Goal: Task Accomplishment & Management: Complete application form

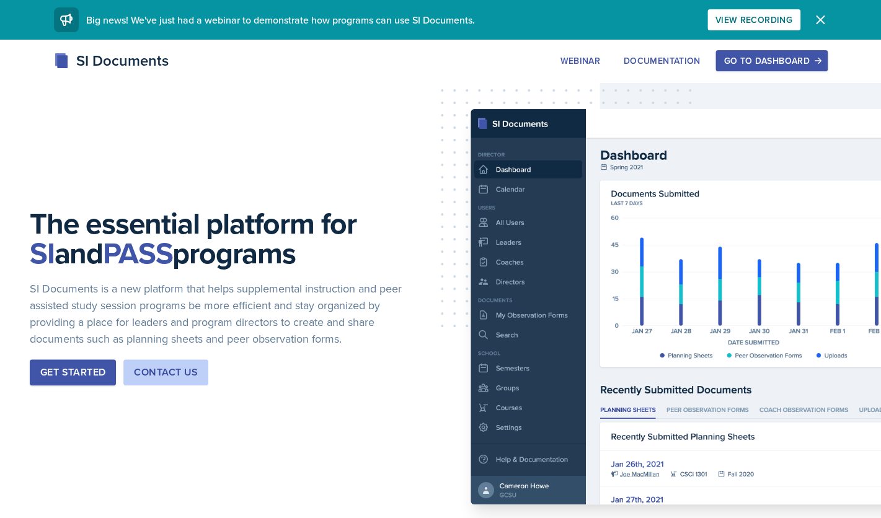
click at [752, 62] on div "Go to Dashboard" at bounding box center [770, 61] width 95 height 10
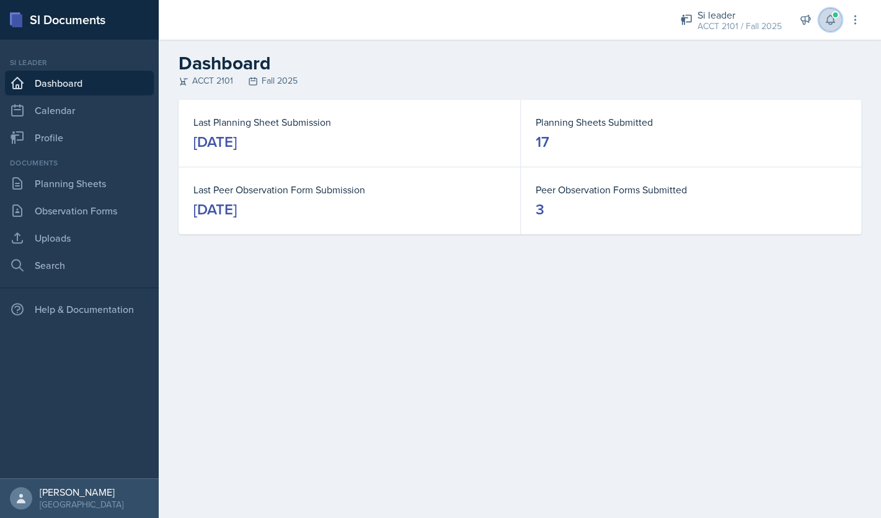
click at [834, 22] on icon at bounding box center [830, 19] width 8 height 9
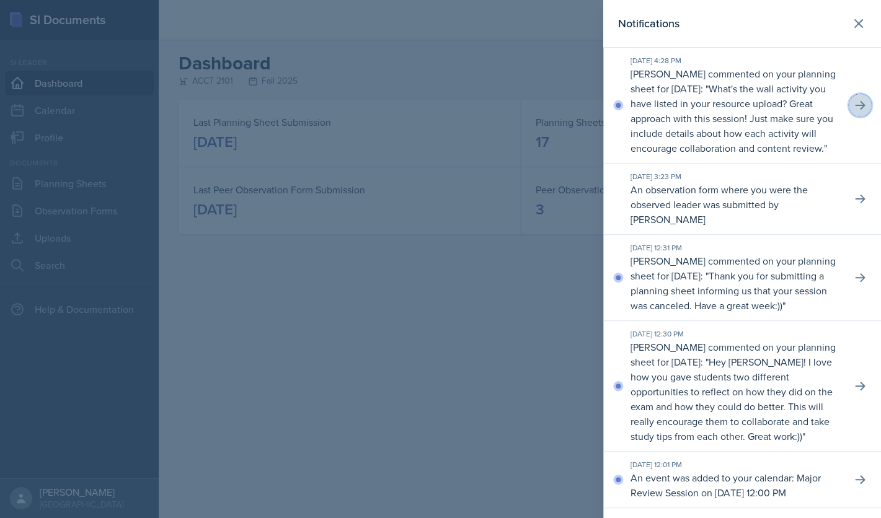
click at [861, 112] on icon at bounding box center [859, 105] width 12 height 12
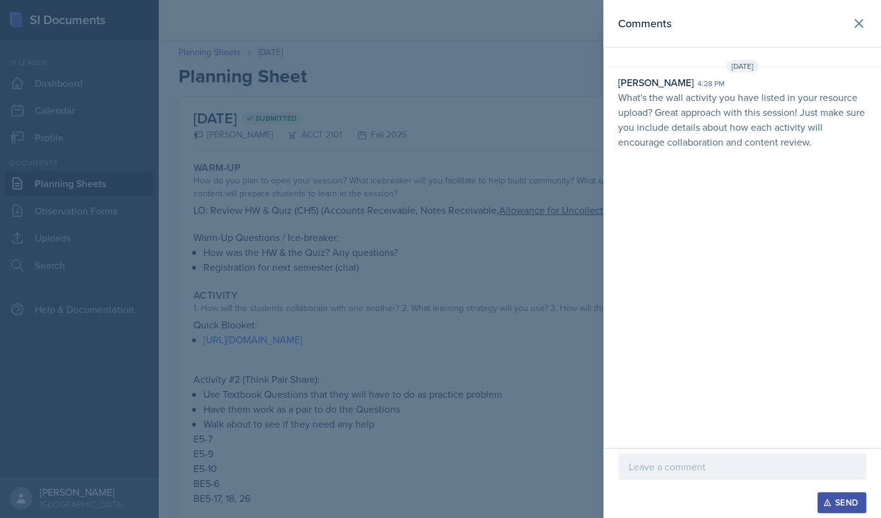
click at [664, 472] on p at bounding box center [741, 466] width 227 height 15
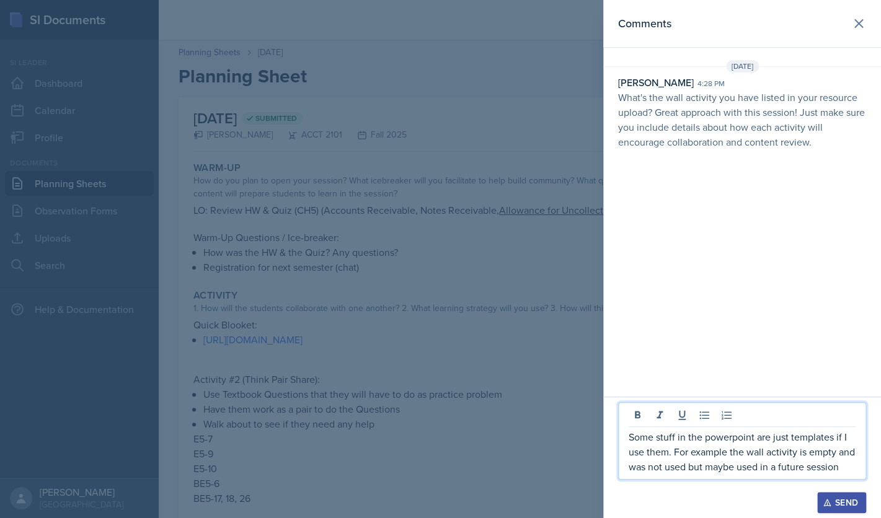
click at [839, 505] on div "Send" at bounding box center [841, 503] width 33 height 10
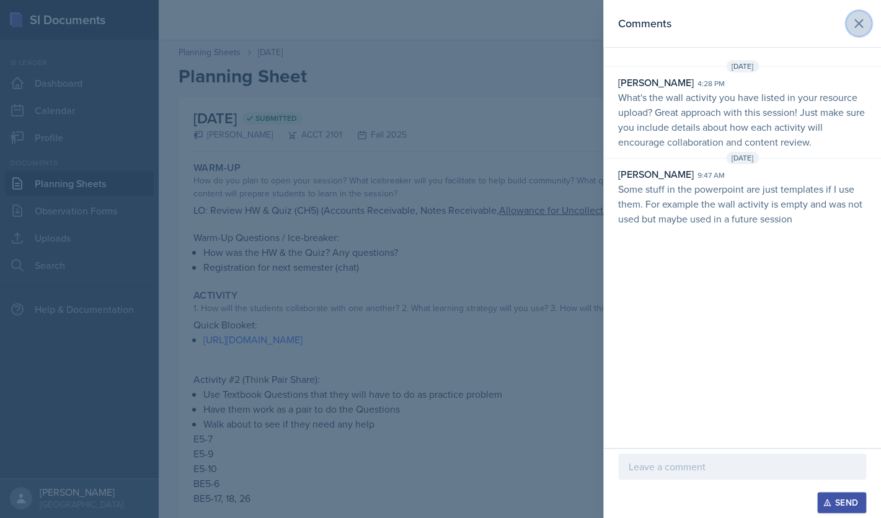
click at [864, 22] on icon at bounding box center [858, 23] width 15 height 15
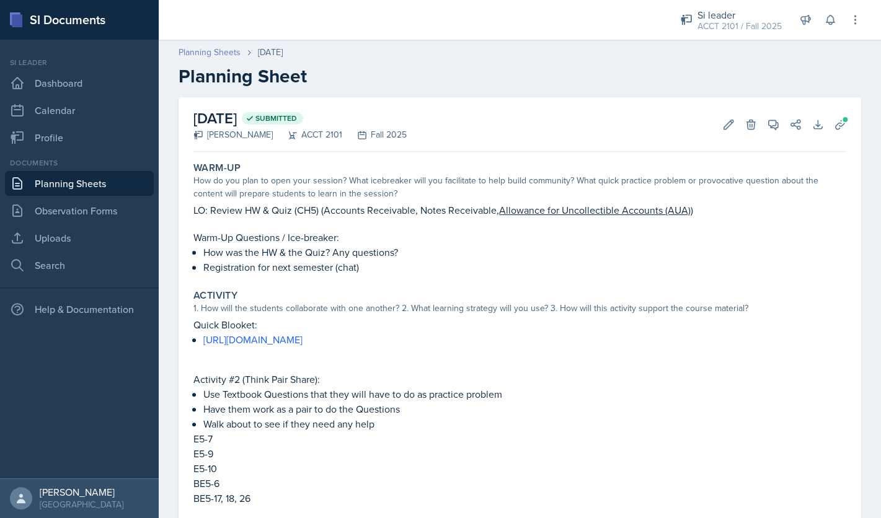
click at [208, 53] on link "Planning Sheets" at bounding box center [210, 52] width 62 height 13
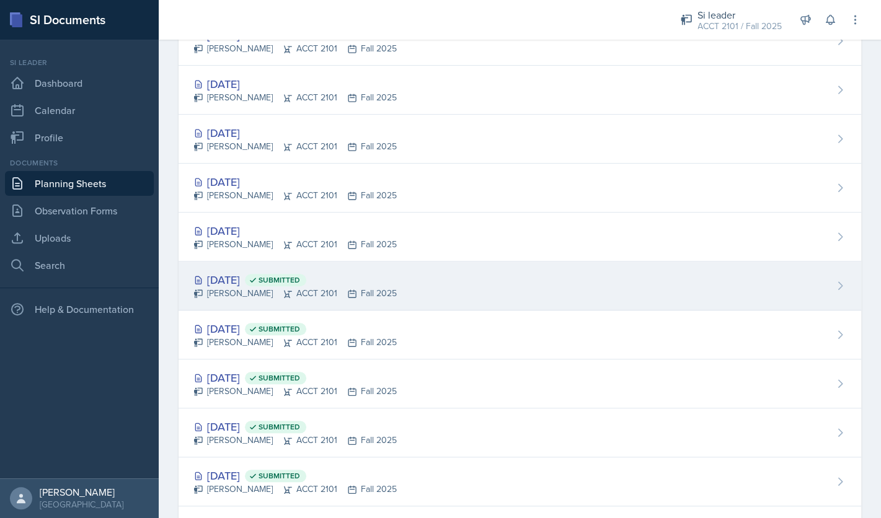
scroll to position [211, 0]
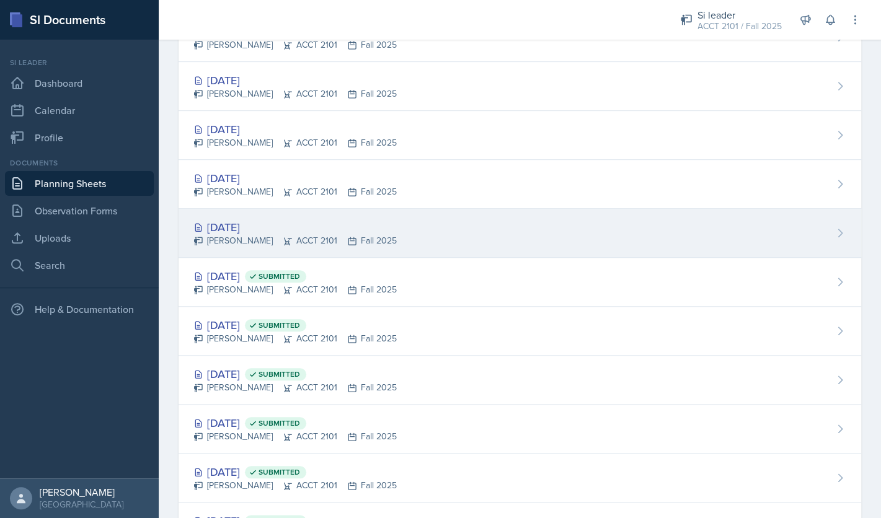
click at [263, 226] on div "[DATE]" at bounding box center [294, 227] width 203 height 17
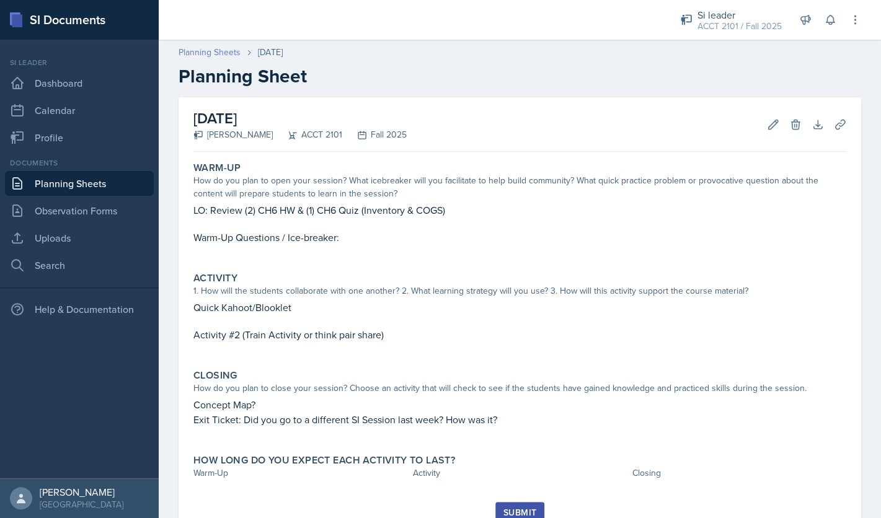
click at [223, 53] on link "Planning Sheets" at bounding box center [210, 52] width 62 height 13
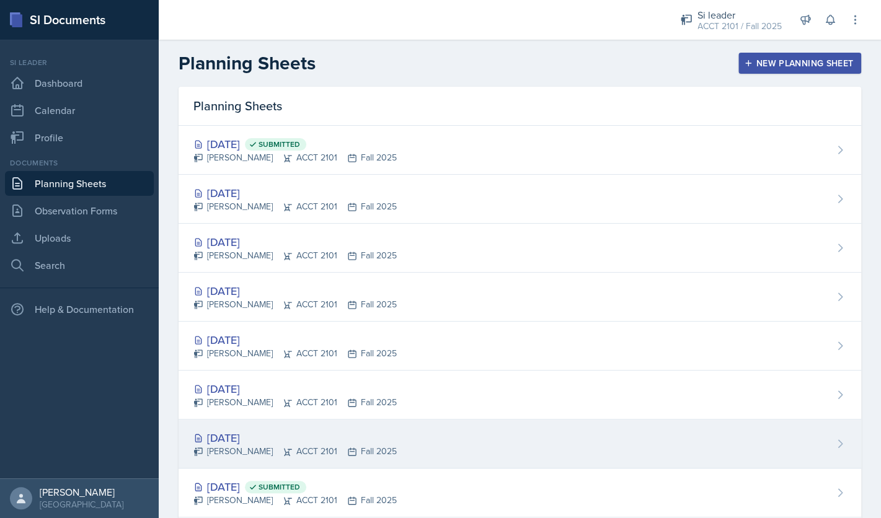
click at [247, 439] on div "[DATE]" at bounding box center [294, 438] width 203 height 17
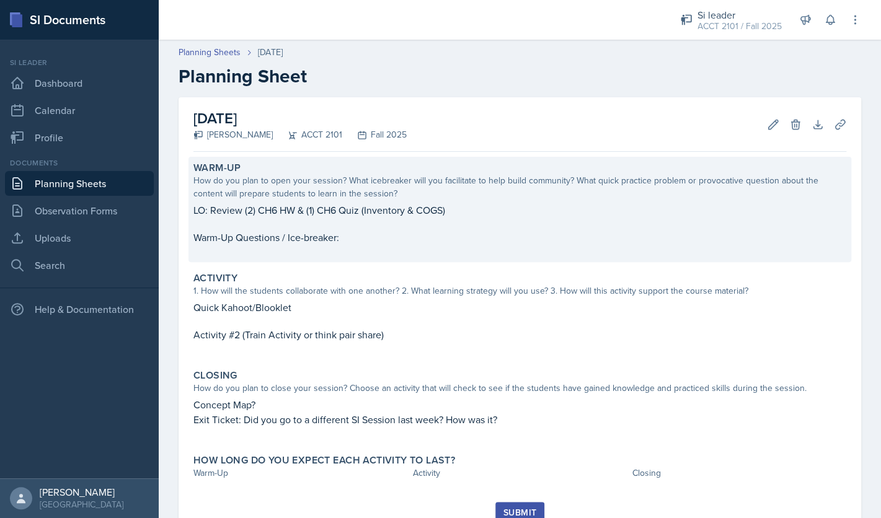
click at [446, 249] on p at bounding box center [519, 251] width 653 height 12
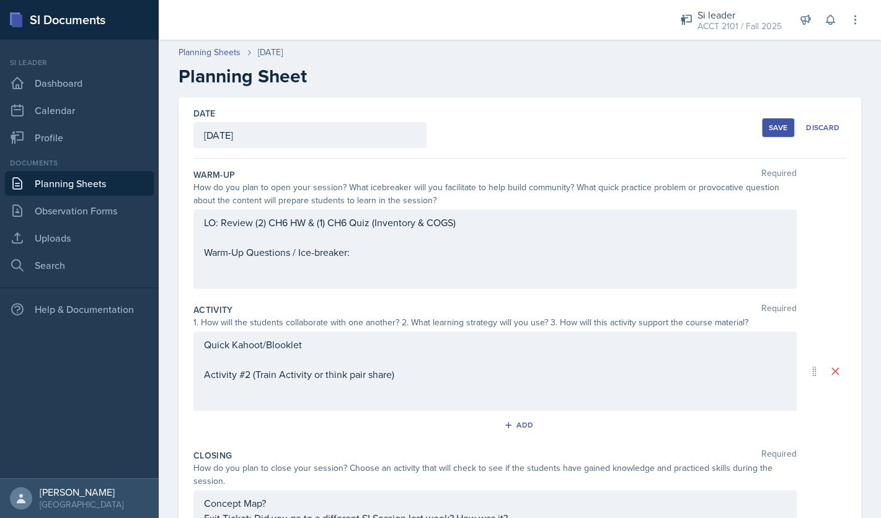
click at [383, 250] on div "LO: Review (2) CH6 HW & (1) CH6 Quiz (Inventory & COGS) Warm-Up Questions / Ice…" at bounding box center [495, 245] width 582 height 60
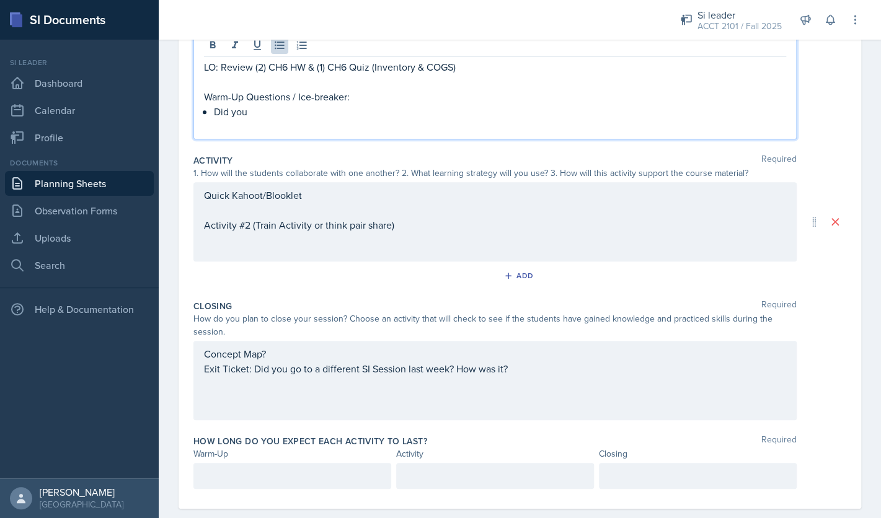
scroll to position [198, 0]
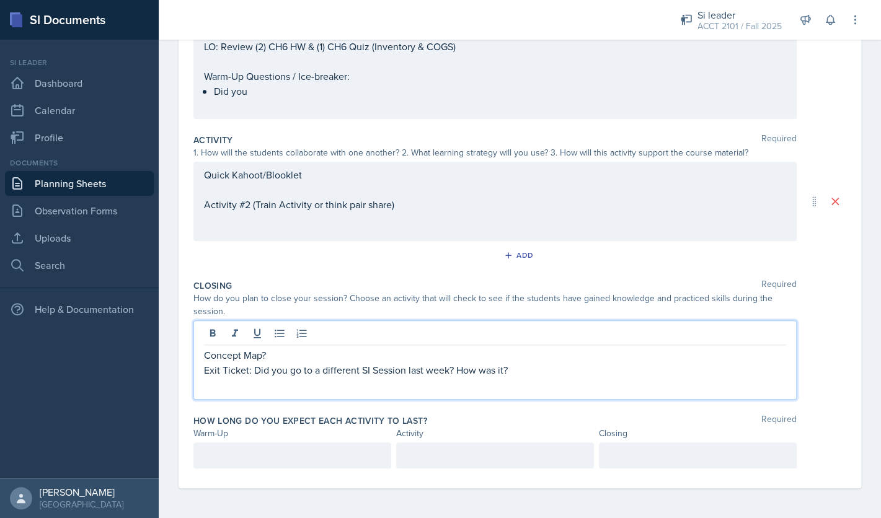
click at [525, 348] on div "Concept Map? Exit Ticket: Did you go to a different SI Session last week? How w…" at bounding box center [495, 370] width 582 height 45
drag, startPoint x: 513, startPoint y: 372, endPoint x: 253, endPoint y: 376, distance: 259.7
click at [253, 376] on p "Exit Ticket: Did you go to a different SI Session last week? How was it?" at bounding box center [495, 370] width 582 height 15
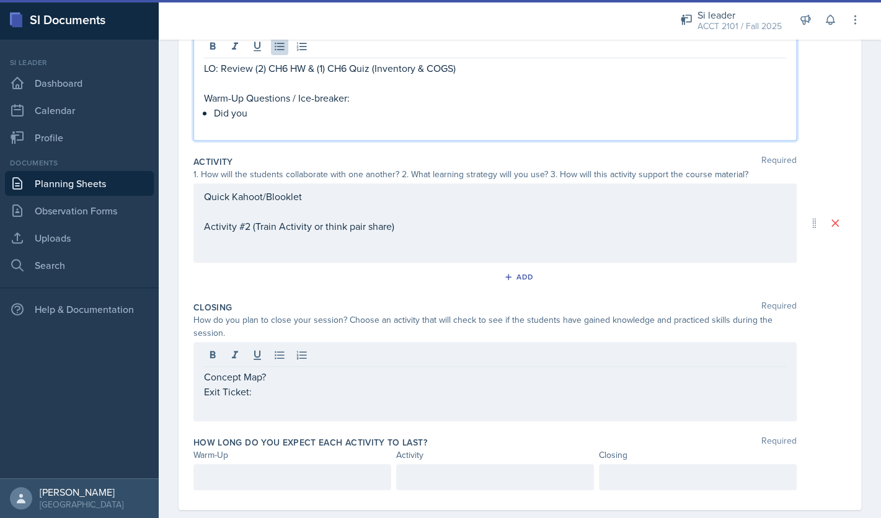
click at [356, 105] on p "Did you" at bounding box center [500, 112] width 572 height 15
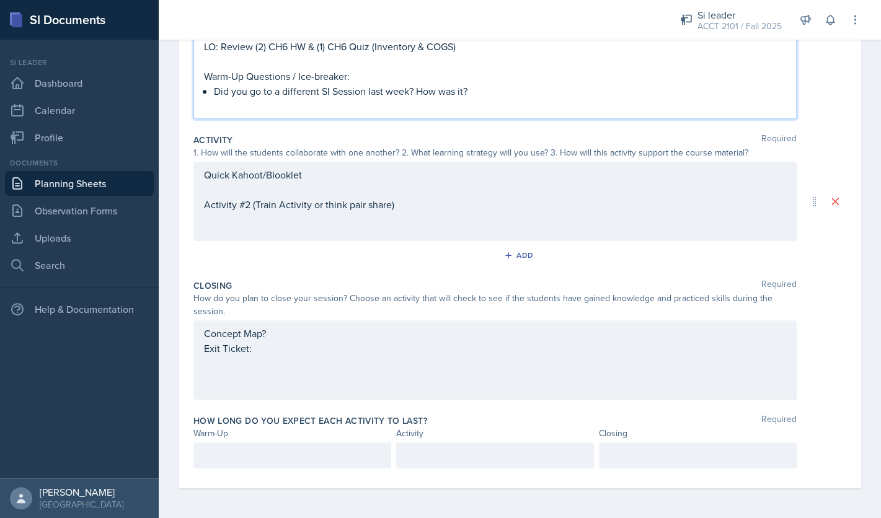
click at [298, 339] on div "Concept Map? Exit Ticket:" at bounding box center [494, 359] width 603 height 79
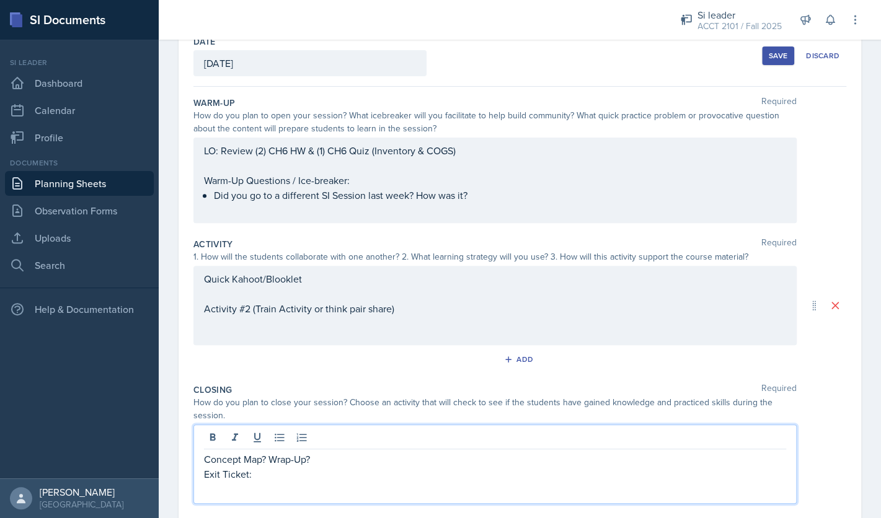
scroll to position [0, 0]
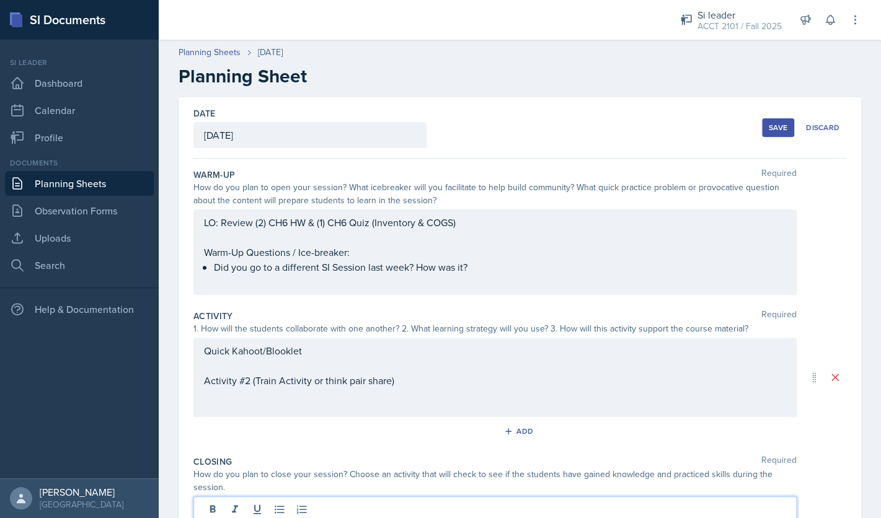
click at [482, 271] on div "LO: Review (2) CH6 HW & (1) CH6 Quiz (Inventory & COGS) Warm-Up Questions / Ice…" at bounding box center [495, 252] width 582 height 74
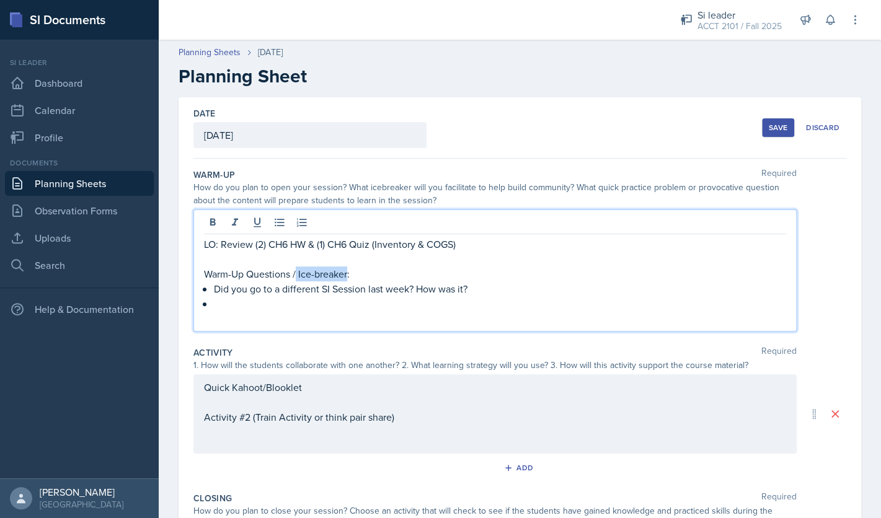
drag, startPoint x: 298, startPoint y: 277, endPoint x: 347, endPoint y: 276, distance: 49.6
click at [347, 276] on p "Warm-Up Questions / Ice-breaker:" at bounding box center [495, 274] width 582 height 15
click at [289, 311] on p at bounding box center [495, 318] width 582 height 15
click at [292, 301] on p at bounding box center [500, 303] width 572 height 15
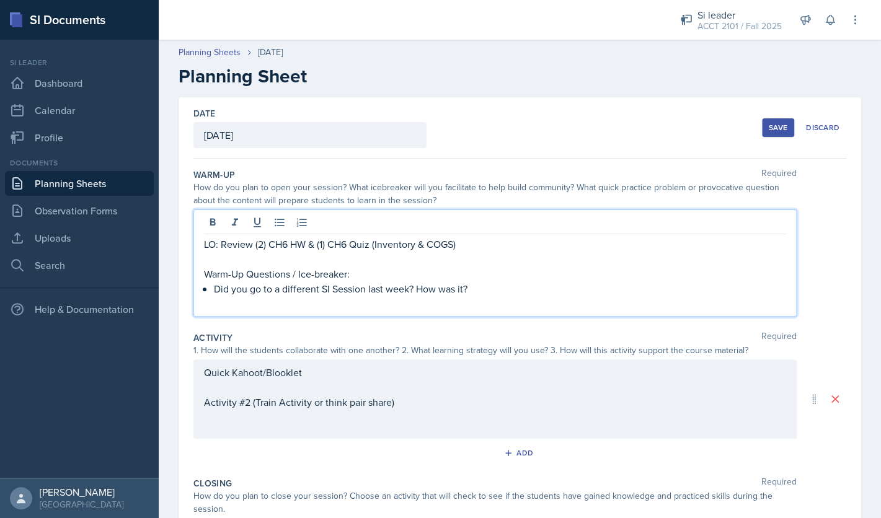
click at [368, 275] on p "Warm-Up Questions / Ice-breaker:" at bounding box center [495, 274] width 582 height 15
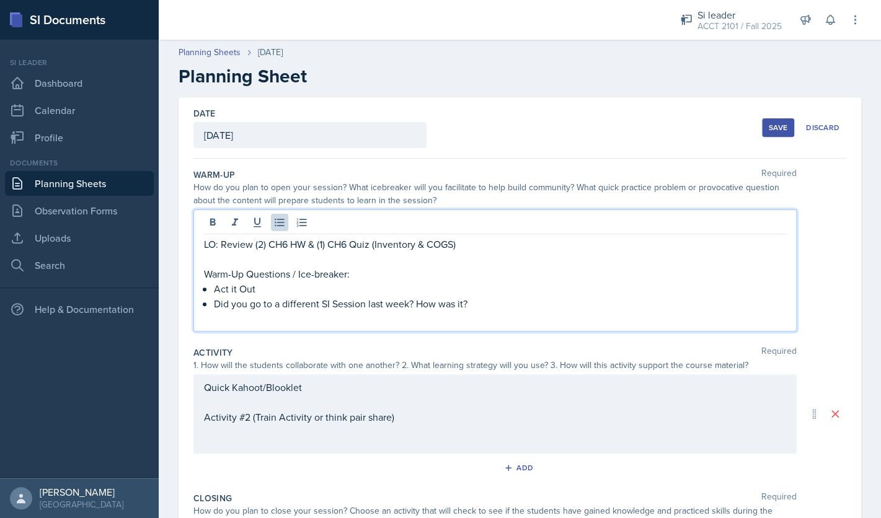
click at [216, 289] on p "Act it Out" at bounding box center [500, 288] width 572 height 15
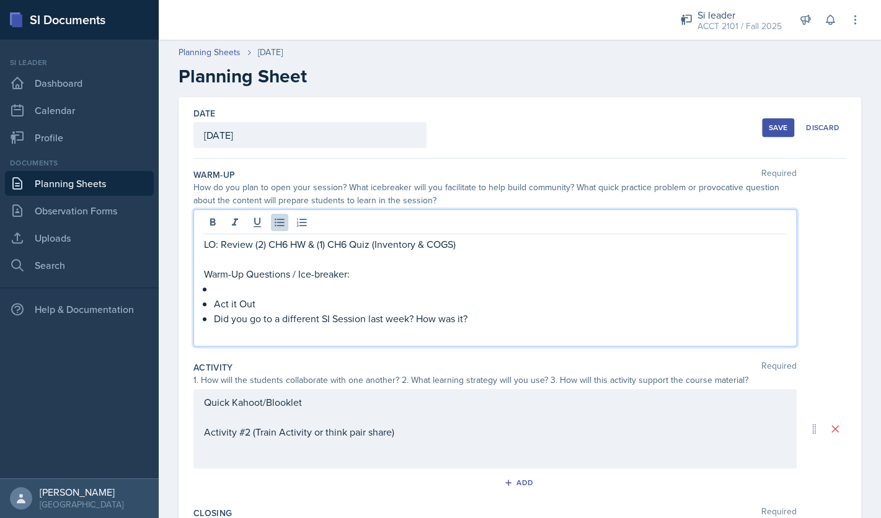
click at [265, 405] on div "Quick Kahoot/Blooklet Activity #2 (Train Activity or think pair share)" at bounding box center [494, 428] width 603 height 79
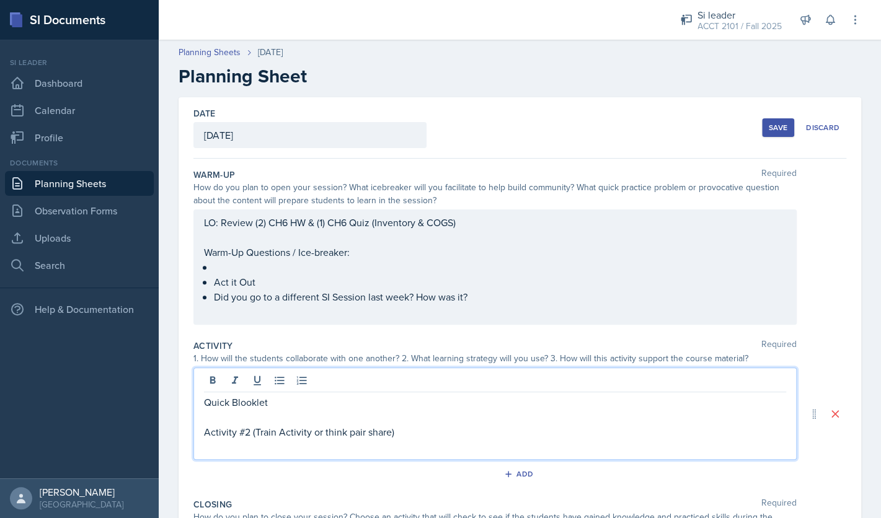
click at [319, 404] on p "Quick Blooklet" at bounding box center [495, 402] width 582 height 15
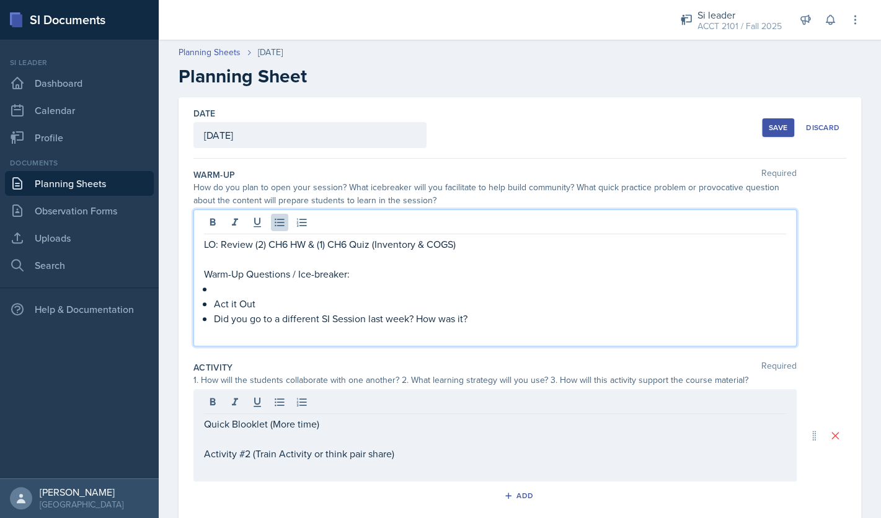
click at [374, 264] on div "LO: Review (2) CH6 HW & (1) CH6 Quiz (Inventory & COGS) Warm-Up Questions / Ice…" at bounding box center [495, 289] width 582 height 104
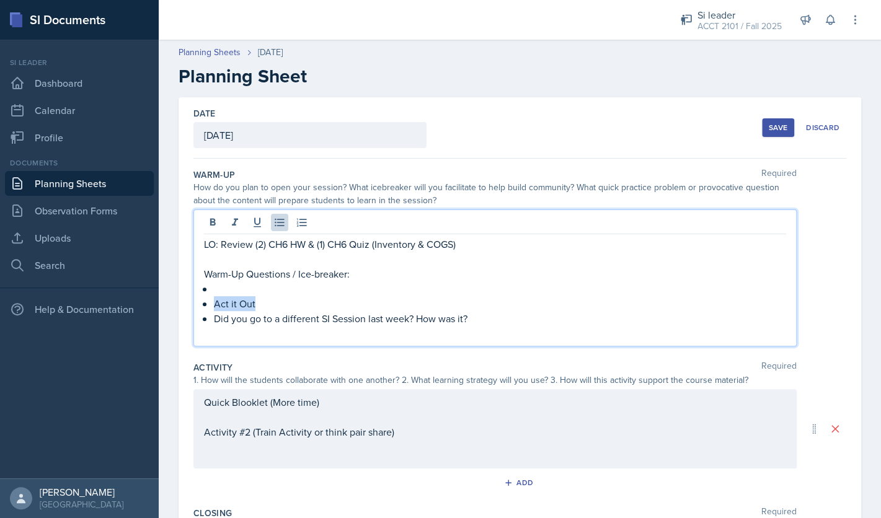
drag, startPoint x: 269, startPoint y: 309, endPoint x: 212, endPoint y: 308, distance: 57.0
click at [214, 308] on li "Act it Out" at bounding box center [500, 303] width 572 height 15
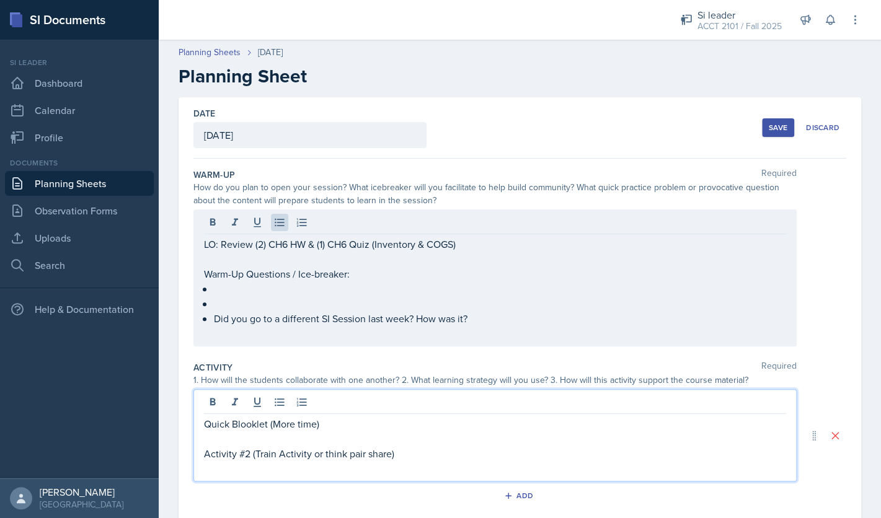
click at [337, 422] on div "Quick Blooklet (More time) Activity #2 (Train Activity or think pair share)" at bounding box center [495, 447] width 582 height 60
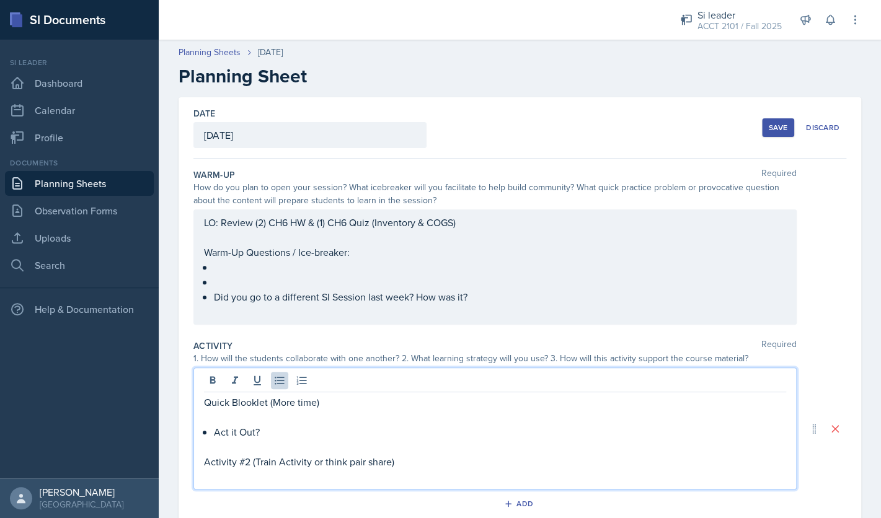
click at [324, 285] on ul at bounding box center [500, 275] width 572 height 30
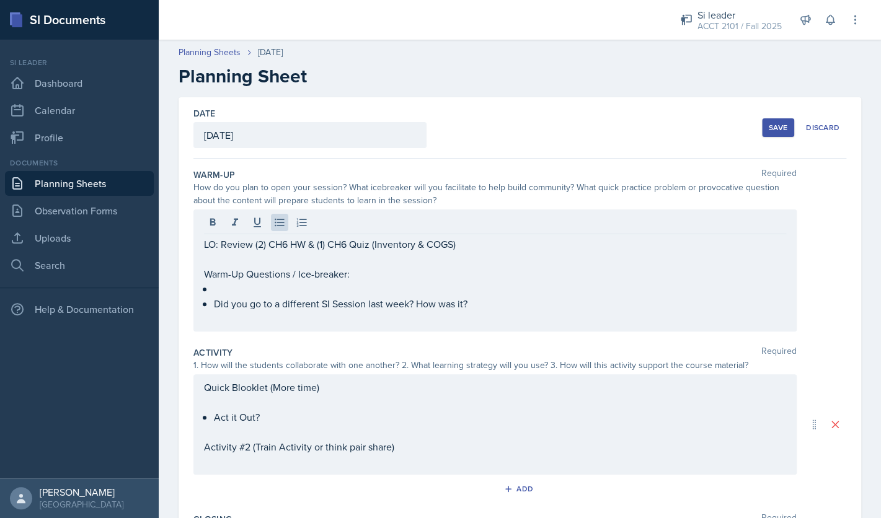
click at [372, 379] on div "Quick Blooklet (More time) Act it Out? Activity #2 (Train Activity or think pai…" at bounding box center [494, 424] width 603 height 100
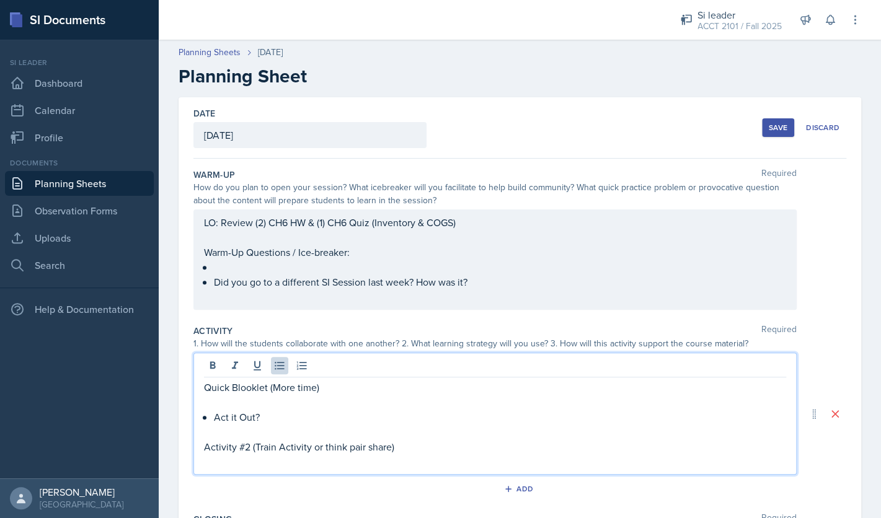
click at [355, 392] on p "Quick Blooklet (More time)" at bounding box center [495, 387] width 582 height 15
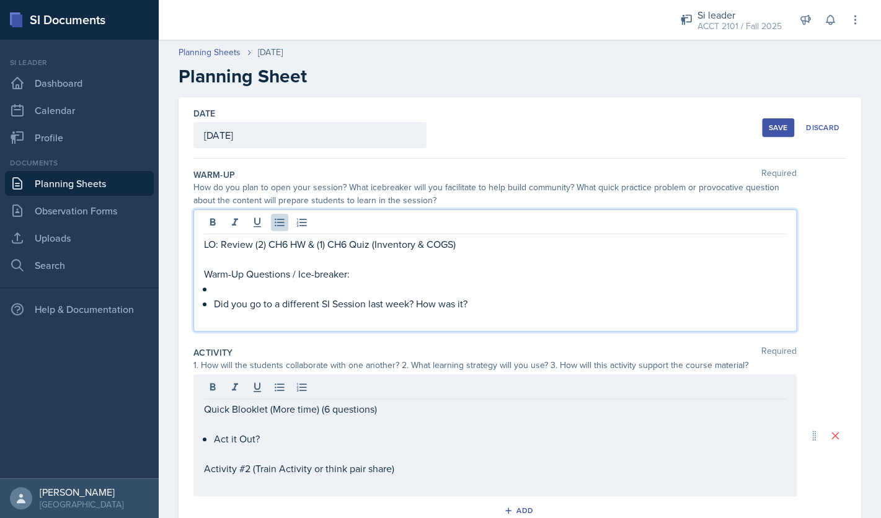
click at [360, 268] on div "LO: Review (2) CH6 HW & (1) CH6 Quiz (Inventory & COGS) Warm-Up Questions / Ice…" at bounding box center [495, 281] width 582 height 89
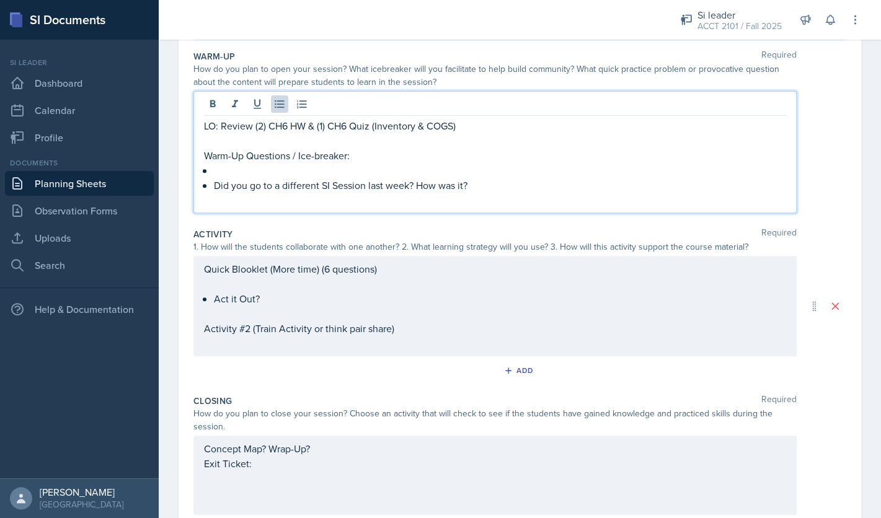
scroll to position [122, 0]
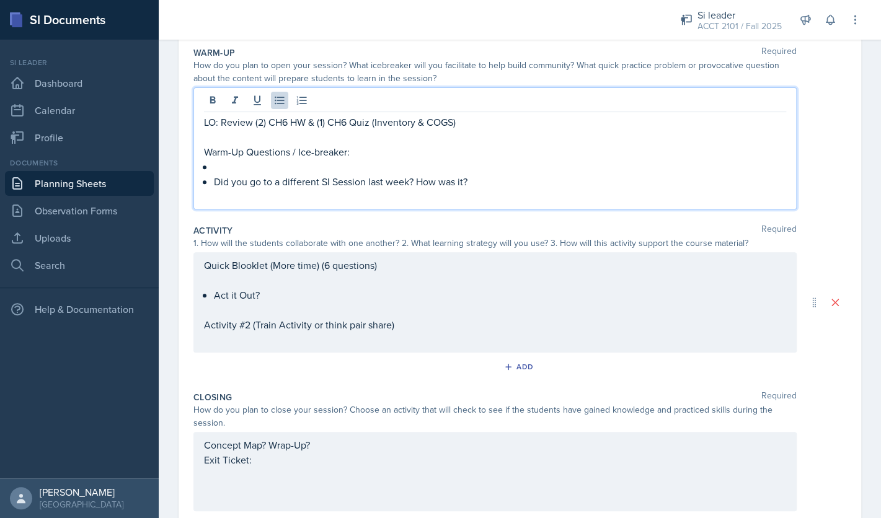
click at [372, 346] on div "Quick Blooklet (More time) (6 questions) Act it Out? Activity #2 (Train Activit…" at bounding box center [495, 302] width 582 height 89
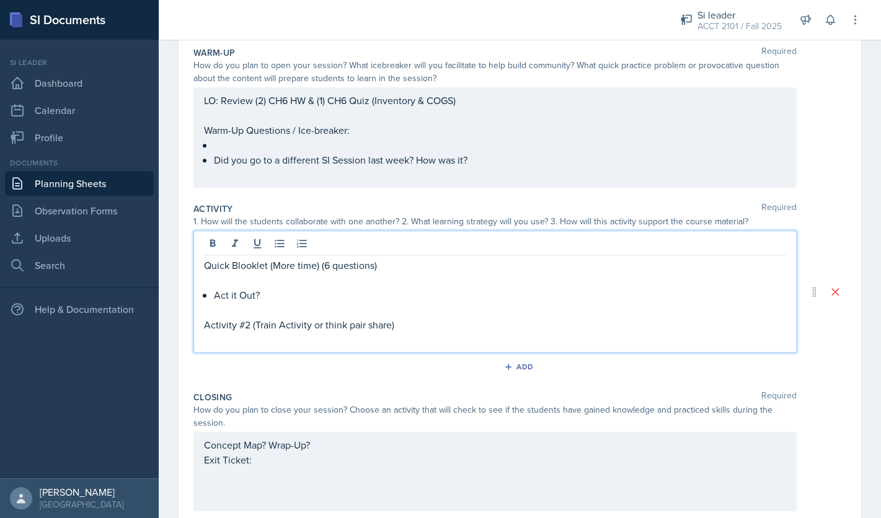
click at [410, 151] on div "LO: Review (2) CH6 HW & (1) CH6 Quiz (Inventory & COGS) Warm-Up Questions / Ice…" at bounding box center [495, 137] width 582 height 89
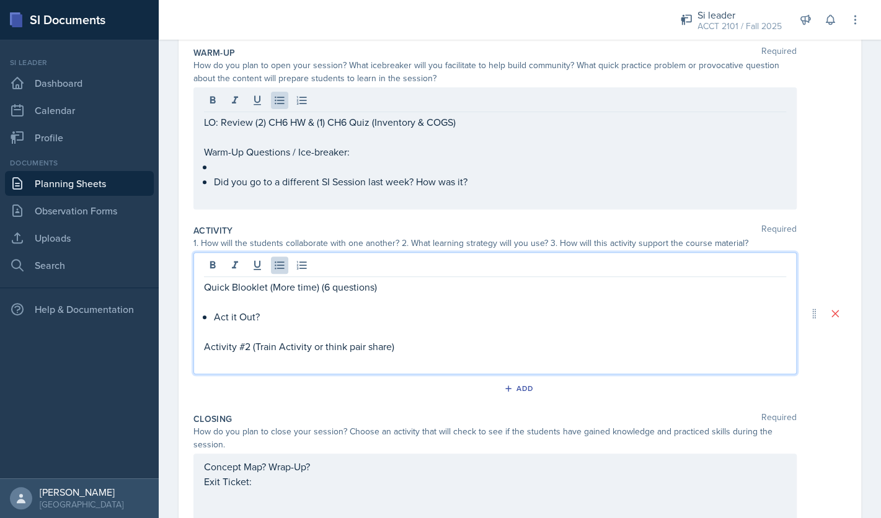
click at [319, 296] on div "Quick Blooklet (More time) (6 questions) Act it Out? Activity #2 (Train Activit…" at bounding box center [495, 324] width 582 height 89
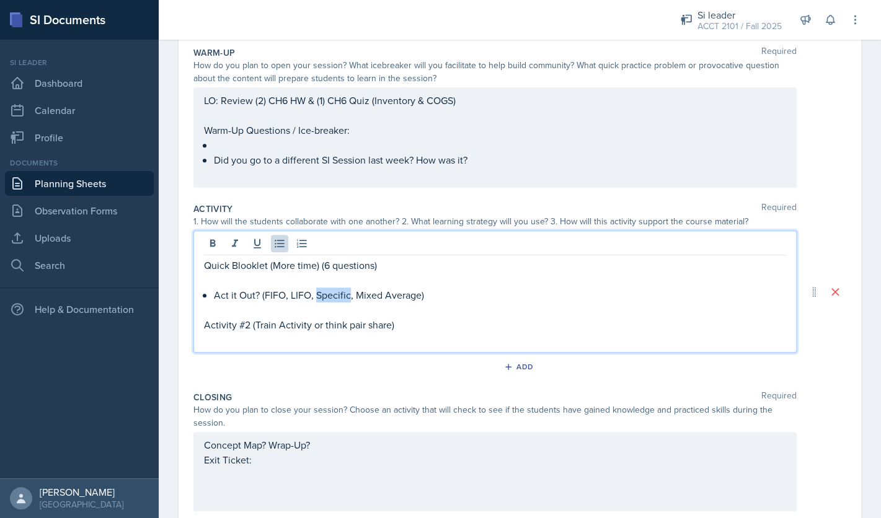
drag, startPoint x: 348, startPoint y: 297, endPoint x: 316, endPoint y: 298, distance: 31.6
click at [316, 298] on p "Act it Out? (FIFO, LIFO, Specific, Mixed Average)" at bounding box center [500, 295] width 572 height 15
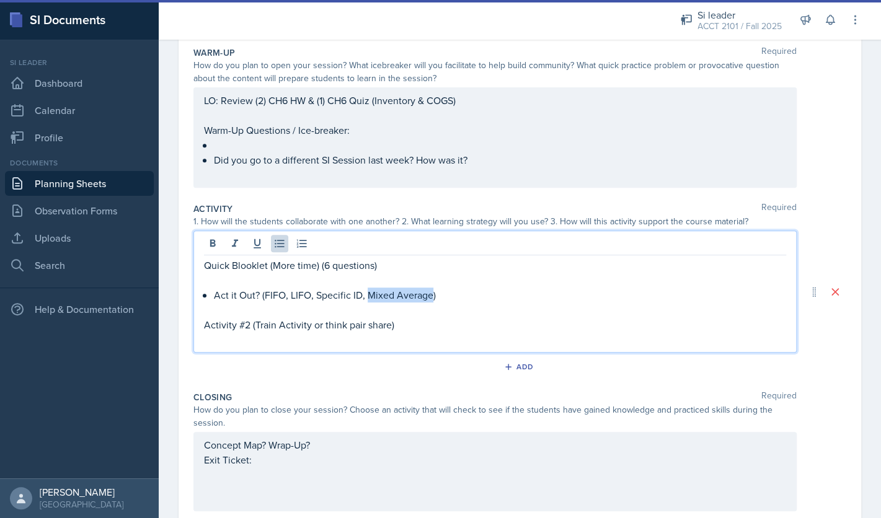
drag, startPoint x: 366, startPoint y: 297, endPoint x: 428, endPoint y: 298, distance: 62.6
click at [428, 298] on p "Act it Out? (FIFO, LIFO, Specific ID, Mixed Average)" at bounding box center [500, 295] width 572 height 15
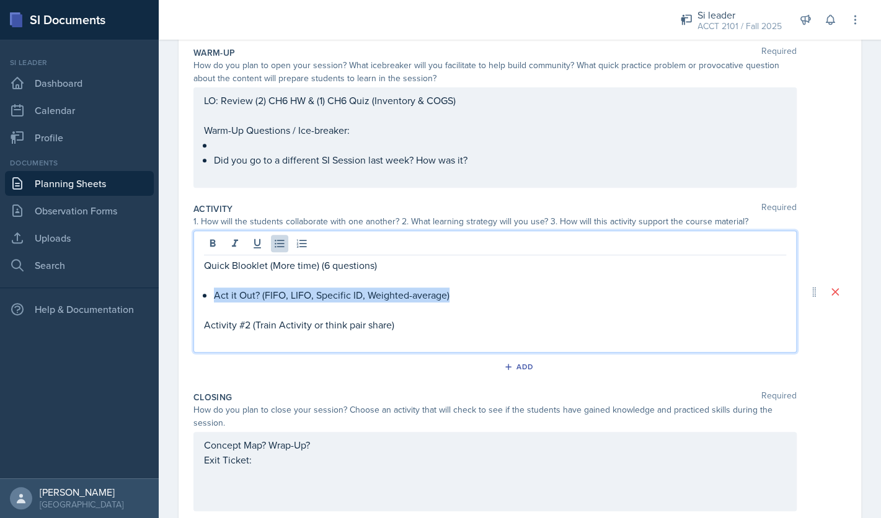
drag, startPoint x: 214, startPoint y: 296, endPoint x: 458, endPoint y: 296, distance: 244.2
click at [458, 296] on p "Act it Out? (FIFO, LIFO, Specific ID, Weighted-average)" at bounding box center [500, 295] width 572 height 15
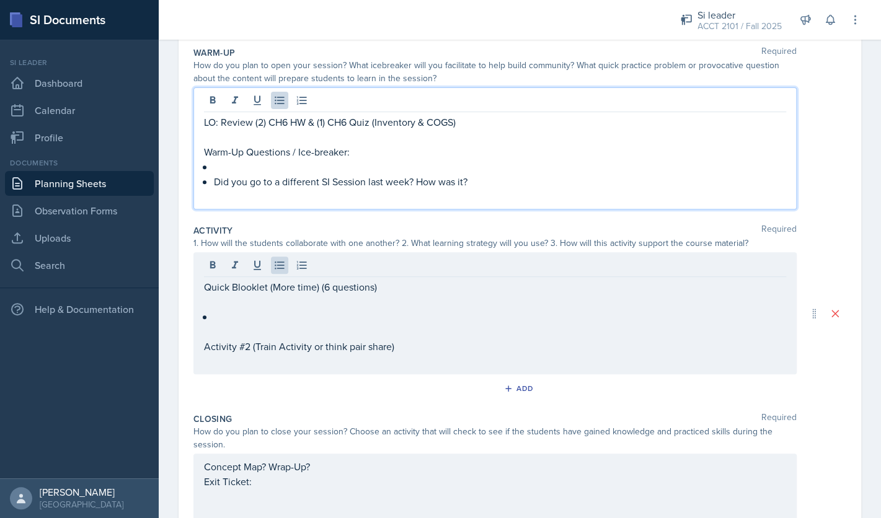
click at [368, 143] on div "LO: Review (2) CH6 HW & (1) CH6 Quiz (Inventory & COGS) Warm-Up Questions / Ice…" at bounding box center [495, 159] width 582 height 89
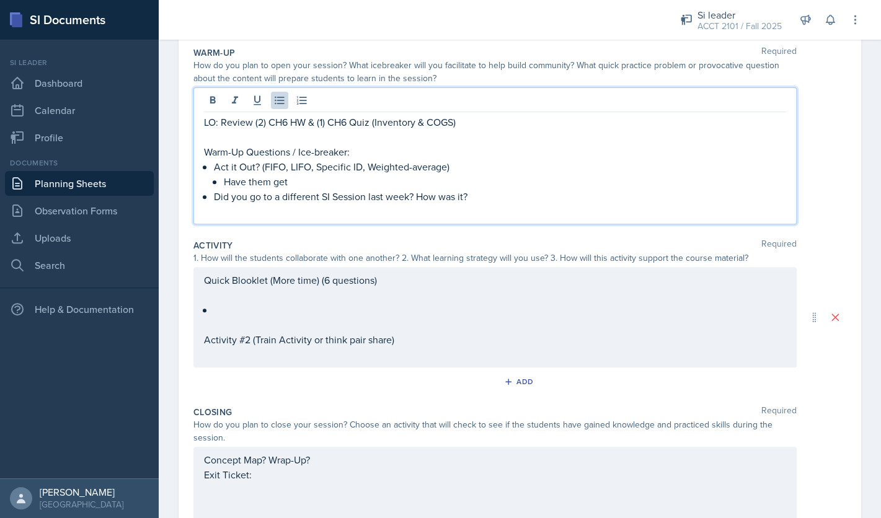
click at [309, 187] on p "Have them get" at bounding box center [505, 181] width 562 height 15
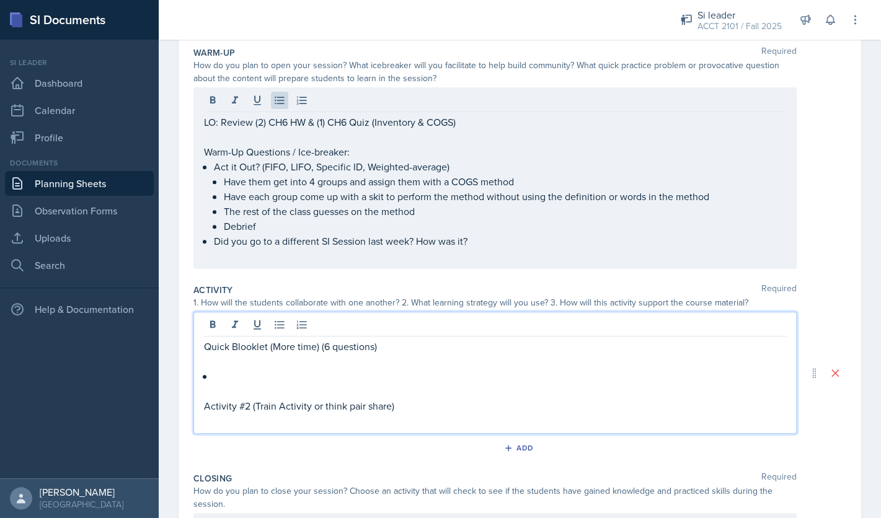
click at [395, 326] on div "Quick Blooklet (More time) (6 questions) Activity #2 (Train Activity or think p…" at bounding box center [494, 373] width 603 height 122
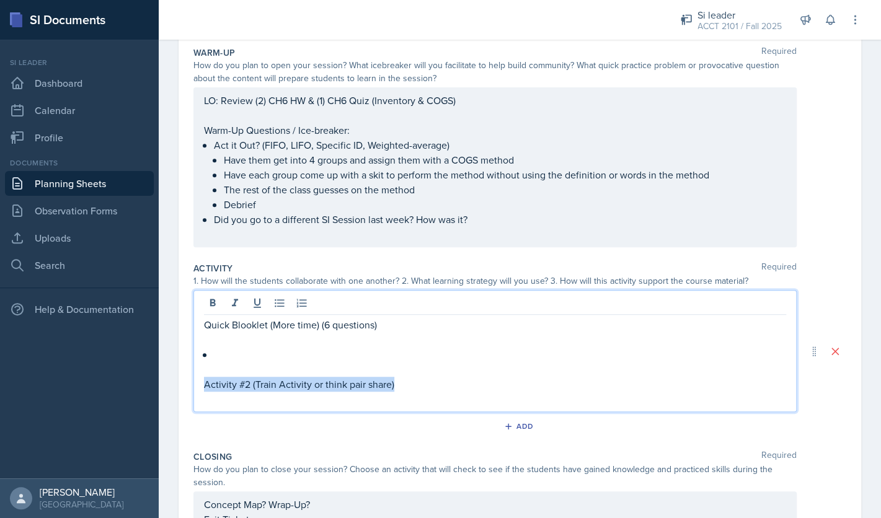
drag, startPoint x: 408, startPoint y: 387, endPoint x: 202, endPoint y: 386, distance: 206.4
click at [202, 386] on div "Quick Blooklet (More time) (6 questions) Activity #2 (Train Activity or think p…" at bounding box center [494, 351] width 603 height 122
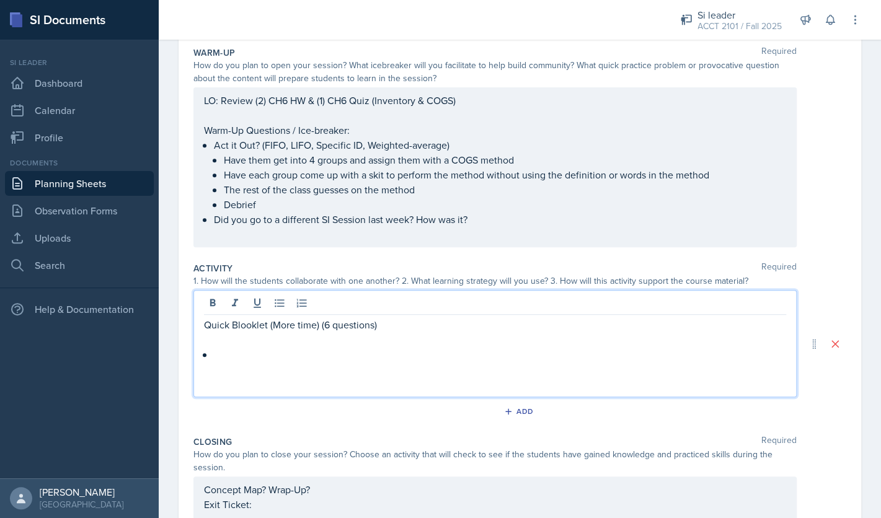
click at [232, 324] on p "Quick Blooklet (More time) (6 questions)" at bounding box center [495, 324] width 582 height 15
click at [289, 328] on p "Blooklet (More time) (6 questions)" at bounding box center [495, 324] width 582 height 15
click at [317, 328] on p "Blooklet (Unlimited time) (6 questions)" at bounding box center [495, 324] width 582 height 15
click at [321, 328] on p "Blooklet (Unlimited time) (6 questions)" at bounding box center [495, 324] width 582 height 15
click at [370, 328] on p "Blooklet (Unlimited time) (15 questions)" at bounding box center [495, 324] width 582 height 15
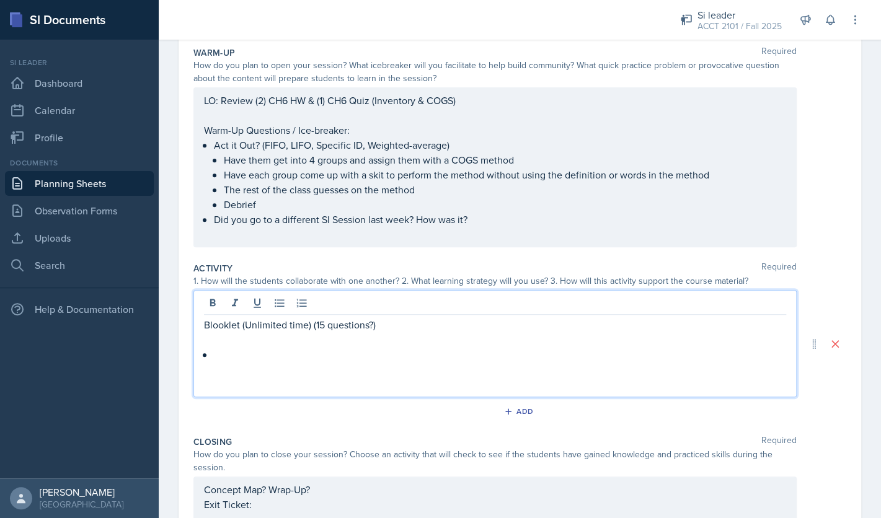
click at [392, 325] on p "Blooklet (Unlimited time) (15 questions?)" at bounding box center [495, 324] width 582 height 15
click at [369, 347] on p at bounding box center [500, 354] width 572 height 15
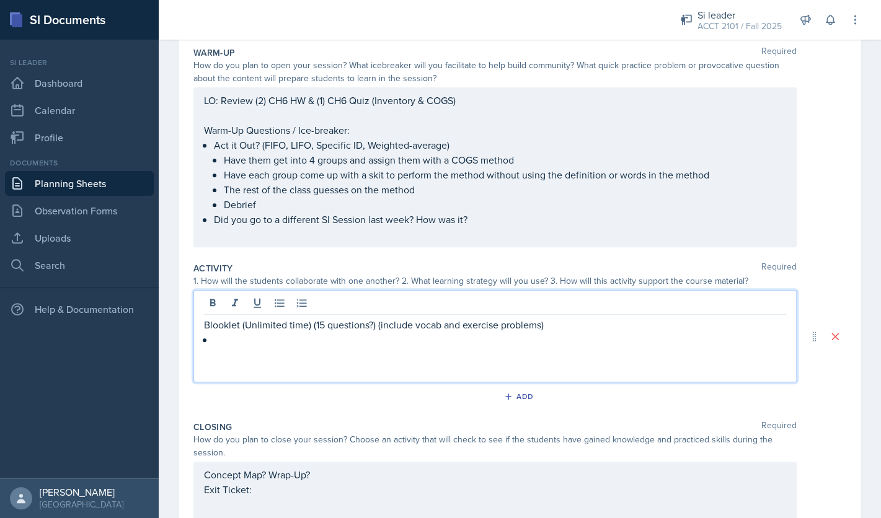
click at [395, 348] on p at bounding box center [495, 354] width 582 height 15
click at [238, 356] on p "Have them" at bounding box center [500, 354] width 572 height 15
click at [276, 356] on p "Guide them" at bounding box center [500, 354] width 572 height 15
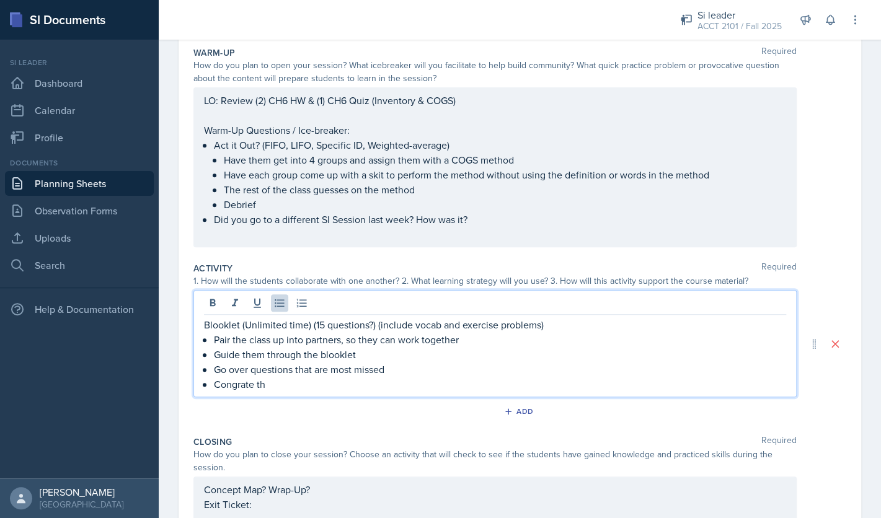
click at [250, 385] on p "Congrate th" at bounding box center [500, 384] width 572 height 15
click at [254, 386] on p "Congrate th" at bounding box center [500, 384] width 572 height 15
drag, startPoint x: 216, startPoint y: 387, endPoint x: 268, endPoint y: 389, distance: 52.1
click at [268, 389] on p "Congratulate th" at bounding box center [500, 384] width 572 height 15
copy p "Congratulate"
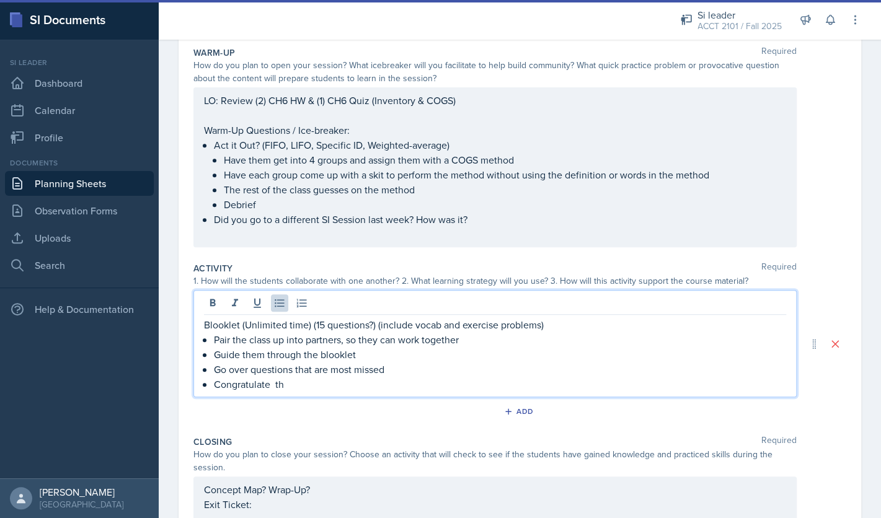
click at [294, 389] on p "Congratulate th" at bounding box center [500, 384] width 572 height 15
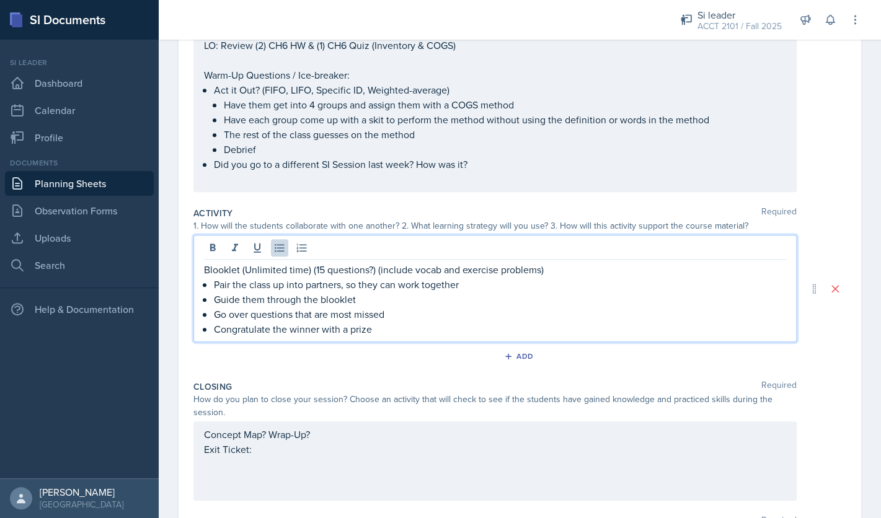
scroll to position [201, 0]
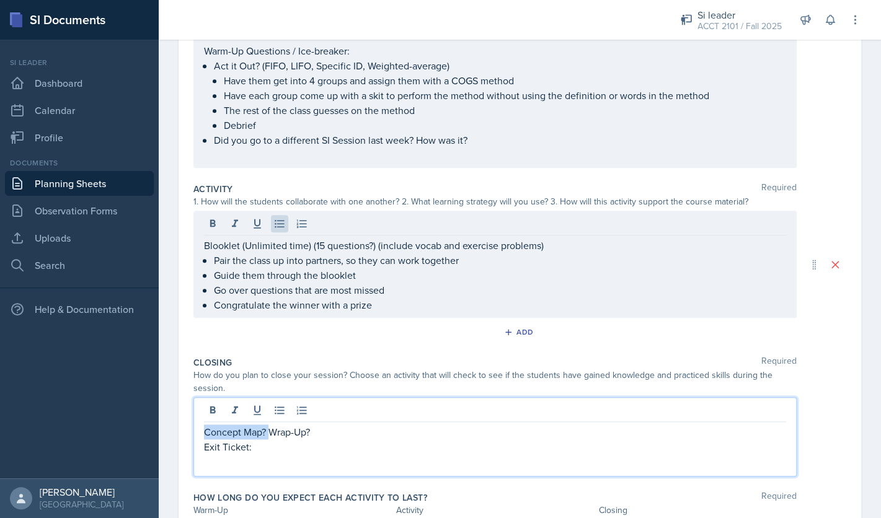
click at [270, 415] on div "Concept Map? Wrap-Up? Exit Ticket:" at bounding box center [494, 436] width 603 height 79
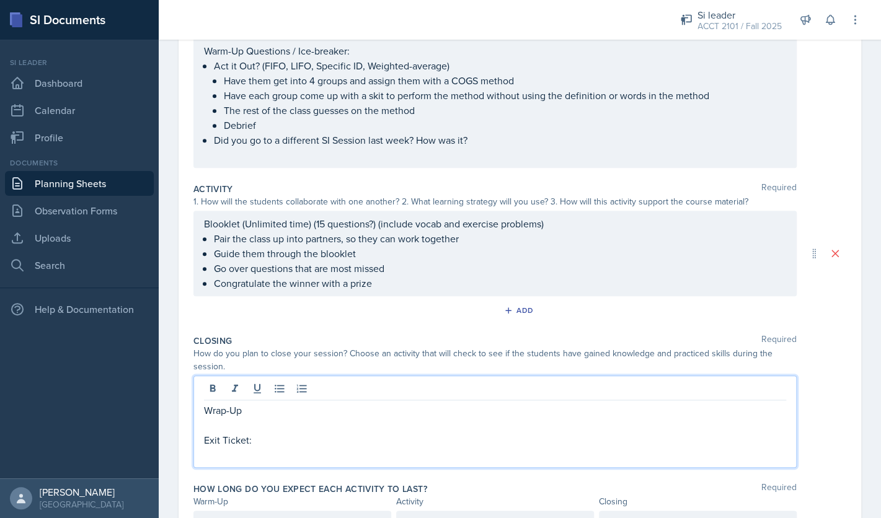
click at [282, 445] on p "Exit Ticket:" at bounding box center [495, 440] width 582 height 15
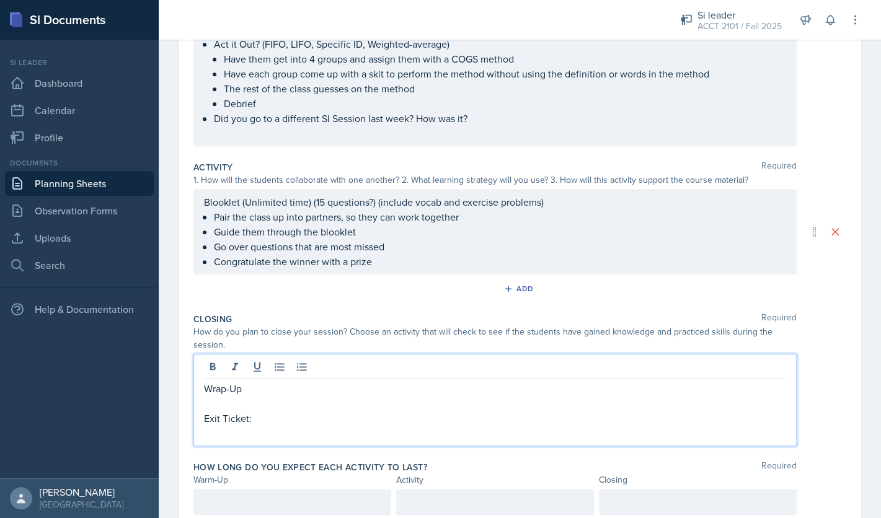
scroll to position [270, 0]
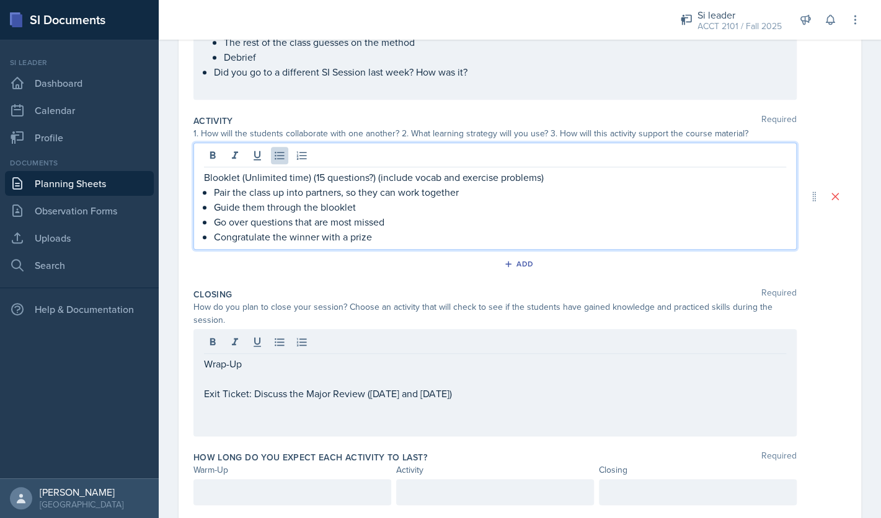
click at [476, 218] on ul "Pair the class up into partners, so they can work together Guide them through t…" at bounding box center [500, 215] width 572 height 60
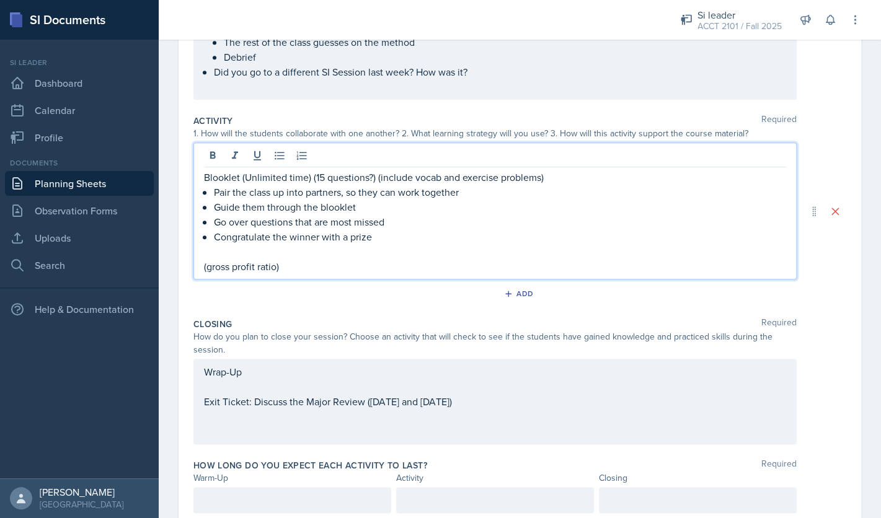
click at [477, 399] on div "Wrap-Up Exit Ticket: Discuss the Major Review ([DATE] and [DATE])" at bounding box center [495, 401] width 582 height 74
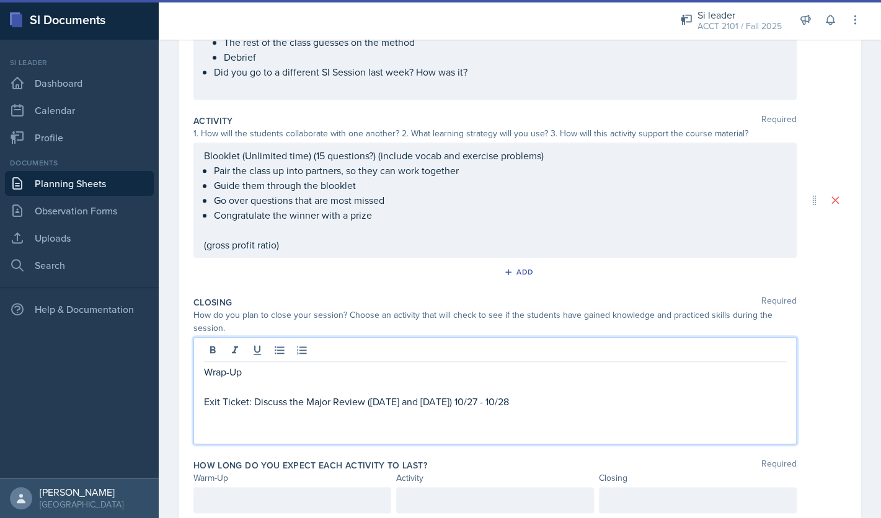
click at [560, 402] on p "Exit Ticket: Discuss the Major Review ([DATE] and [DATE]) 10/27 - 10/28" at bounding box center [495, 401] width 582 height 15
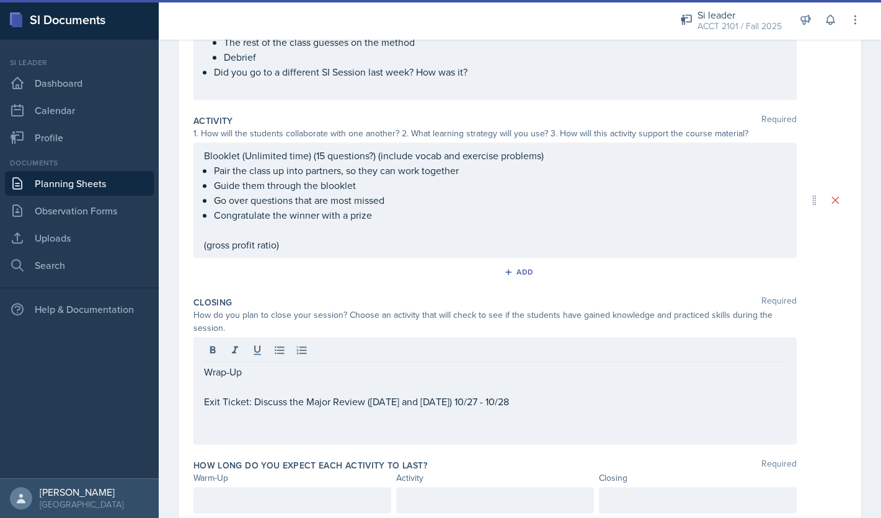
click at [630, 509] on div at bounding box center [698, 500] width 198 height 26
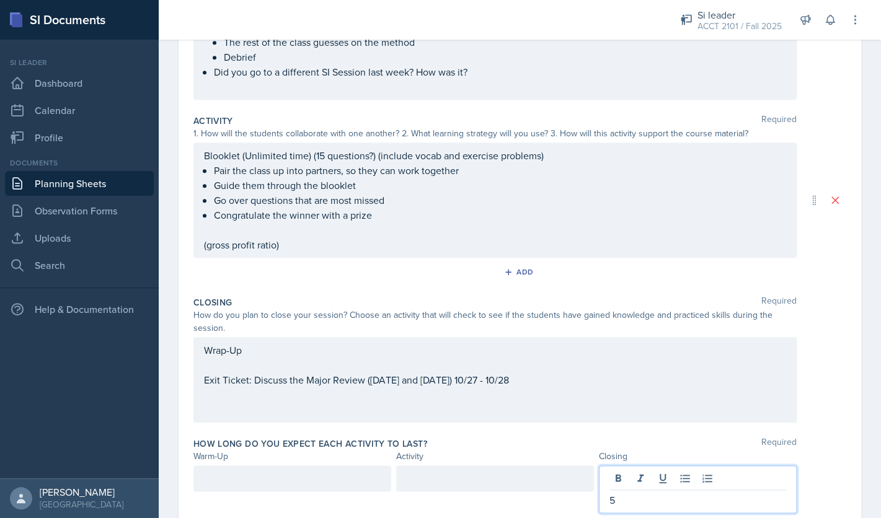
click at [342, 486] on div at bounding box center [292, 478] width 198 height 26
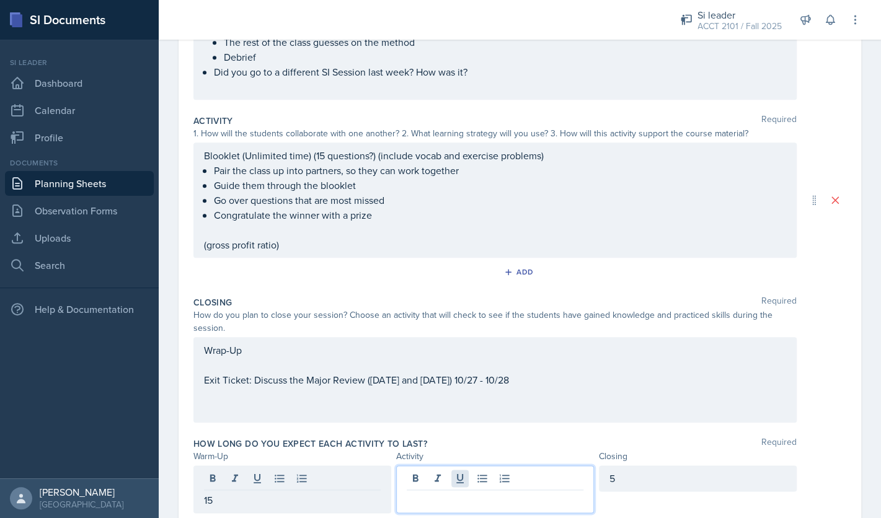
click at [464, 482] on div at bounding box center [495, 489] width 198 height 48
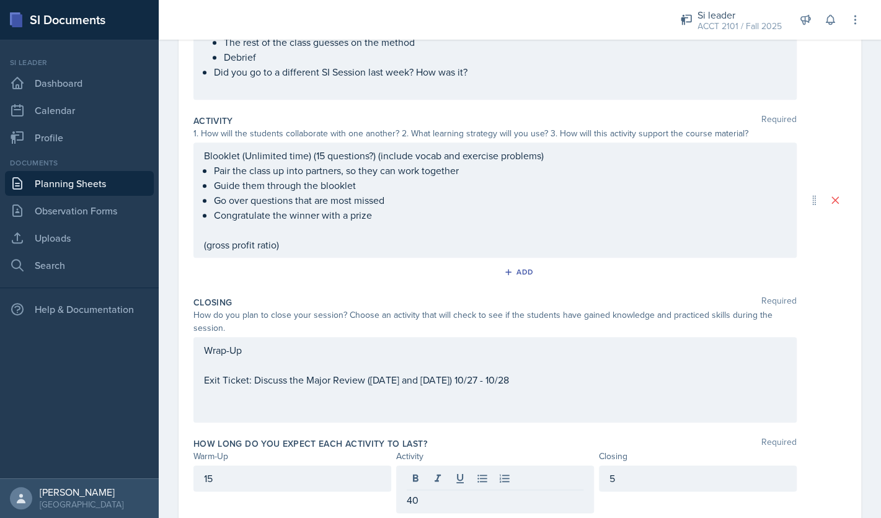
click at [575, 431] on div "Closing Required How do you plan to close your session? Choose an activity that…" at bounding box center [519, 361] width 653 height 141
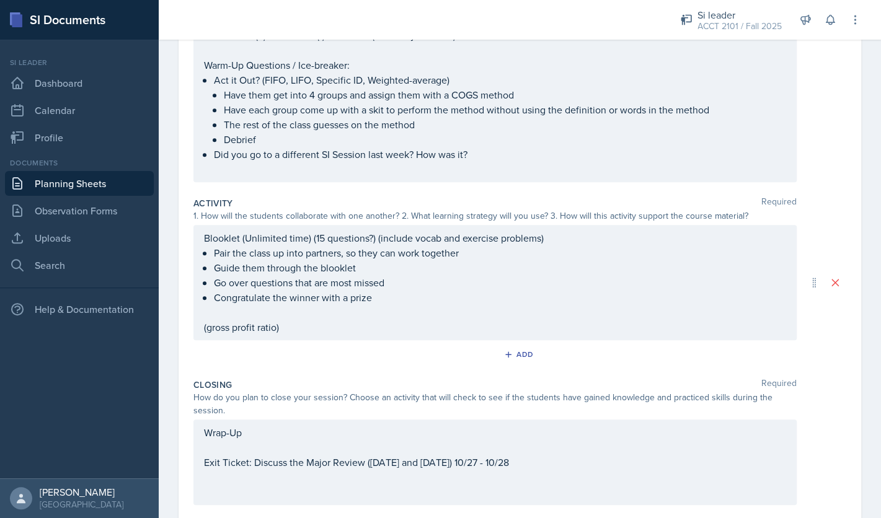
scroll to position [284, 0]
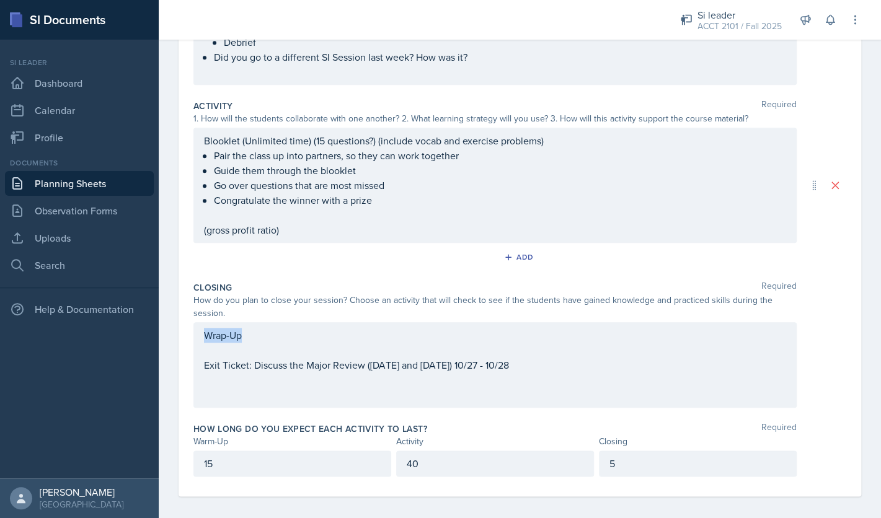
click at [343, 337] on div "Wrap-Up Exit Ticket: Discuss the Major Review ([DATE] and [DATE]) 10/27 - 10/28" at bounding box center [494, 365] width 603 height 86
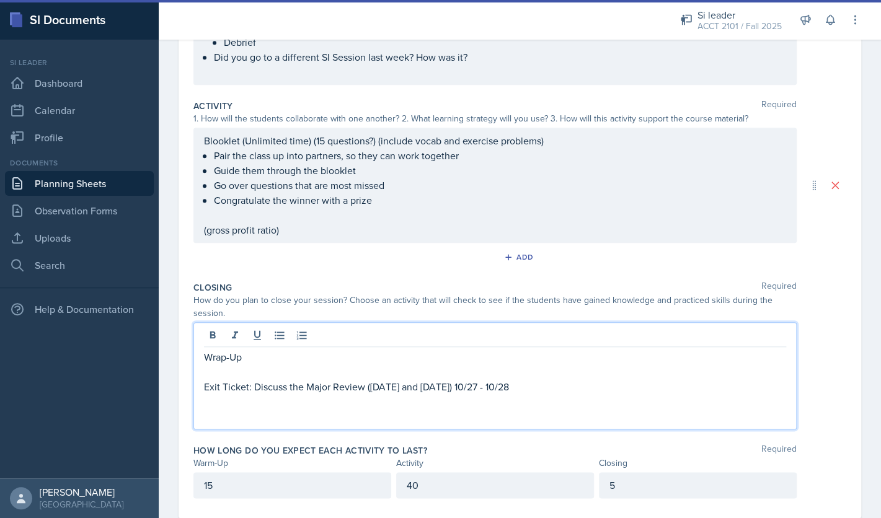
click at [306, 361] on p "Wrap-Up" at bounding box center [495, 357] width 582 height 15
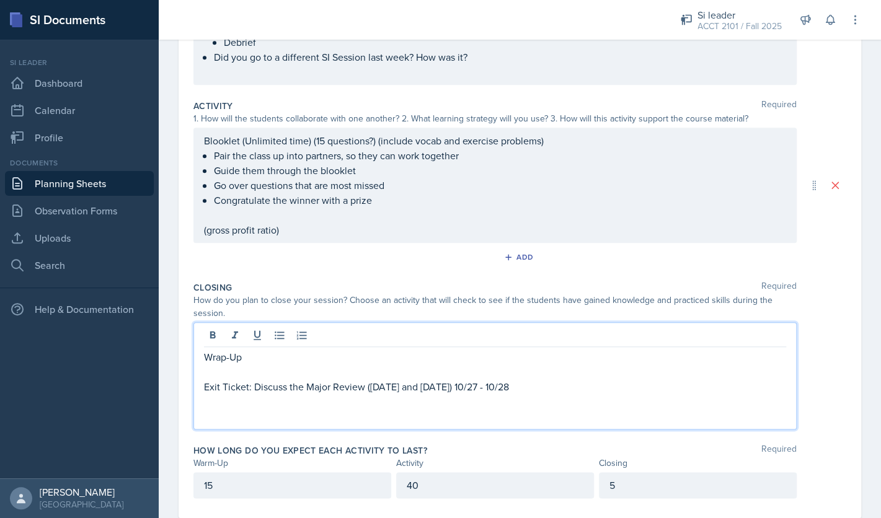
click at [286, 372] on p at bounding box center [495, 371] width 582 height 15
click at [531, 386] on p "Exit Ticket: Discuss the Major Review ([DATE] and [DATE]) 10/27 - 10/28" at bounding box center [495, 386] width 582 height 15
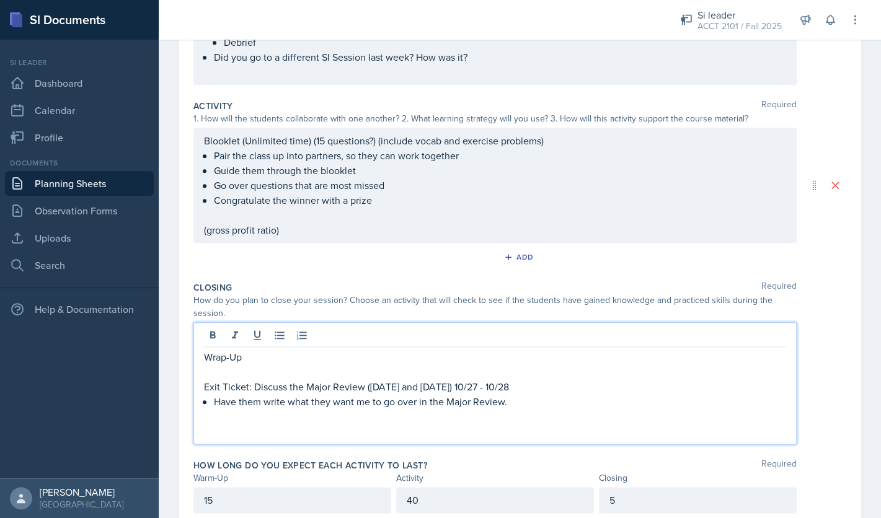
click at [501, 419] on p at bounding box center [495, 416] width 582 height 15
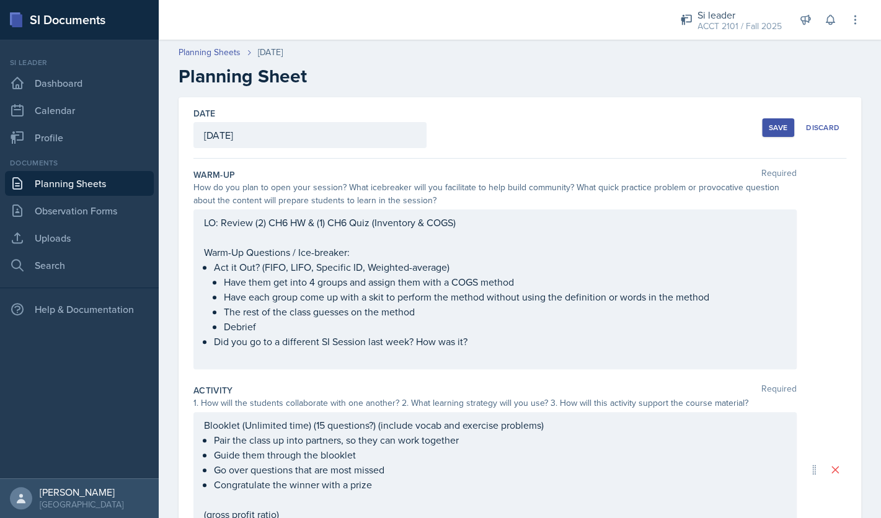
scroll to position [299, 0]
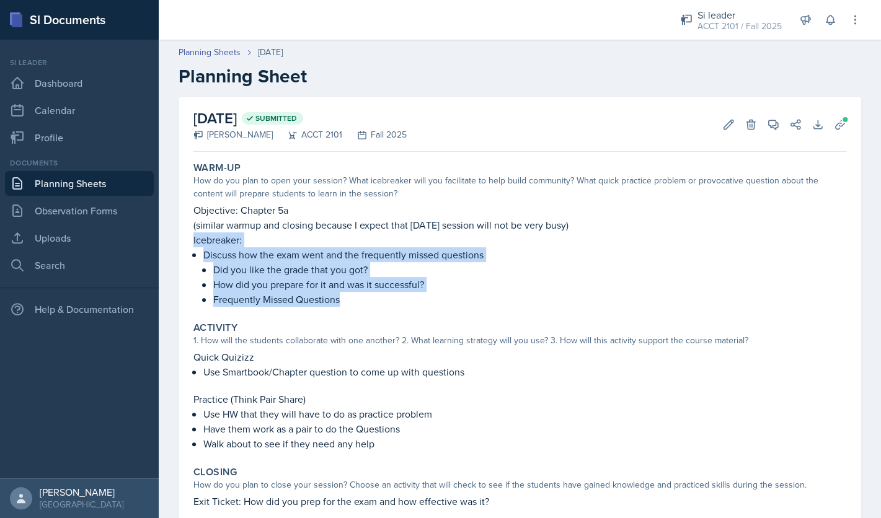
drag, startPoint x: 347, startPoint y: 307, endPoint x: 192, endPoint y: 242, distance: 168.1
click at [192, 242] on div "Warm-Up How do you plan to open your session? What icebreaker will you facilita…" at bounding box center [519, 234] width 663 height 155
copy div "Icebreaker: Discuss how the exam went and the frequently missed questions Did y…"
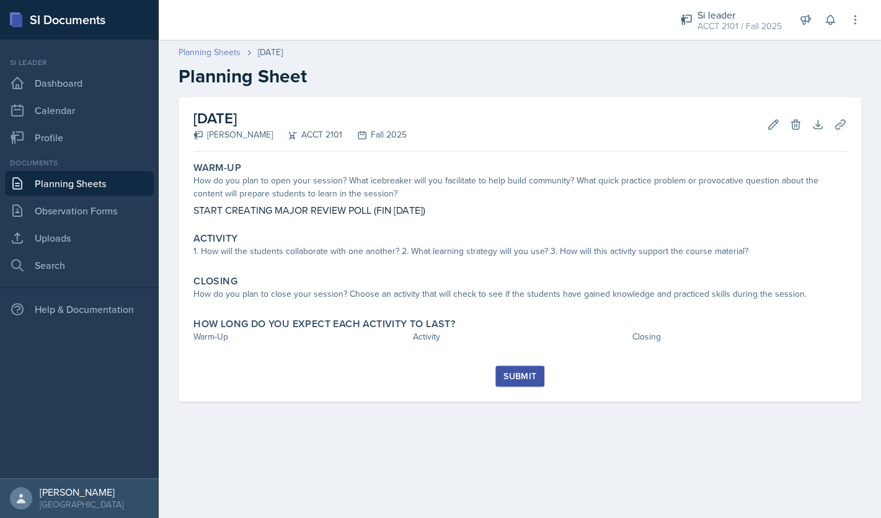
click at [192, 55] on link "Planning Sheets" at bounding box center [210, 52] width 62 height 13
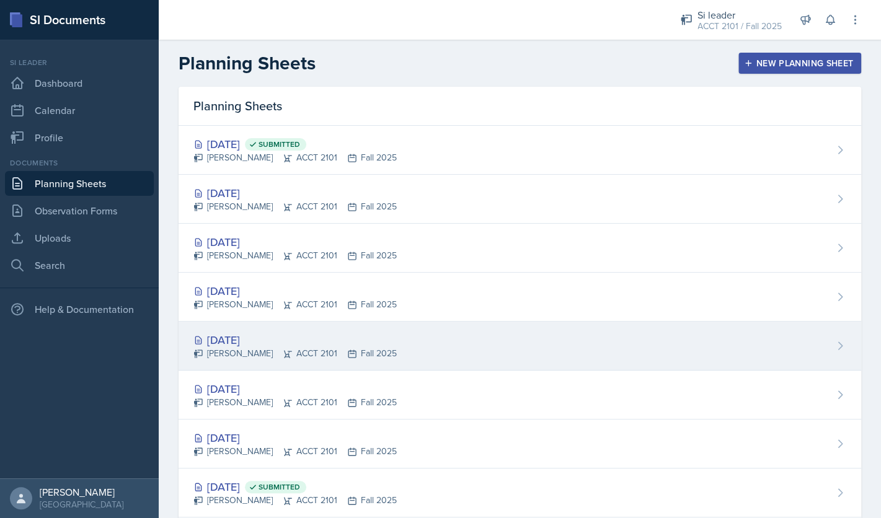
click at [249, 343] on div "[DATE]" at bounding box center [294, 340] width 203 height 17
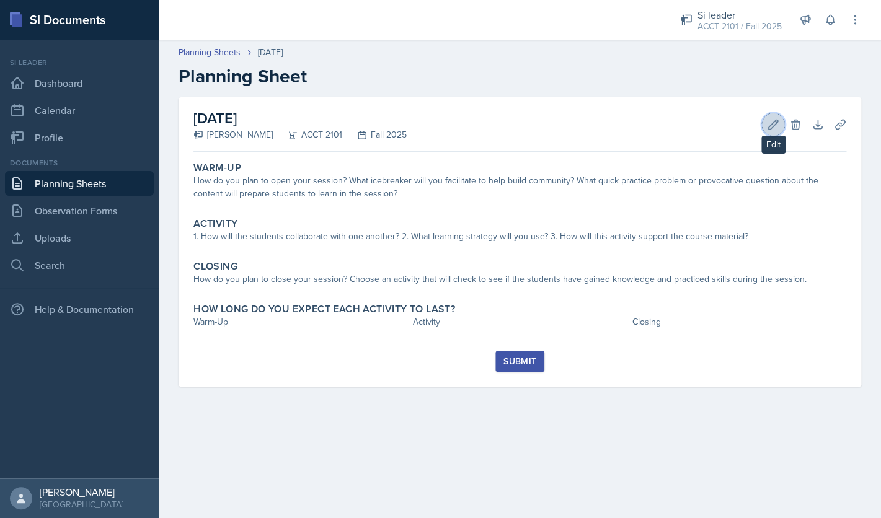
click at [770, 125] on icon at bounding box center [773, 124] width 9 height 9
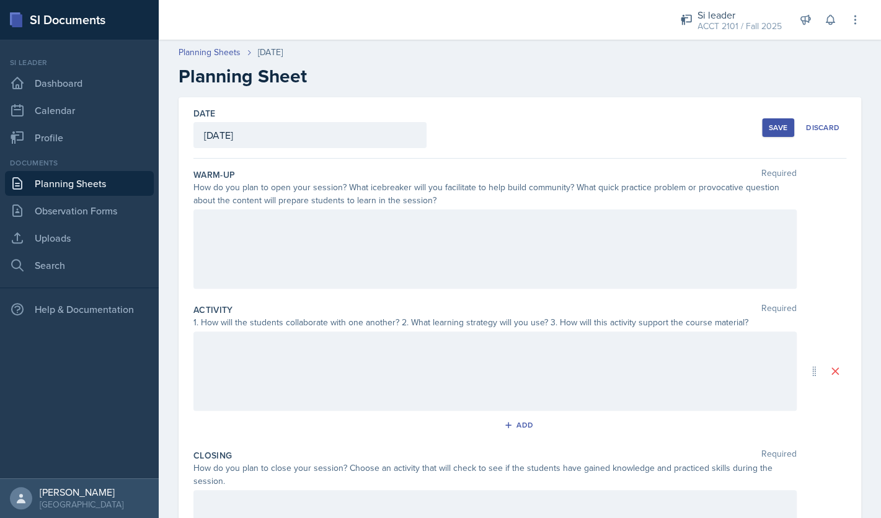
click at [526, 238] on div at bounding box center [494, 248] width 603 height 79
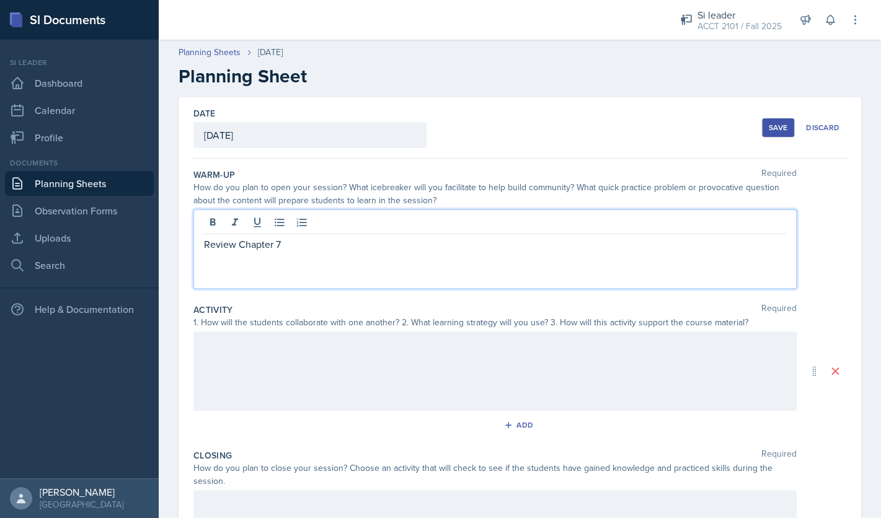
click at [779, 129] on div "Save" at bounding box center [778, 128] width 19 height 10
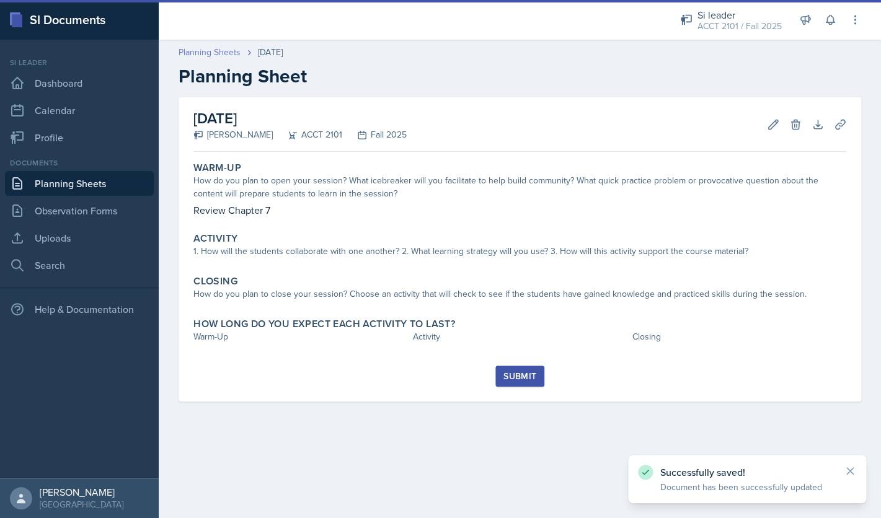
click at [217, 50] on link "Planning Sheets" at bounding box center [210, 52] width 62 height 13
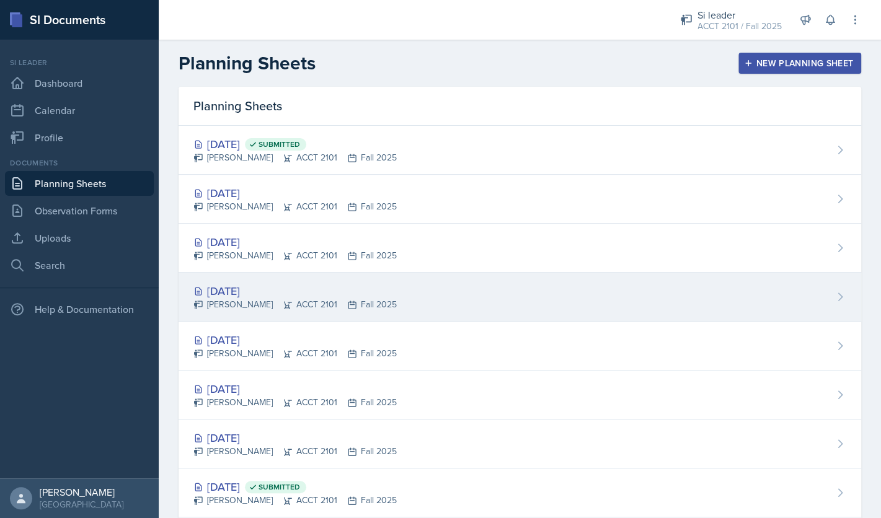
click at [267, 294] on div "[DATE]" at bounding box center [294, 291] width 203 height 17
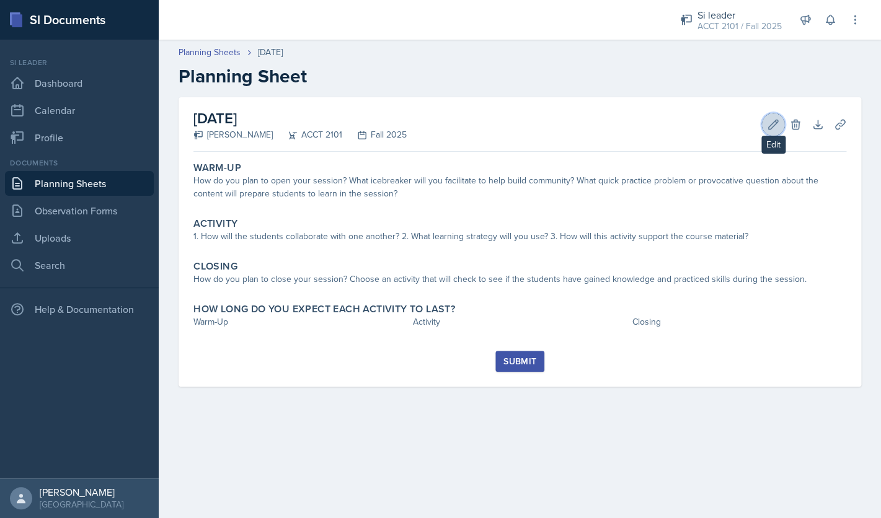
click at [775, 131] on button "Edit" at bounding box center [773, 124] width 22 height 22
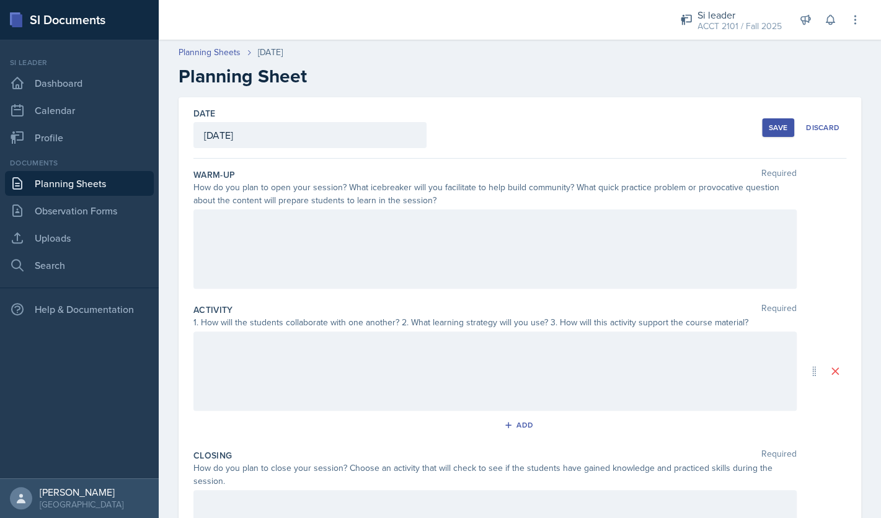
click at [558, 231] on div at bounding box center [494, 248] width 603 height 79
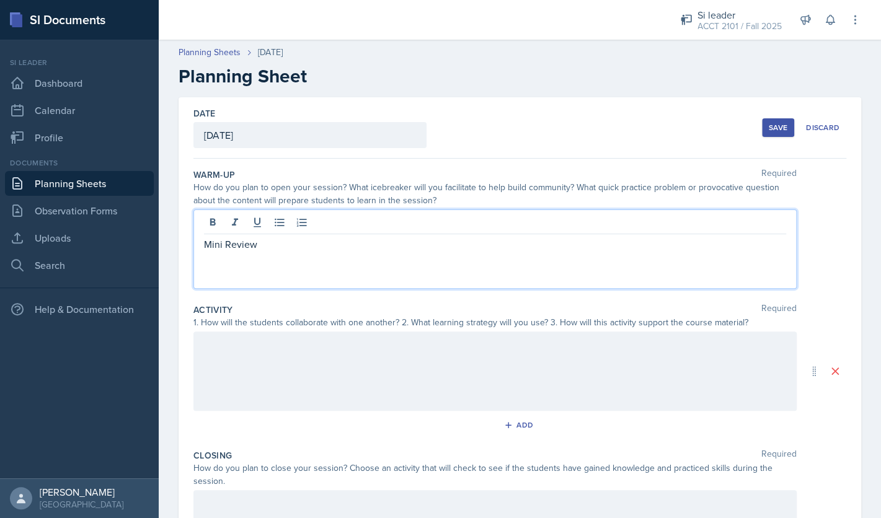
click at [785, 130] on div "Save" at bounding box center [778, 128] width 19 height 10
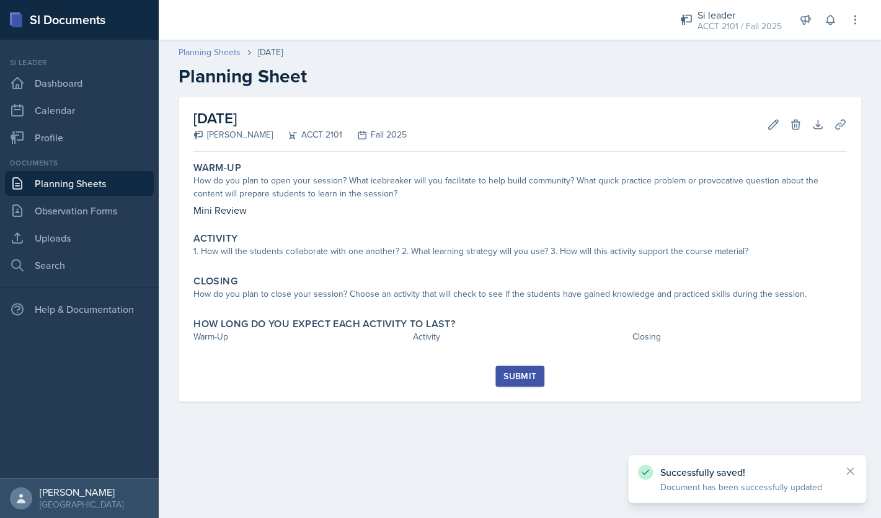
click at [216, 53] on link "Planning Sheets" at bounding box center [210, 52] width 62 height 13
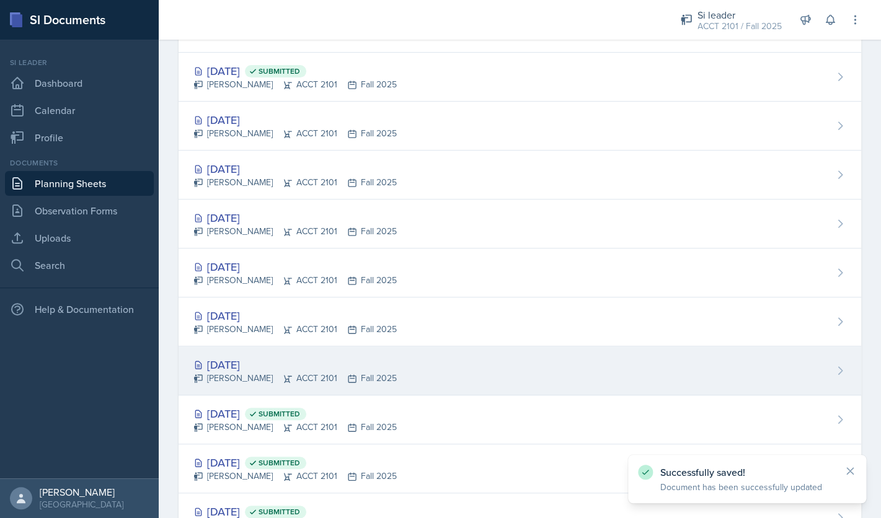
scroll to position [74, 0]
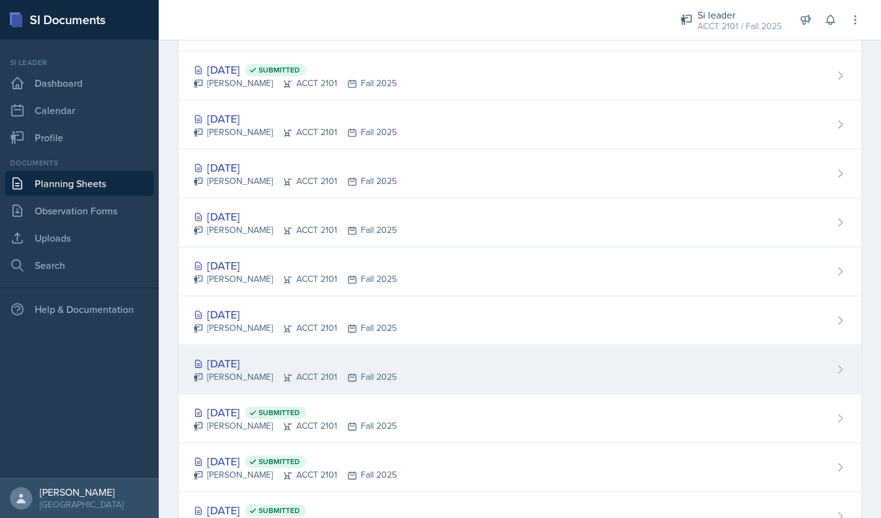
click at [269, 364] on div "[DATE]" at bounding box center [294, 363] width 203 height 17
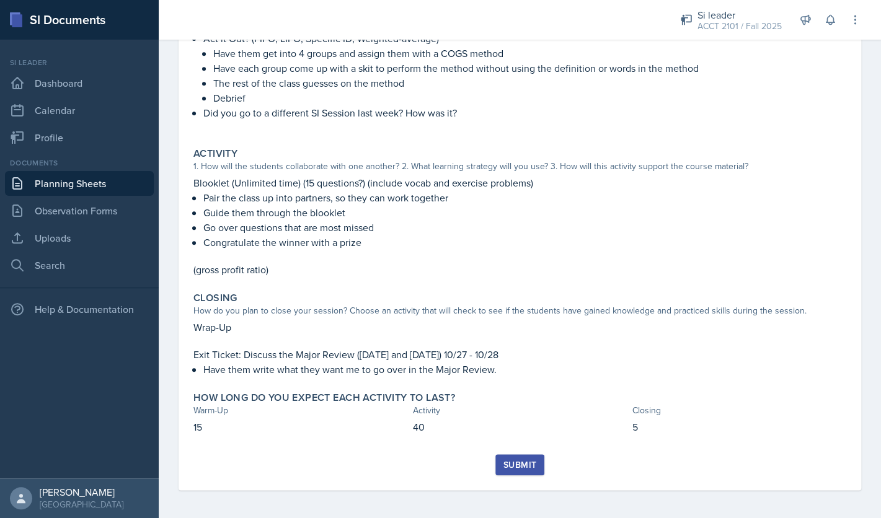
scroll to position [216, 0]
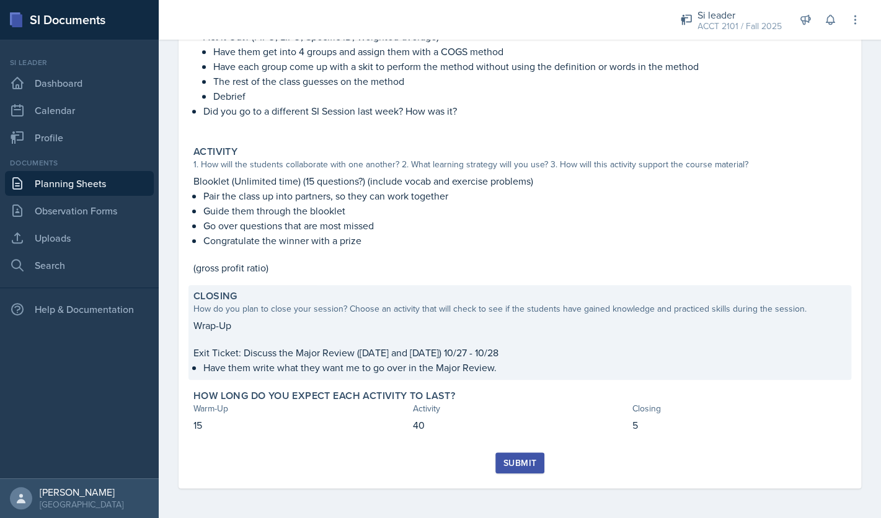
click at [384, 355] on p "Exit Ticket: Discuss the Major Review ([DATE] and [DATE]) 10/27 - 10/28" at bounding box center [519, 352] width 653 height 15
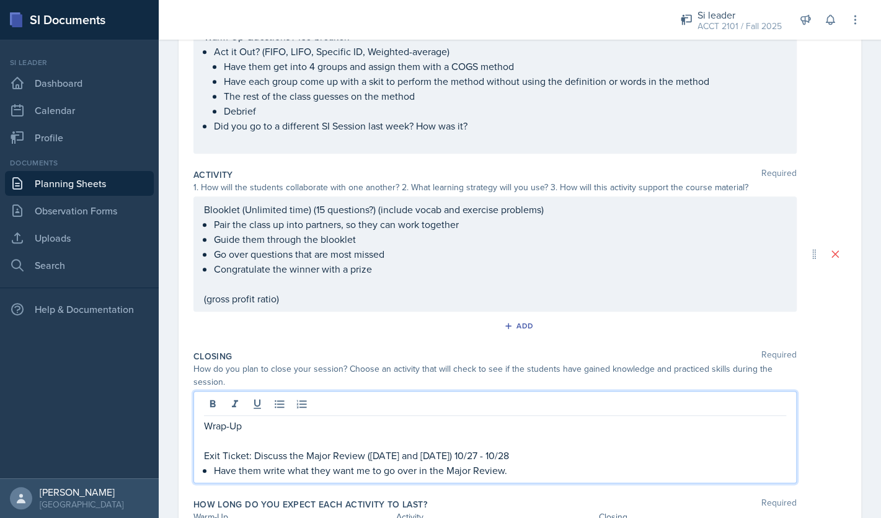
click at [370, 436] on div "Wrap-Up Exit Ticket: Discuss the Major Review ([DATE] and [DATE]) 10/27 - 10/28…" at bounding box center [495, 448] width 582 height 60
click at [404, 455] on p "Exit Ticket: Discuss the Major Review ([DATE] and [DATE]) 10/27 - 10/28" at bounding box center [495, 455] width 582 height 15
click at [547, 456] on p "Exit Ticket: Discuss the Major Review (Monday, Wednesday, and Tuesday) 10/27 - …" at bounding box center [495, 455] width 582 height 15
click at [529, 478] on div "Wrap-Up Exit Ticket: Discuss the Major Review (Monday, Wednesday, and Tuesday) …" at bounding box center [494, 437] width 603 height 92
click at [531, 468] on p "Have them write what they want me to go over in the Major Review." at bounding box center [500, 470] width 572 height 15
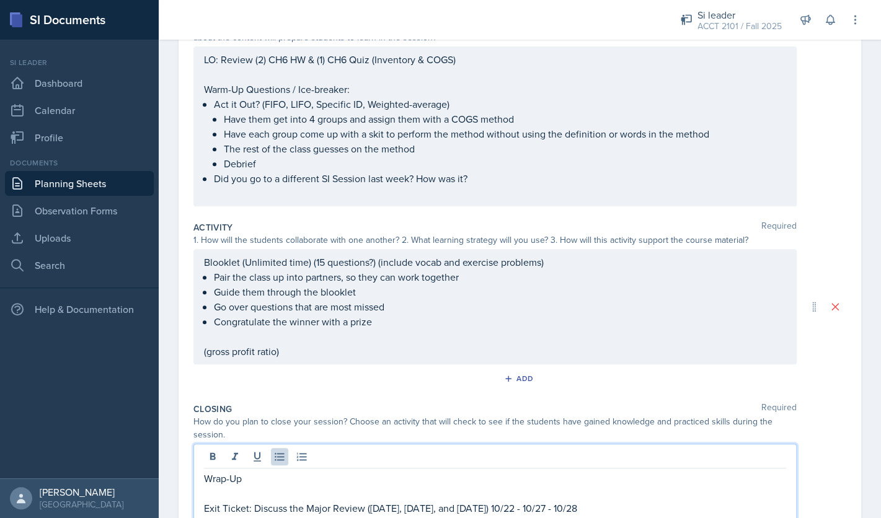
scroll to position [299, 0]
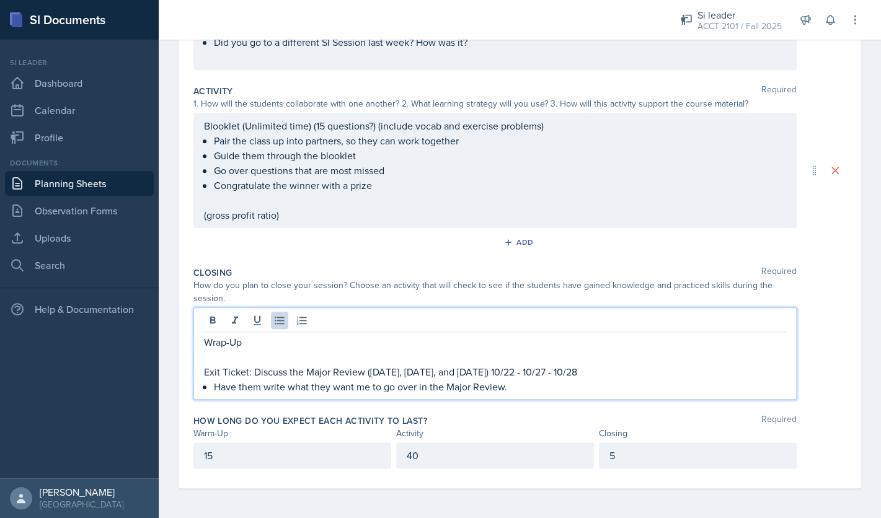
click at [526, 386] on p "Have them write what they want me to go over in the Major Review." at bounding box center [500, 386] width 572 height 15
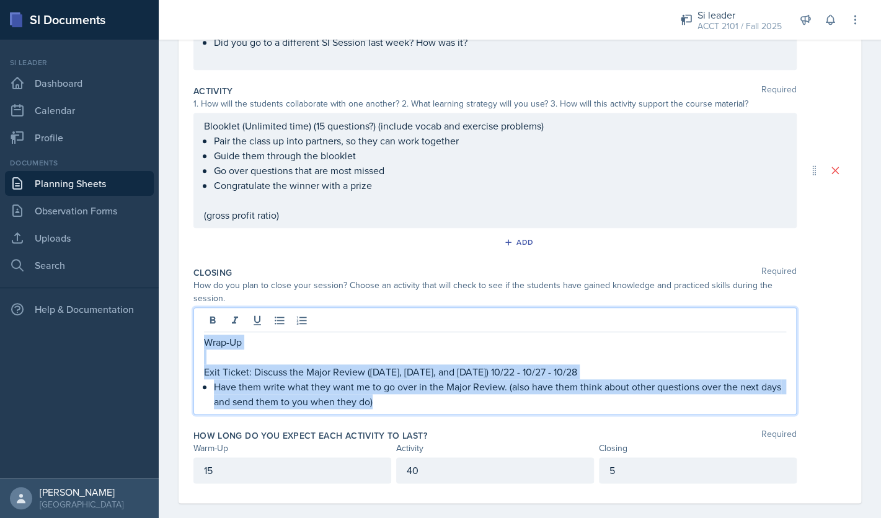
drag, startPoint x: 382, startPoint y: 400, endPoint x: 209, endPoint y: 331, distance: 186.1
click at [209, 331] on div "Wrap-Up Exit Ticket: Discuss the Major Review (Monday, Wednesday, and Tuesday) …" at bounding box center [494, 360] width 603 height 107
copy div "Wrap-Up Exit Ticket: Discuss the Major Review (Monday, Wednesday, and Tuesday) …"
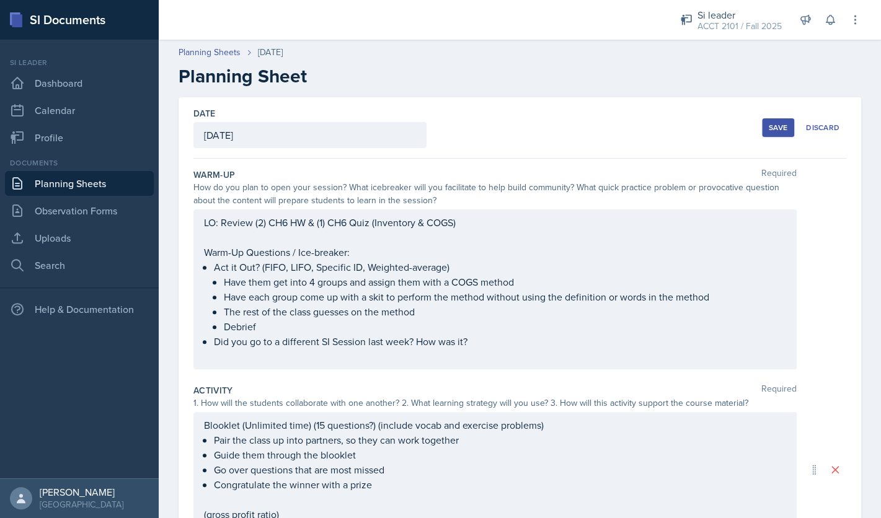
click at [767, 133] on button "Save" at bounding box center [778, 127] width 32 height 19
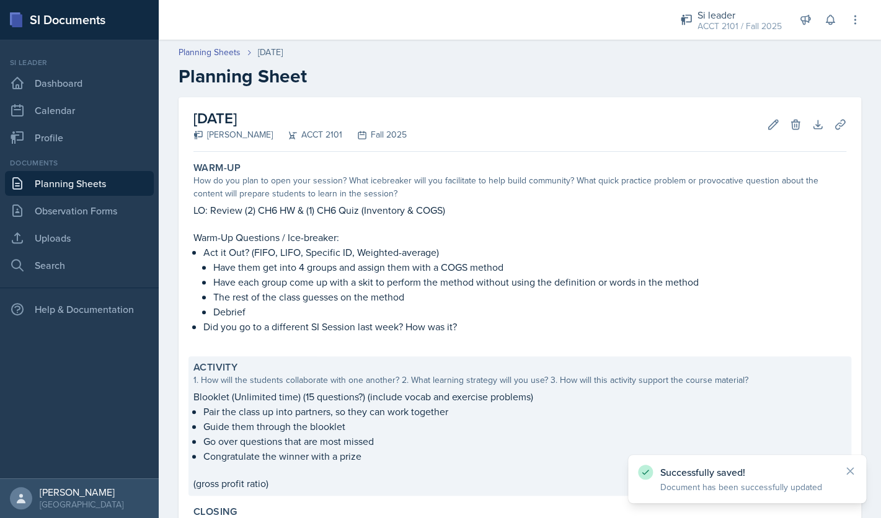
scroll to position [231, 0]
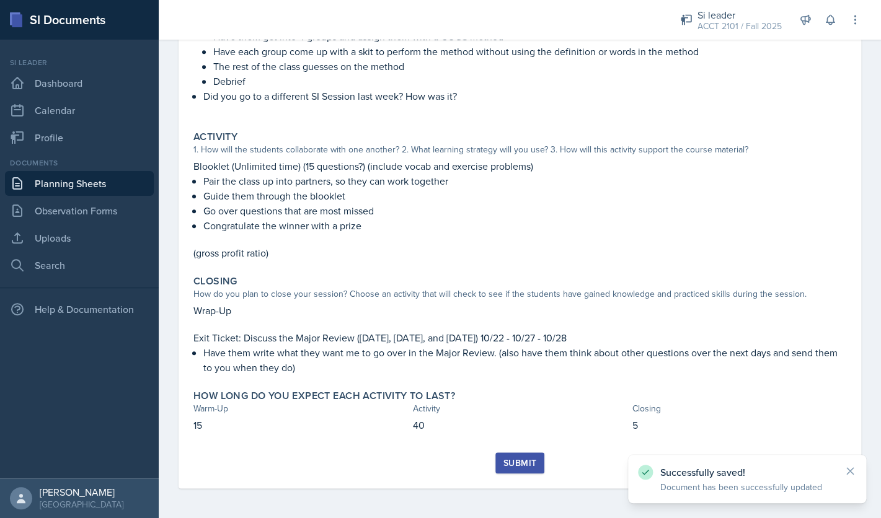
click at [517, 465] on div "Submit" at bounding box center [519, 463] width 33 height 10
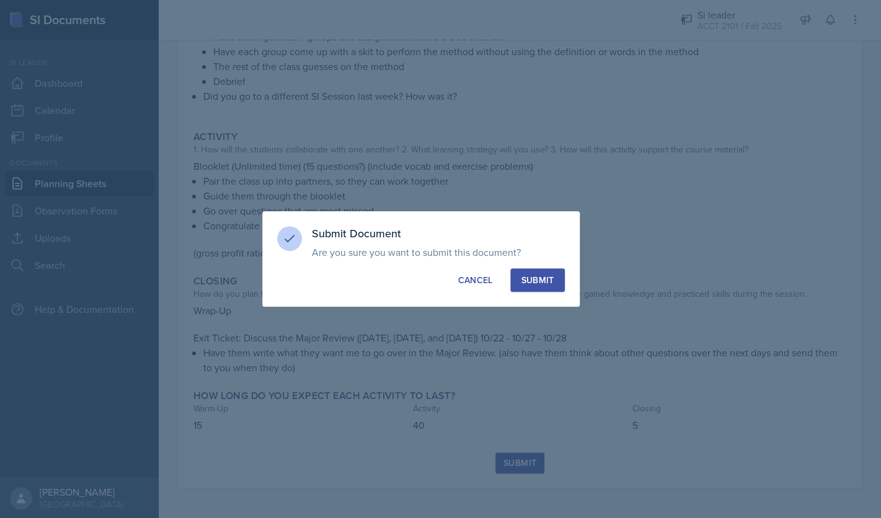
click at [537, 283] on div "Submit" at bounding box center [537, 280] width 33 height 12
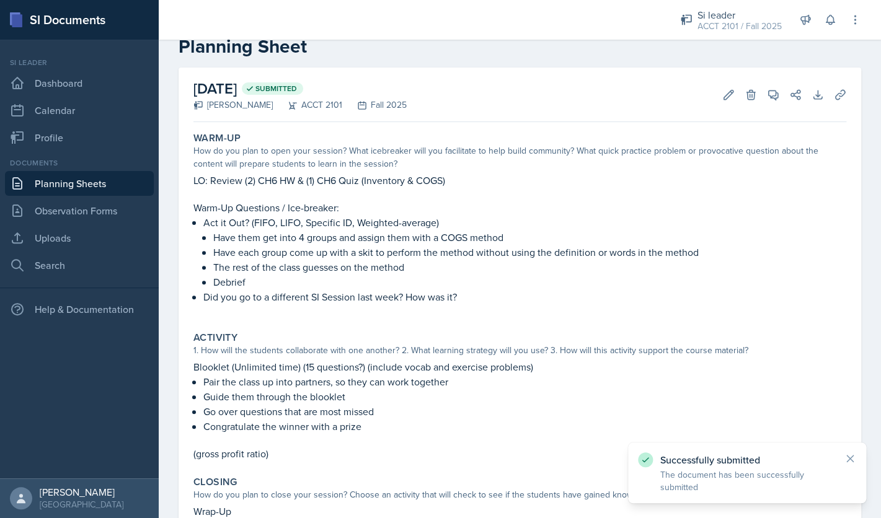
scroll to position [0, 0]
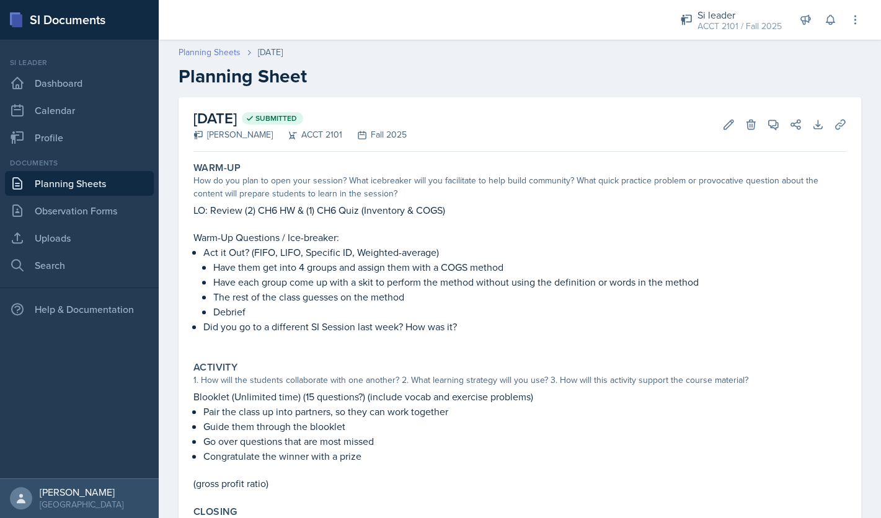
click at [203, 50] on link "Planning Sheets" at bounding box center [210, 52] width 62 height 13
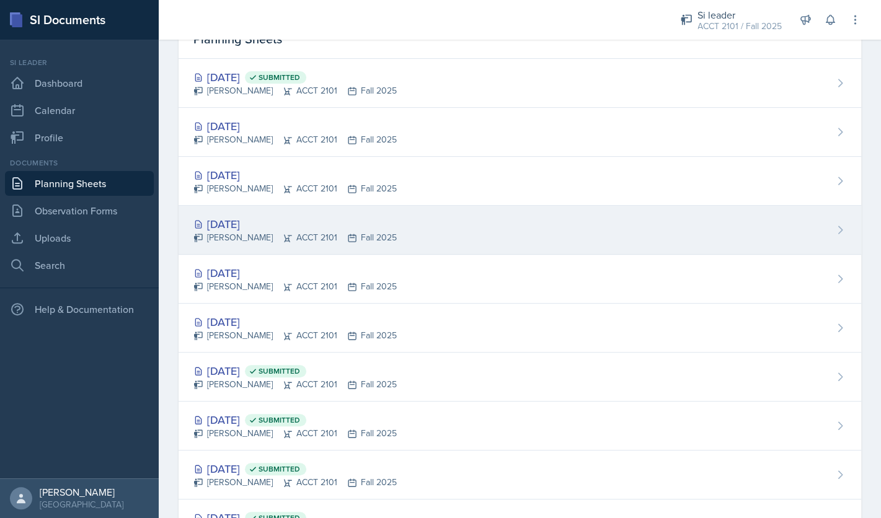
scroll to position [104, 0]
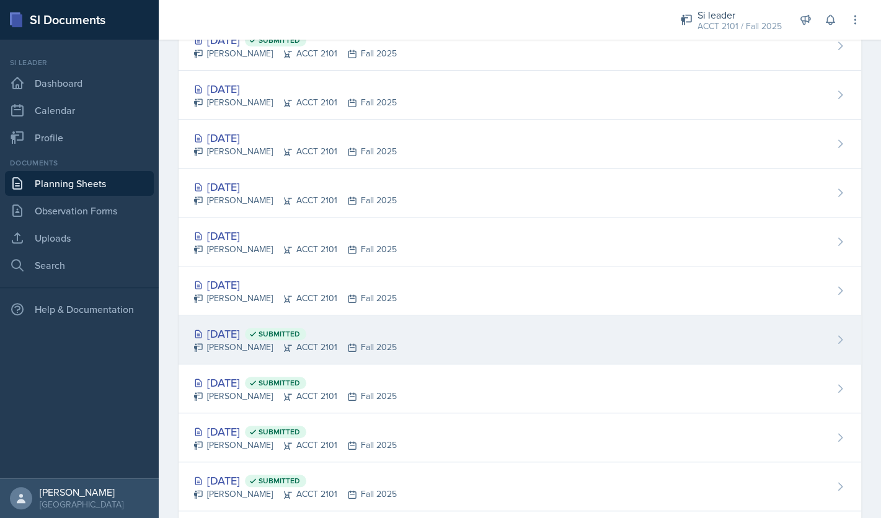
click at [472, 344] on div "Oct 13th, 2025 Submitted Franky Gao ACCT 2101 Fall 2025" at bounding box center [520, 339] width 682 height 49
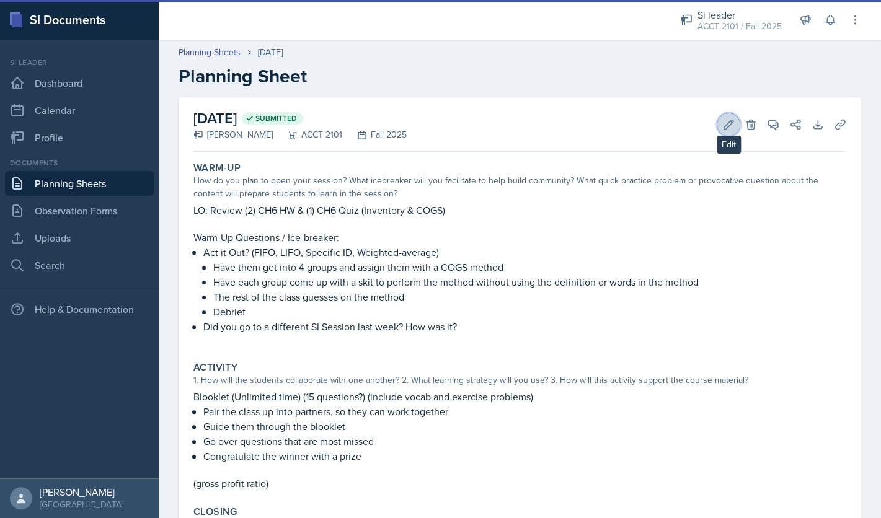
click at [726, 128] on icon at bounding box center [728, 124] width 9 height 9
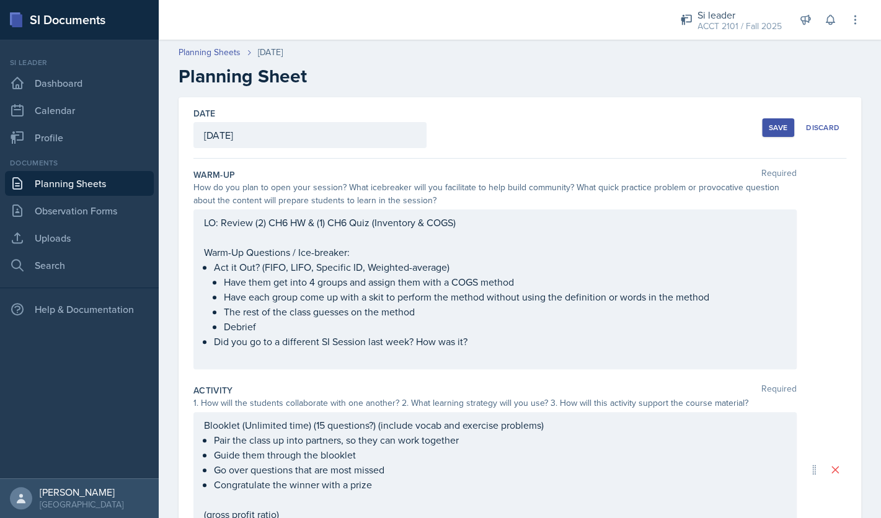
scroll to position [293, 0]
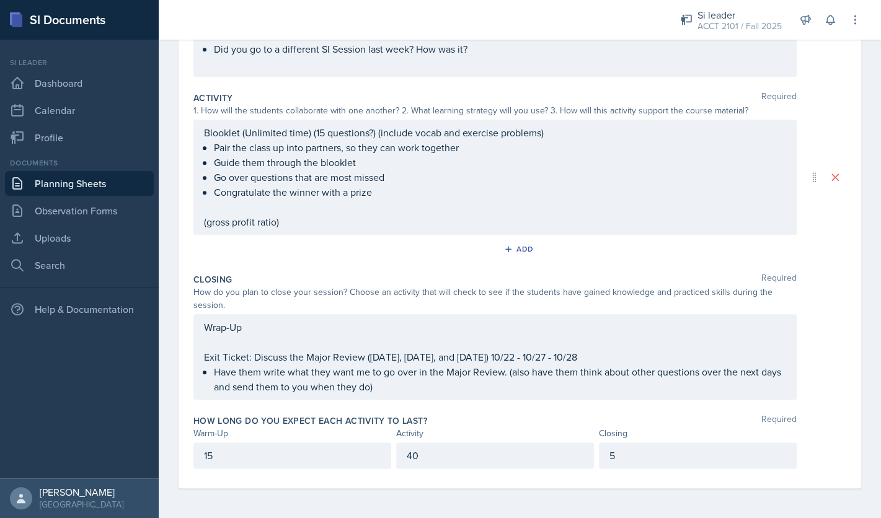
click at [462, 390] on p "Have them write what they want me to go over in the Major Review. (also have th…" at bounding box center [500, 379] width 572 height 30
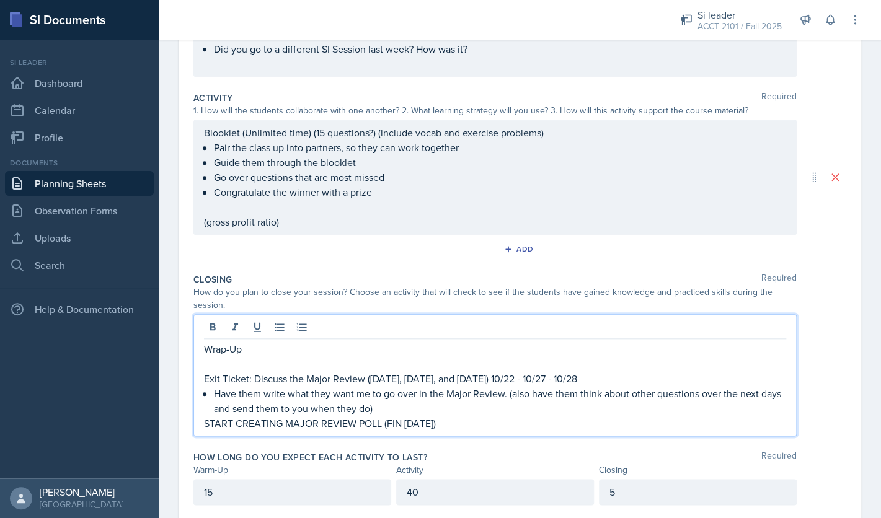
click at [486, 421] on p "START CREATING MAJOR REVIEW POLL (FIN WEDNESDAY)" at bounding box center [495, 423] width 582 height 15
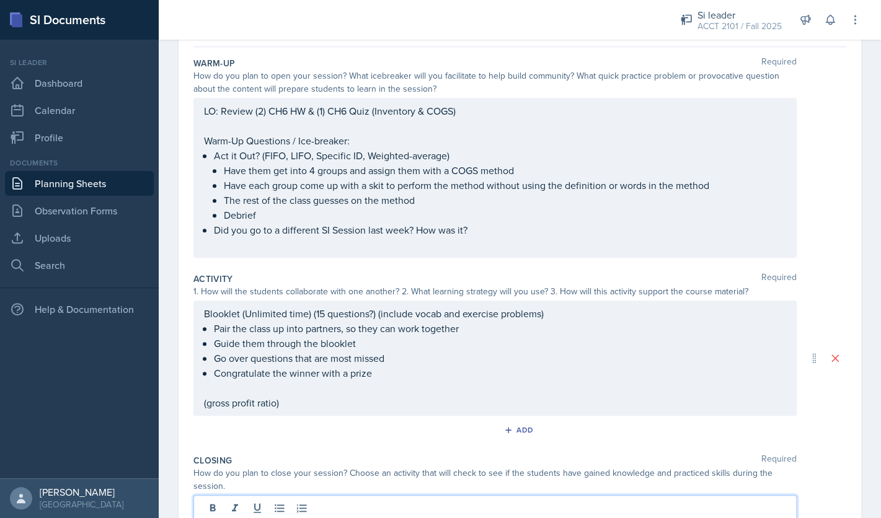
scroll to position [0, 0]
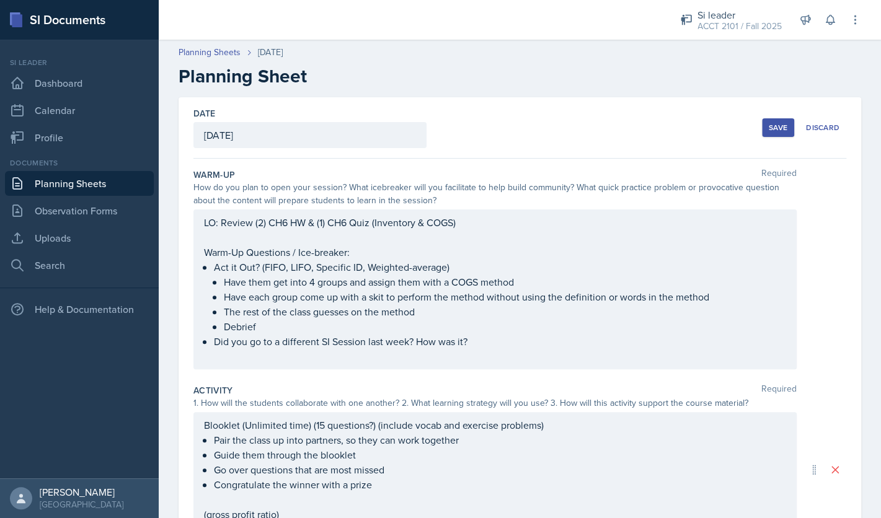
click at [775, 122] on button "Save" at bounding box center [778, 127] width 32 height 19
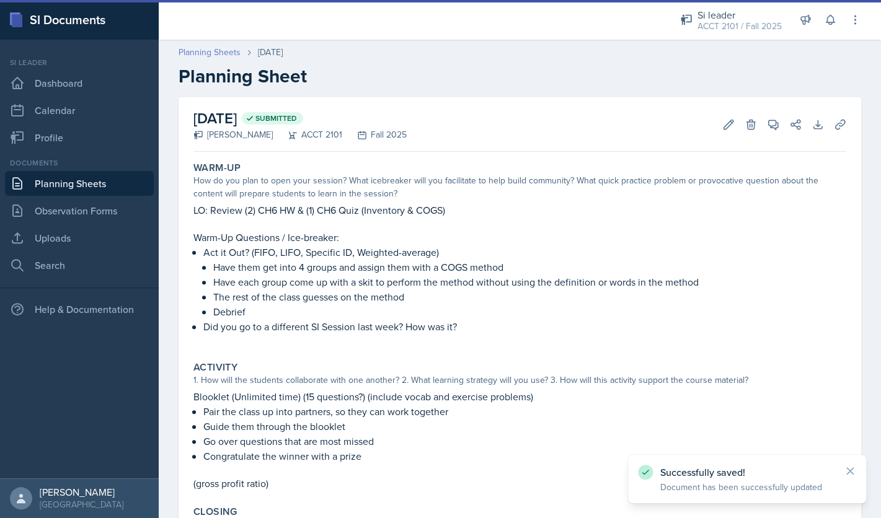
click at [211, 53] on link "Planning Sheets" at bounding box center [210, 52] width 62 height 13
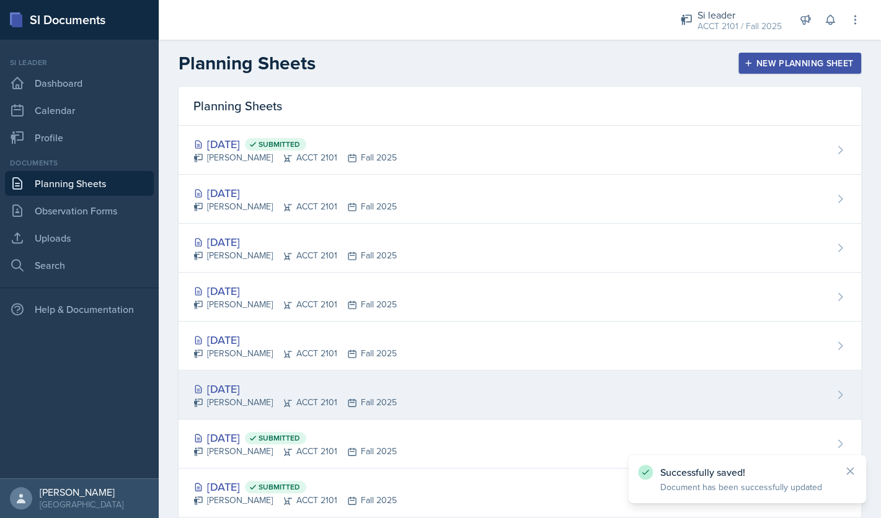
click at [248, 392] on div "[DATE]" at bounding box center [294, 389] width 203 height 17
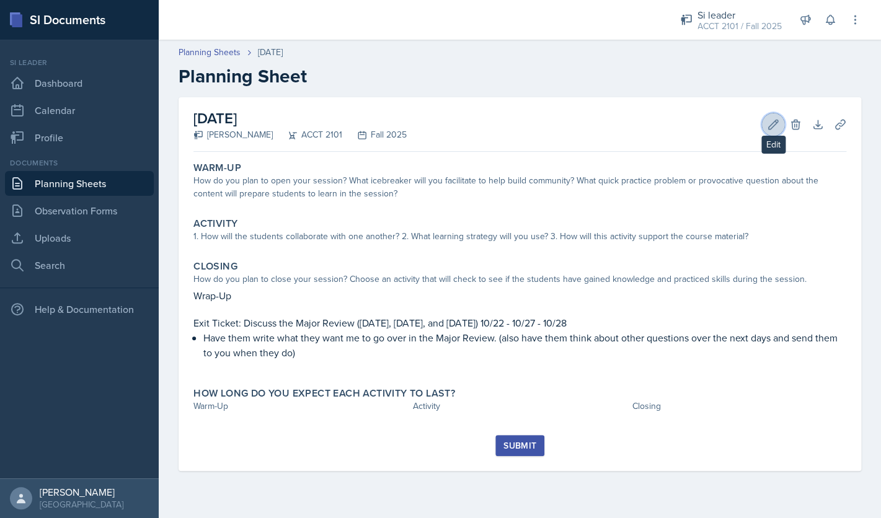
click at [772, 128] on icon at bounding box center [773, 124] width 9 height 9
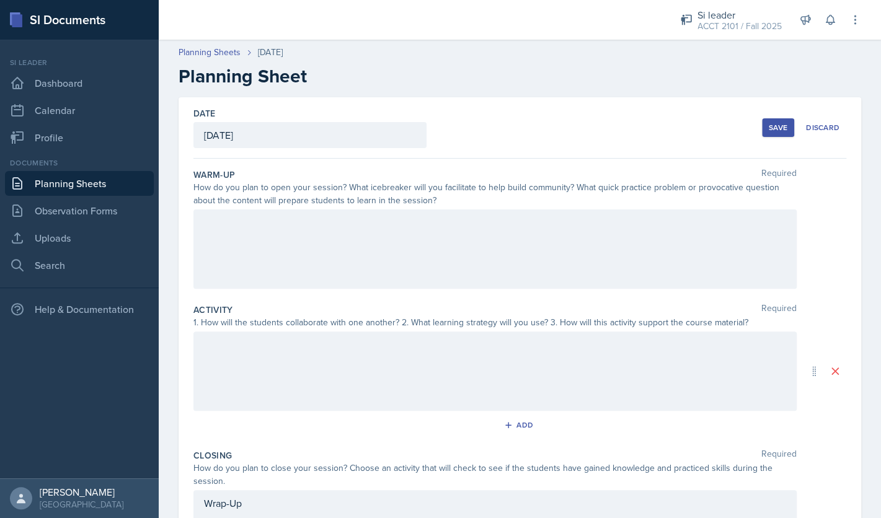
click at [372, 234] on div at bounding box center [494, 248] width 603 height 79
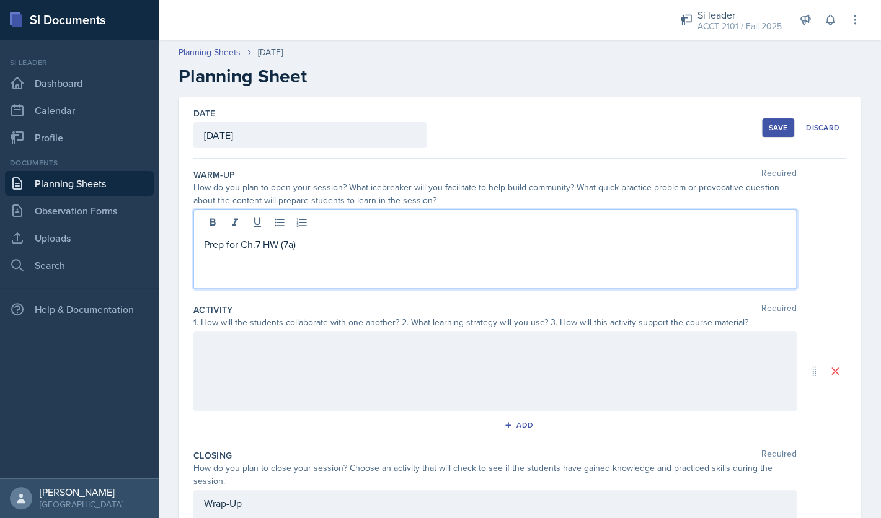
click at [331, 254] on p at bounding box center [495, 259] width 582 height 15
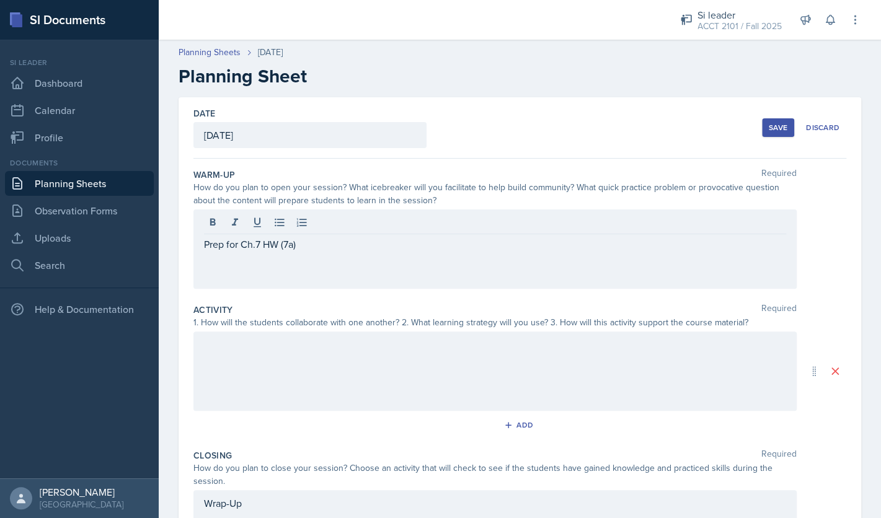
click at [317, 371] on div at bounding box center [494, 371] width 603 height 79
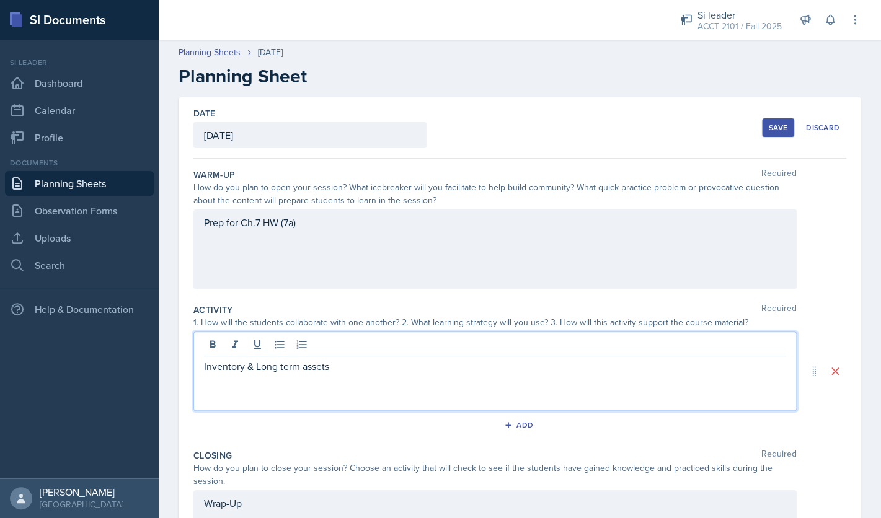
click at [282, 369] on p "Inventory & Long term assets" at bounding box center [495, 366] width 582 height 15
click at [348, 368] on p "Inventory & Long term assets" at bounding box center [495, 366] width 582 height 15
click at [451, 236] on div "Prep for Ch.7 HW (7a)" at bounding box center [494, 248] width 603 height 79
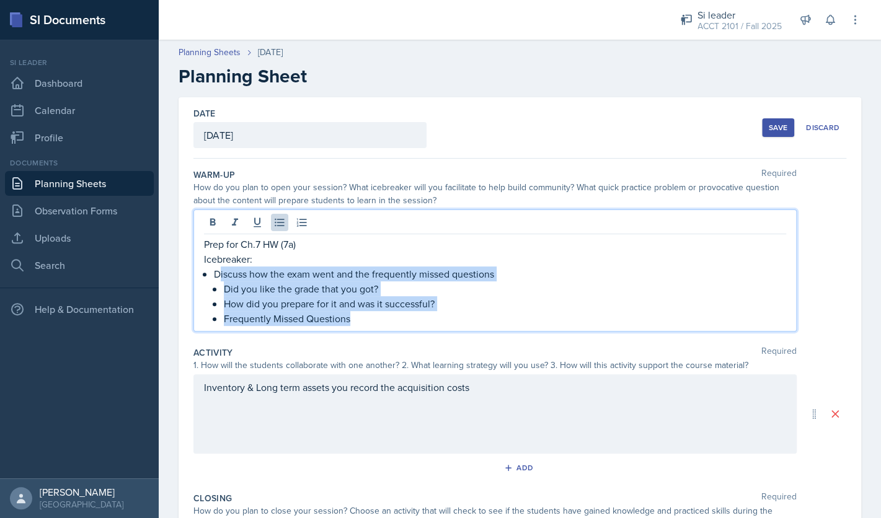
drag, startPoint x: 367, startPoint y: 319, endPoint x: 220, endPoint y: 276, distance: 153.0
click at [220, 276] on li "Discuss how the exam went and the frequently missed questions Did you like the …" at bounding box center [500, 297] width 572 height 60
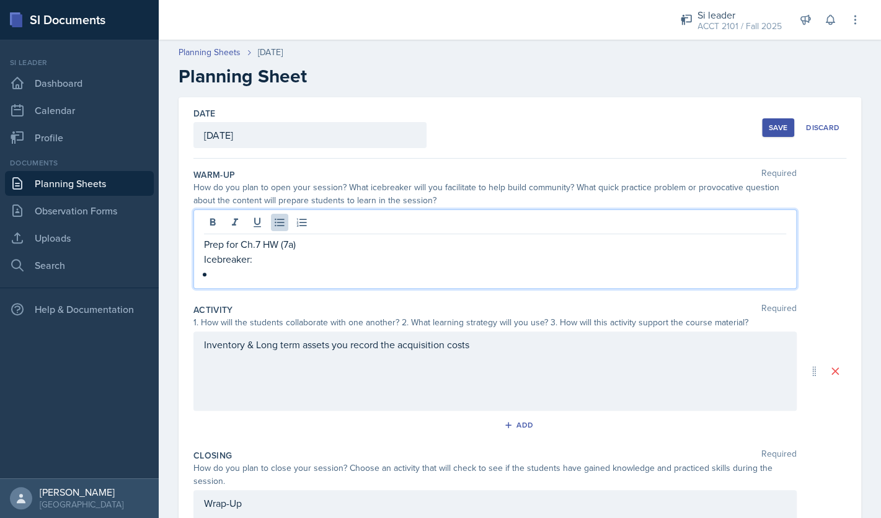
click at [250, 263] on p "Icebreaker:" at bounding box center [495, 259] width 582 height 15
click at [234, 276] on p at bounding box center [500, 274] width 572 height 15
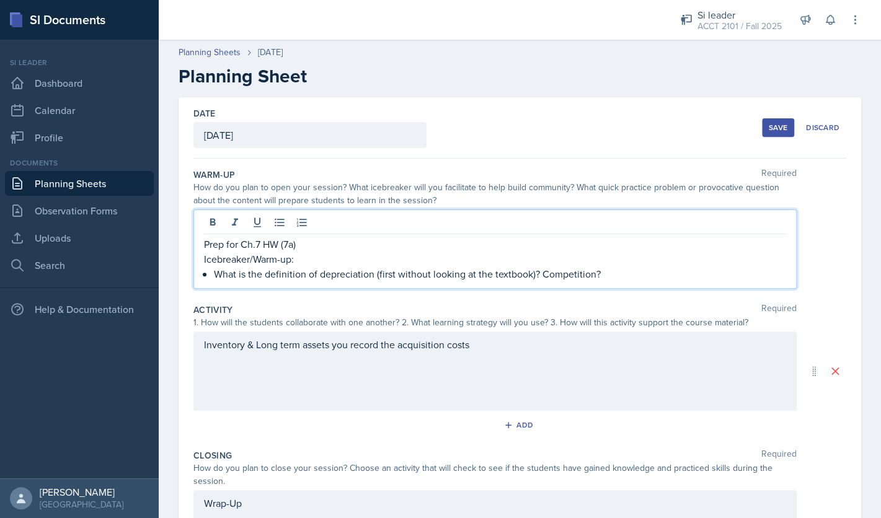
click at [311, 264] on p "Icebreaker/Warm-up:" at bounding box center [495, 259] width 582 height 15
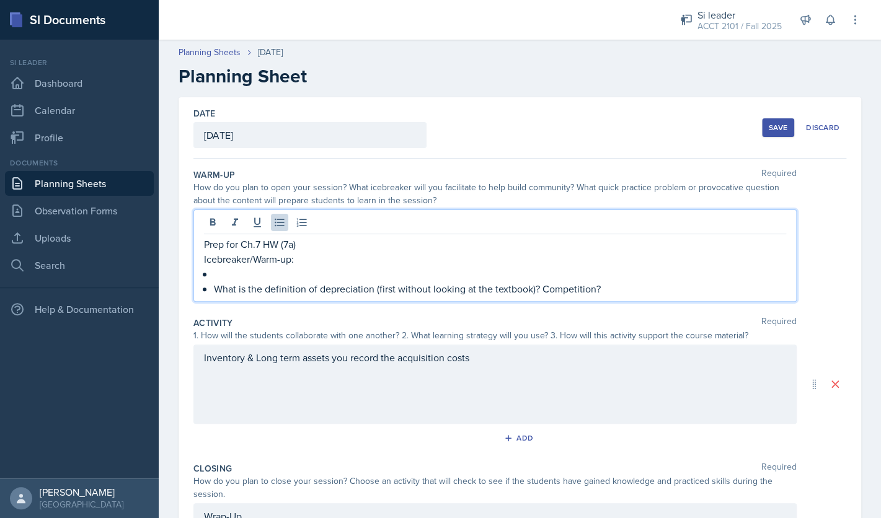
click at [484, 368] on div "Inventory & Long term assets you record the acquisition costs" at bounding box center [494, 384] width 603 height 79
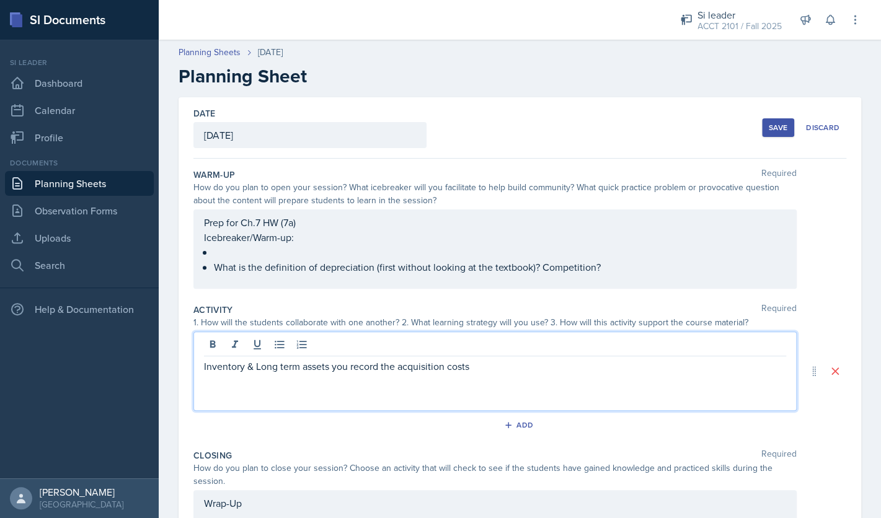
click at [493, 366] on p "Inventory & Long term assets you record the acquisition costs" at bounding box center [495, 366] width 582 height 15
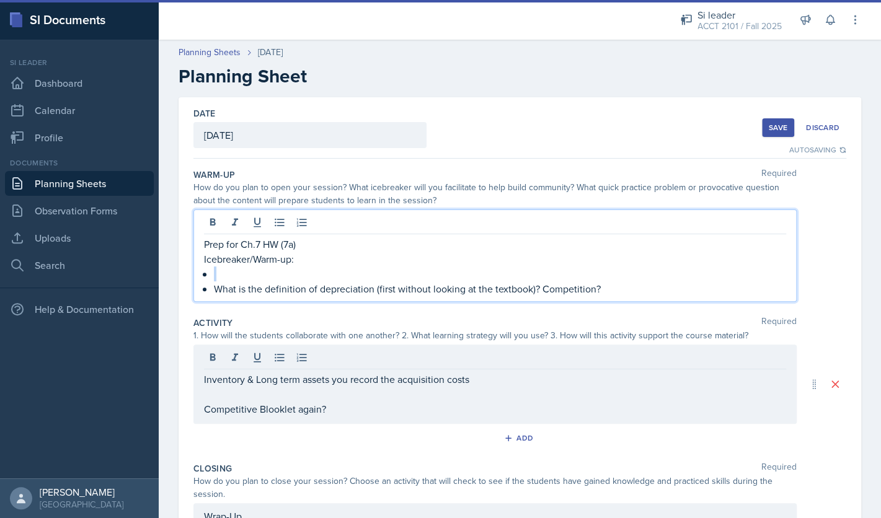
click at [437, 252] on div "Prep for Ch.7 HW (7a) Icebreaker/Warm-up: What is the definition of depreciatio…" at bounding box center [495, 267] width 582 height 60
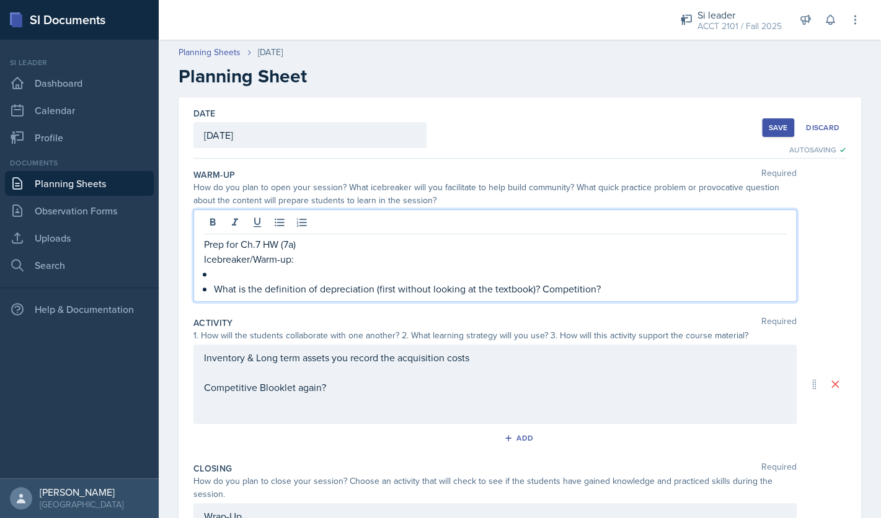
click at [404, 277] on p at bounding box center [500, 274] width 572 height 15
drag, startPoint x: 348, startPoint y: 272, endPoint x: 252, endPoint y: 276, distance: 96.1
click at [252, 276] on p "Favorite actor/actress? movie?" at bounding box center [500, 274] width 572 height 15
click at [374, 272] on p "Favorite actor/actress? movie?" at bounding box center [500, 274] width 572 height 15
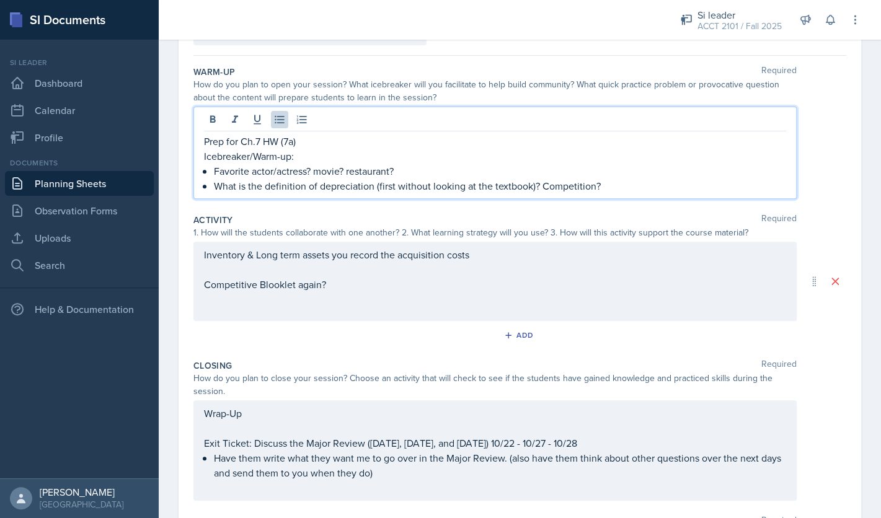
scroll to position [112, 0]
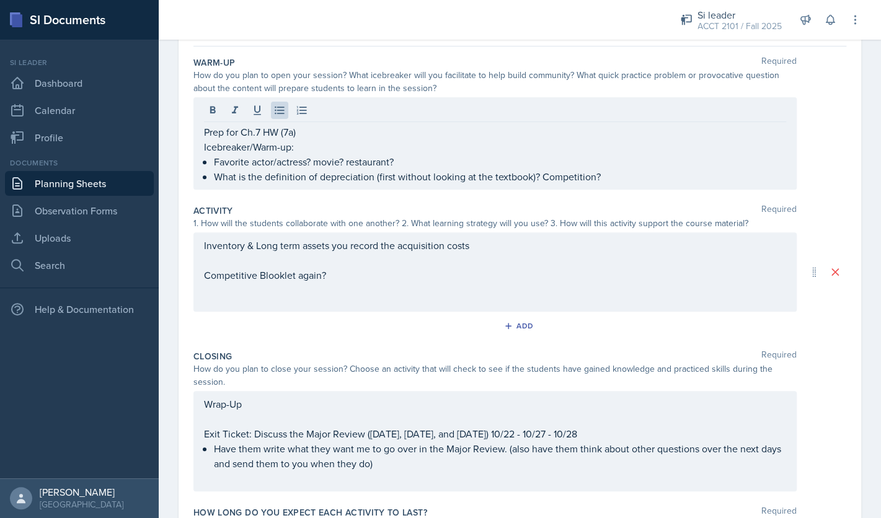
click at [529, 289] on div "Inventory & Long term assets you record the acquisition costs Competitive Blook…" at bounding box center [494, 271] width 603 height 79
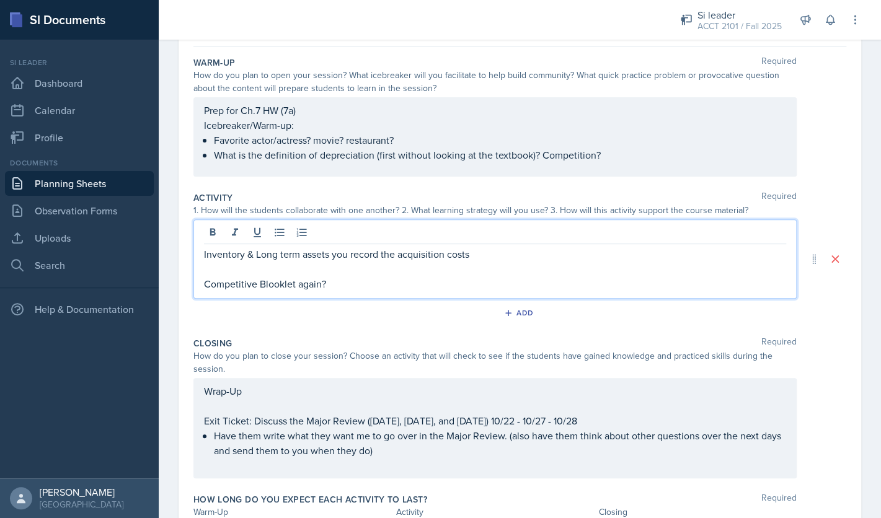
click at [527, 264] on p at bounding box center [495, 269] width 582 height 15
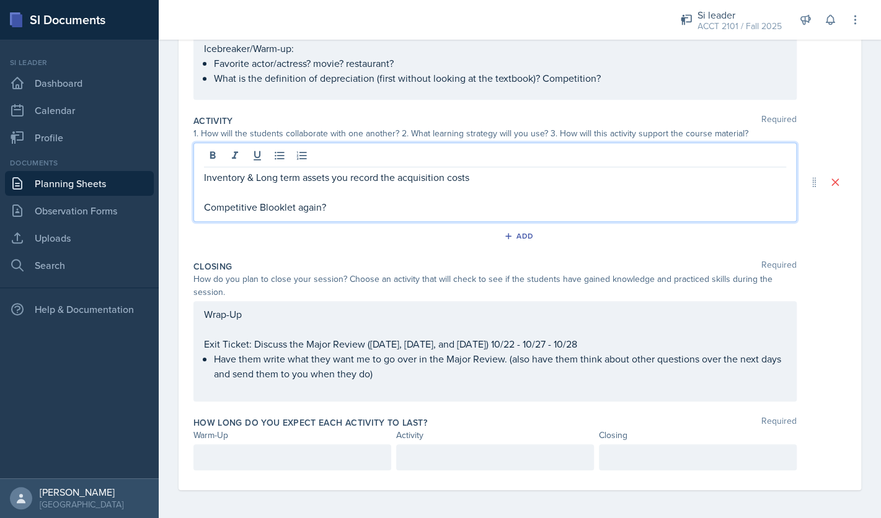
scroll to position [191, 0]
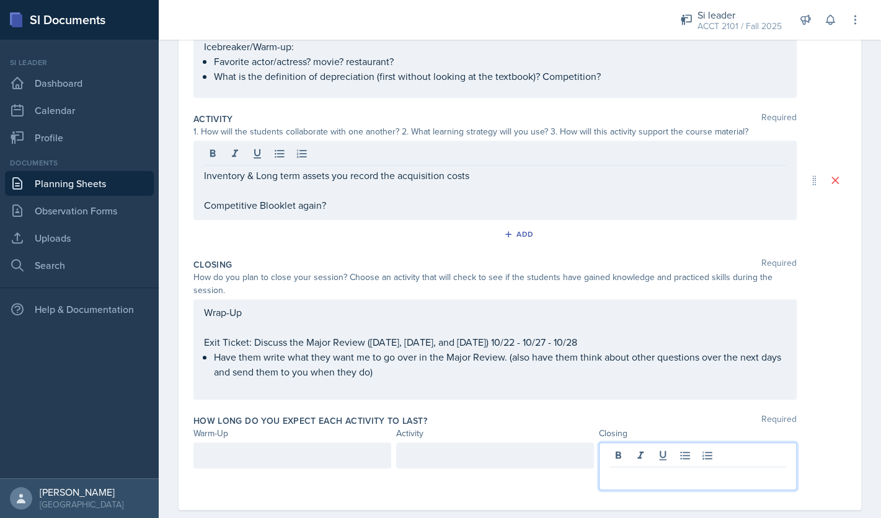
click at [620, 454] on div at bounding box center [698, 467] width 198 height 48
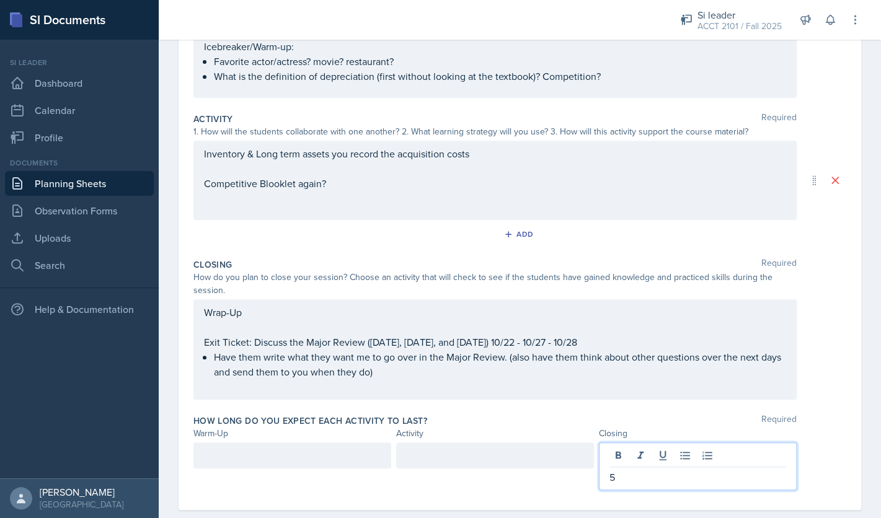
click at [333, 458] on div at bounding box center [292, 456] width 198 height 26
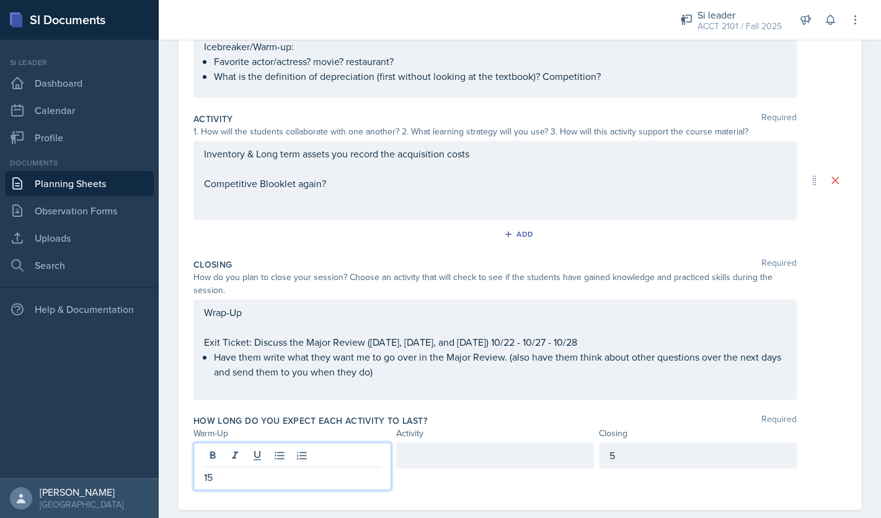
click at [462, 461] on div at bounding box center [495, 456] width 198 height 26
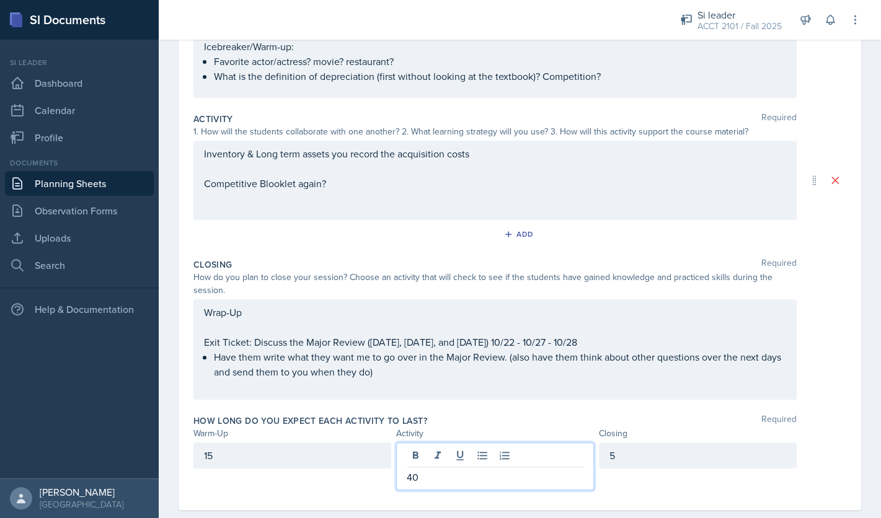
click at [508, 414] on div "How long do you expect each activity to last? Required Warm-Up Activity Closing…" at bounding box center [519, 455] width 653 height 90
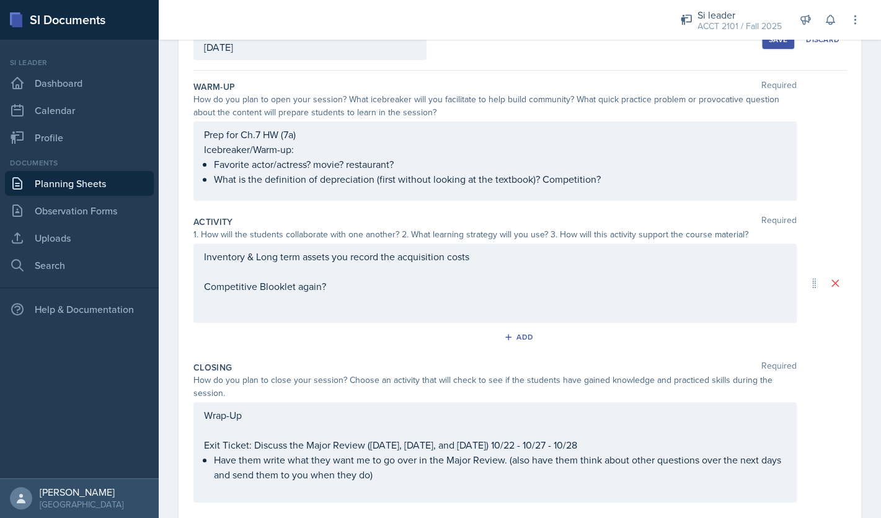
scroll to position [0, 0]
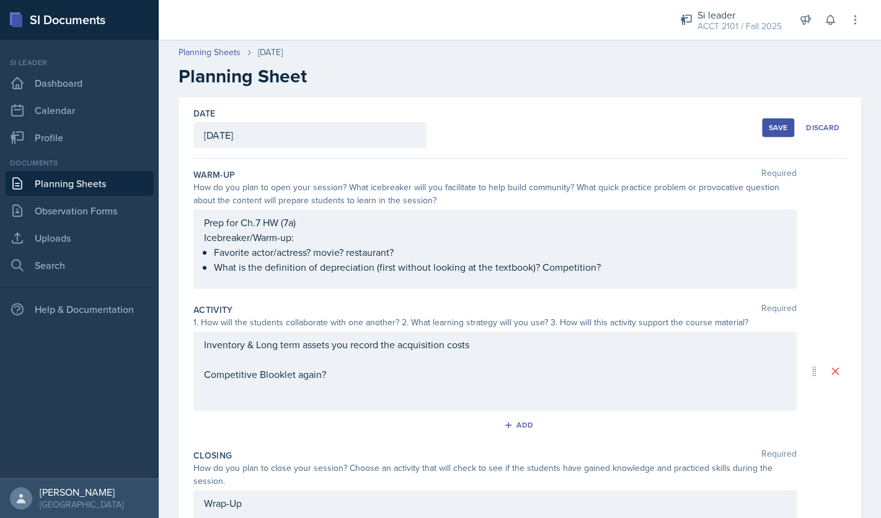
click at [774, 125] on div "Save" at bounding box center [778, 128] width 19 height 10
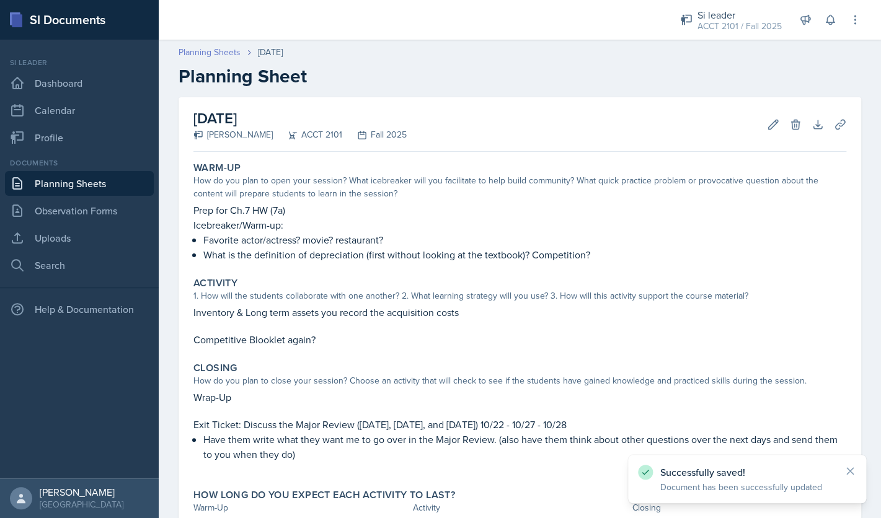
click at [219, 50] on link "Planning Sheets" at bounding box center [210, 52] width 62 height 13
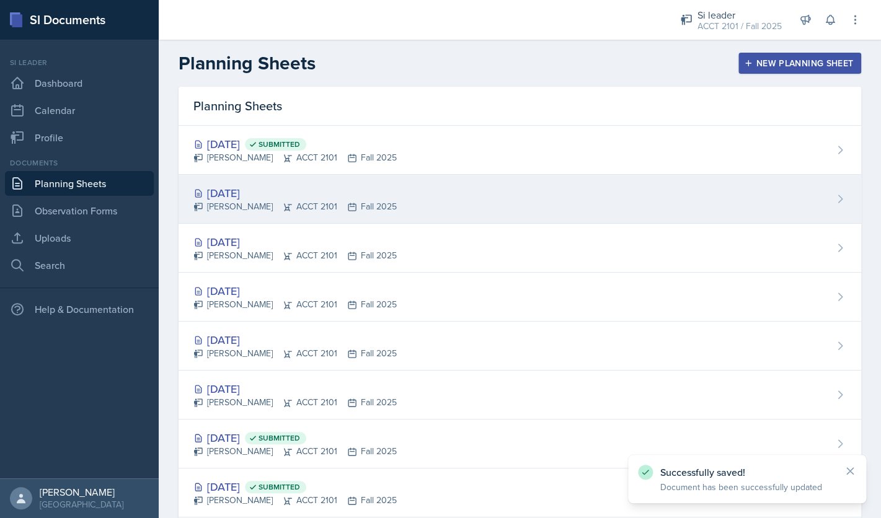
click at [244, 198] on div "[DATE]" at bounding box center [294, 193] width 203 height 17
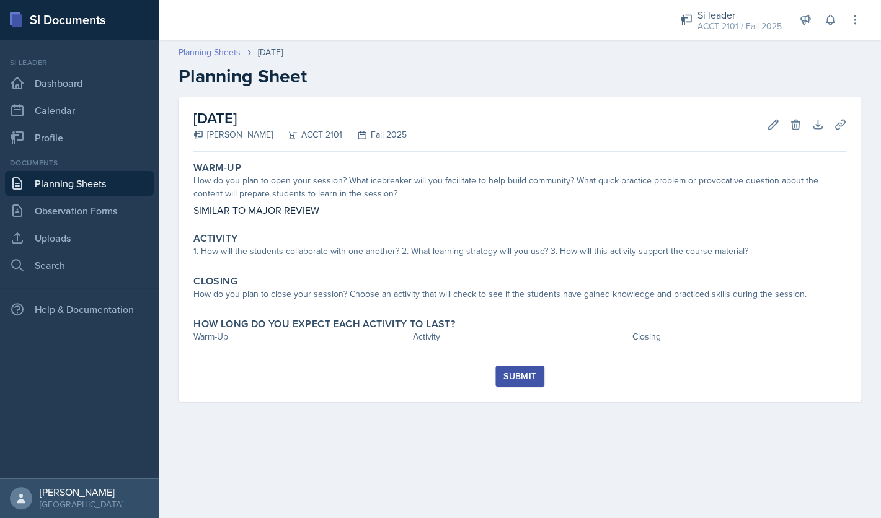
click at [228, 47] on link "Planning Sheets" at bounding box center [210, 52] width 62 height 13
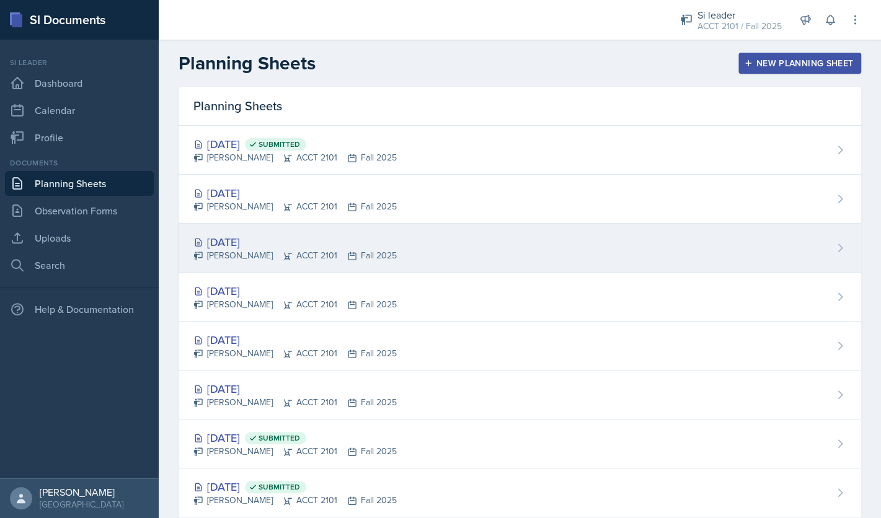
click at [239, 242] on div "[DATE]" at bounding box center [294, 242] width 203 height 17
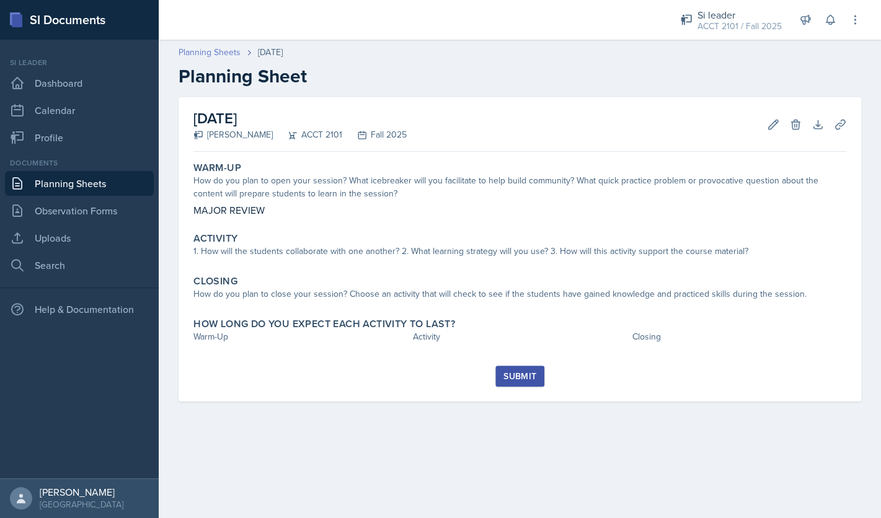
click at [219, 53] on link "Planning Sheets" at bounding box center [210, 52] width 62 height 13
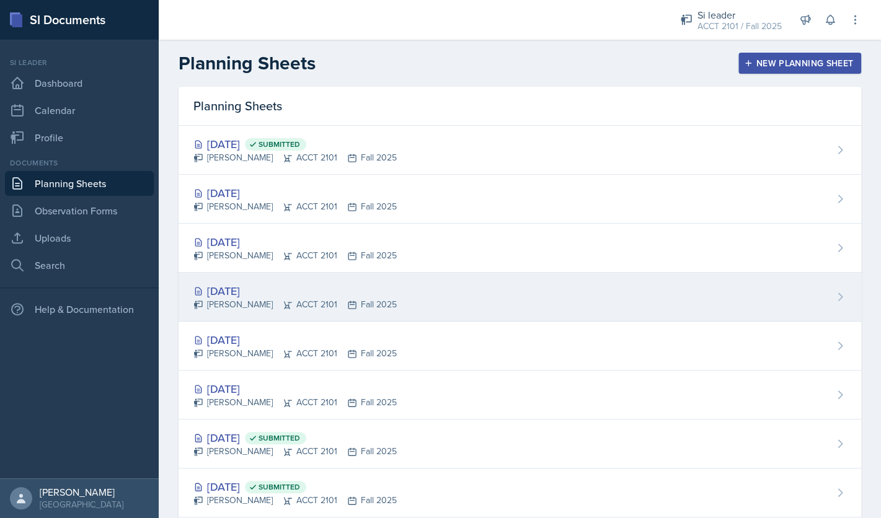
click at [235, 293] on div "[DATE]" at bounding box center [294, 291] width 203 height 17
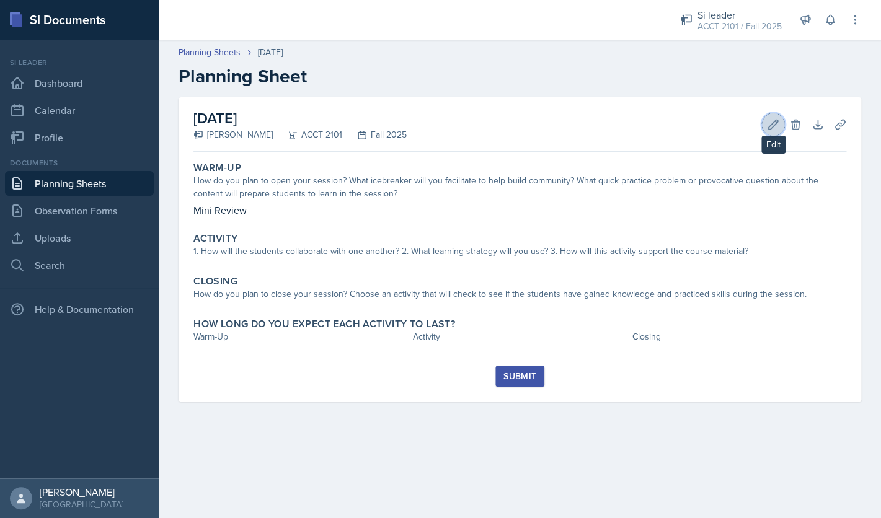
click at [765, 129] on button "Edit" at bounding box center [773, 124] width 22 height 22
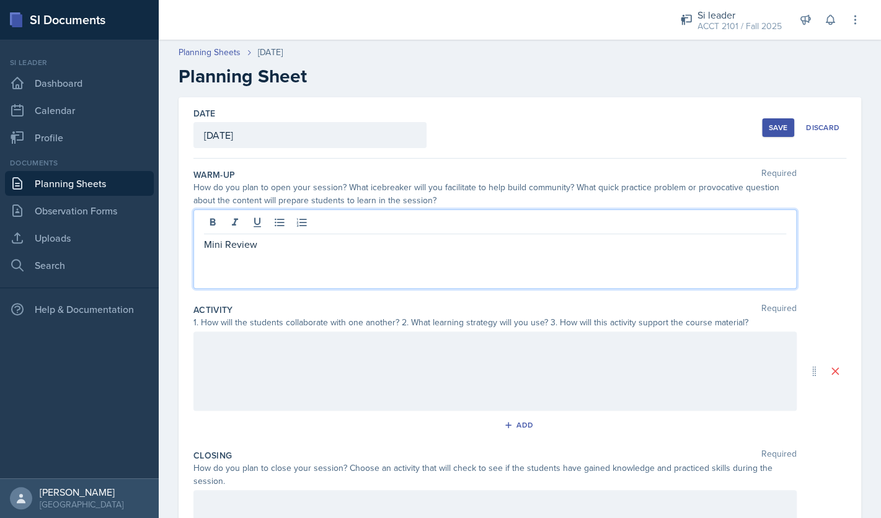
click at [226, 223] on div "Mini Review" at bounding box center [494, 248] width 603 height 79
click at [770, 133] on button "Save" at bounding box center [778, 127] width 32 height 19
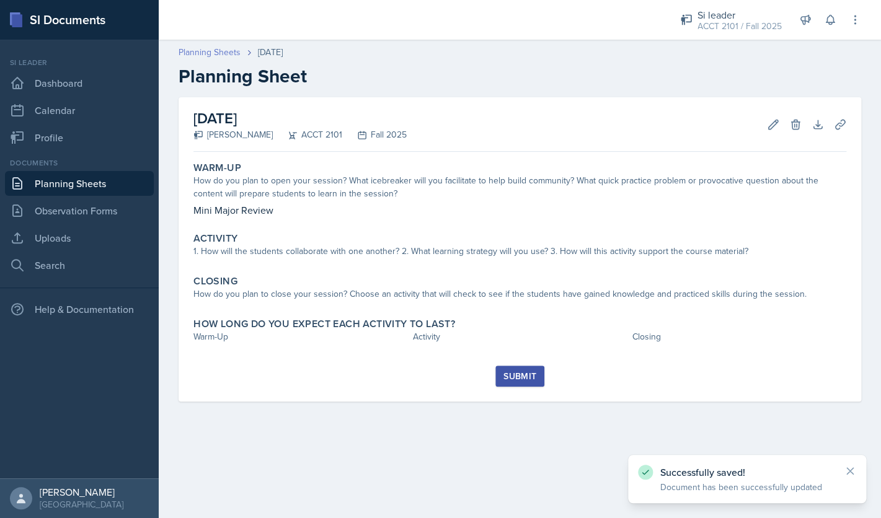
click at [215, 46] on link "Planning Sheets" at bounding box center [210, 52] width 62 height 13
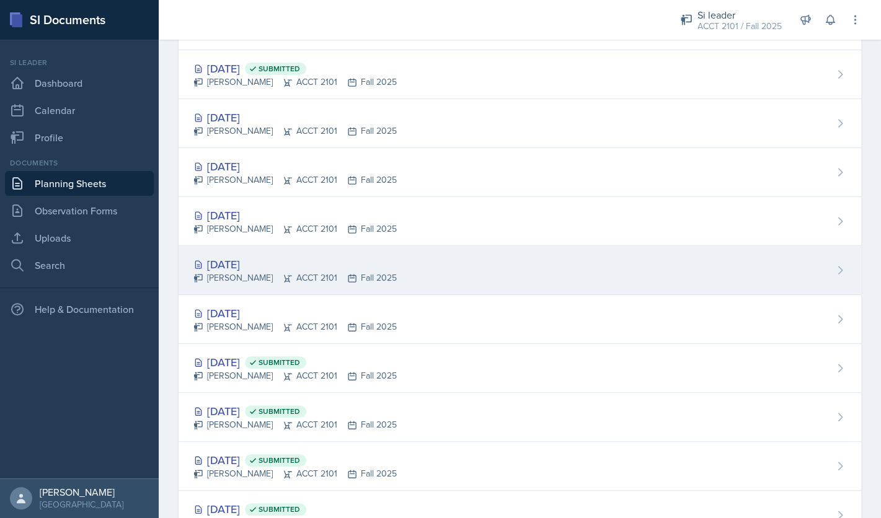
scroll to position [67, 0]
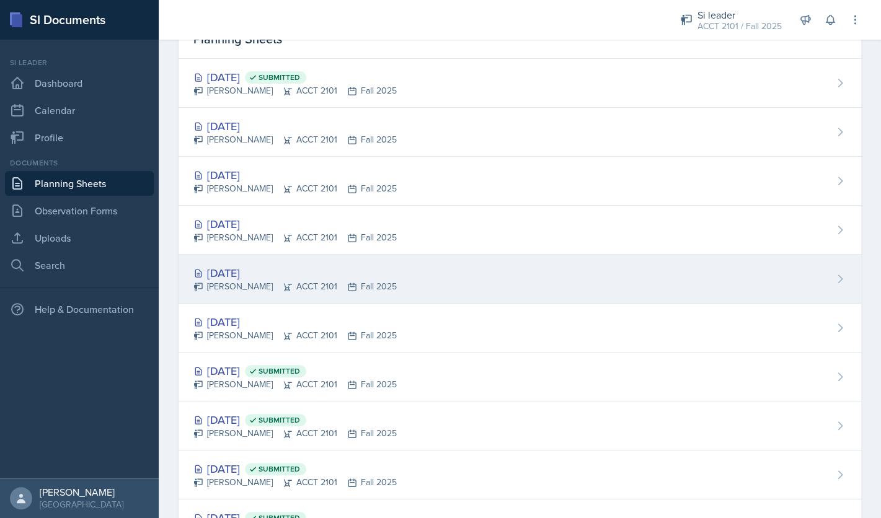
click at [268, 280] on div "[DATE]" at bounding box center [294, 273] width 203 height 17
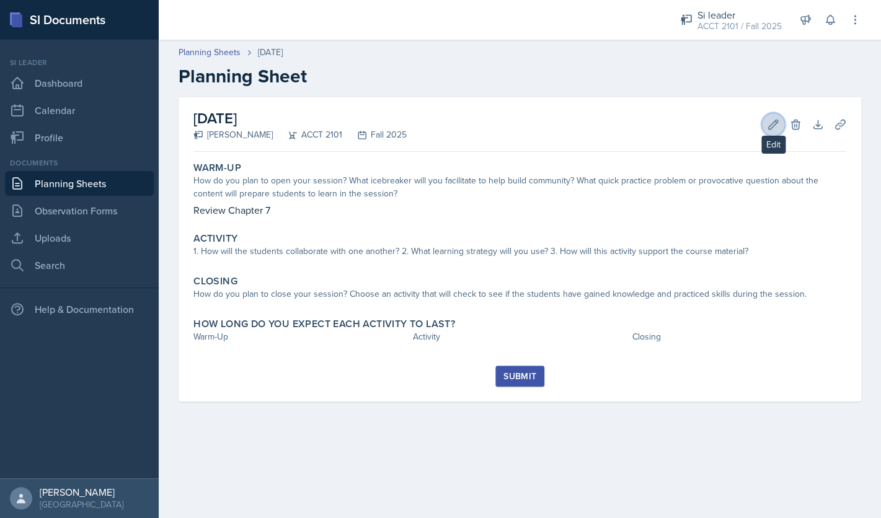
click at [770, 129] on icon at bounding box center [773, 124] width 9 height 9
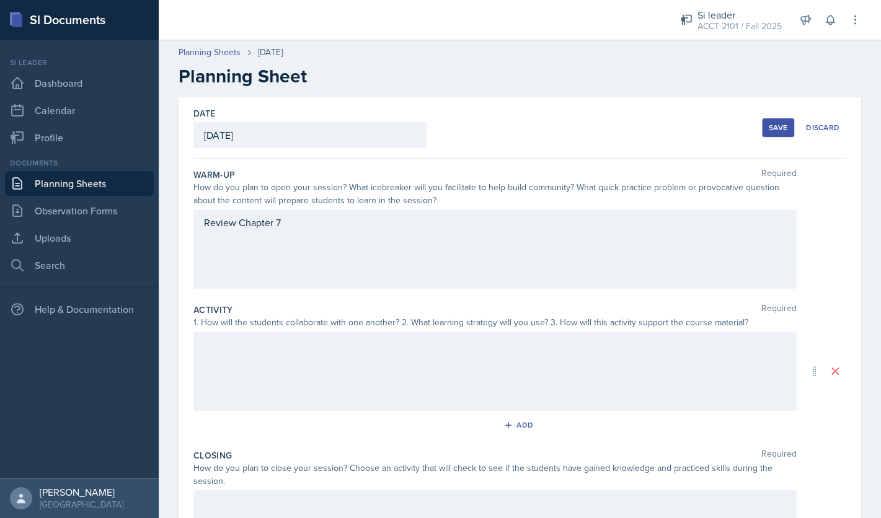
click at [439, 260] on div "Review Chapter 7" at bounding box center [494, 248] width 603 height 79
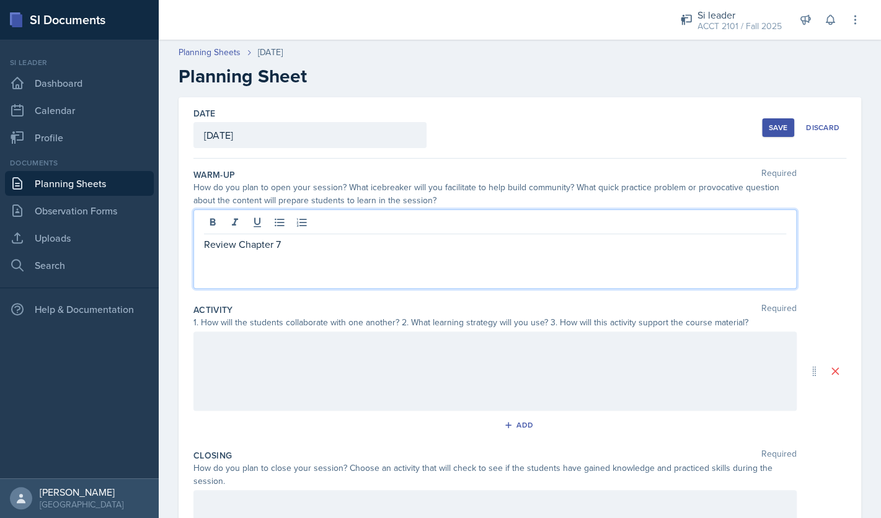
click at [294, 355] on div at bounding box center [494, 371] width 603 height 79
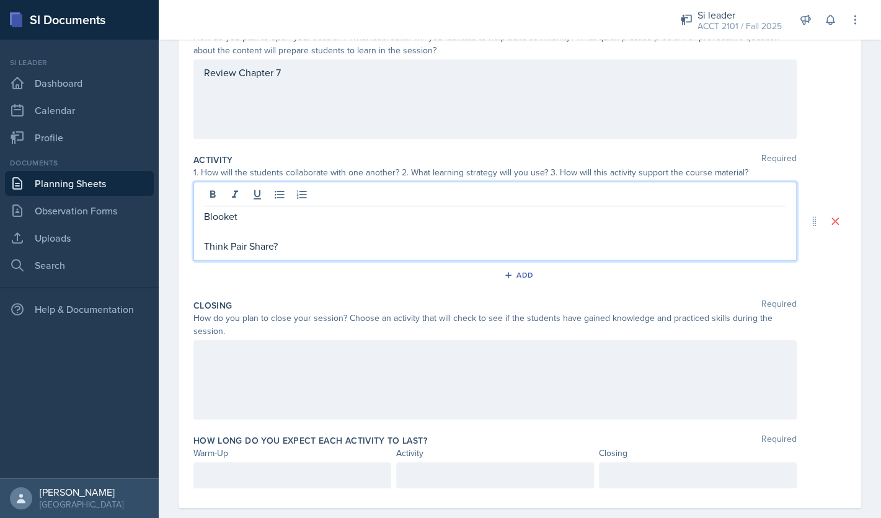
scroll to position [153, 0]
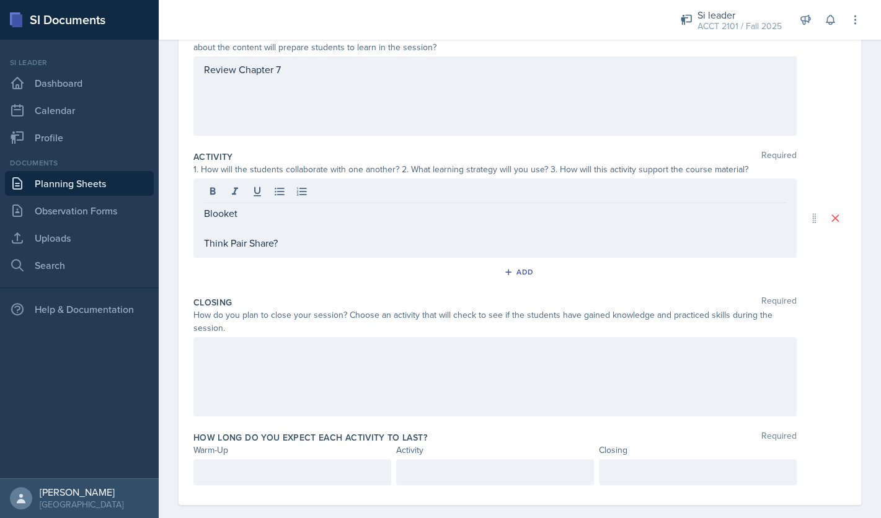
click at [427, 389] on div at bounding box center [494, 376] width 603 height 79
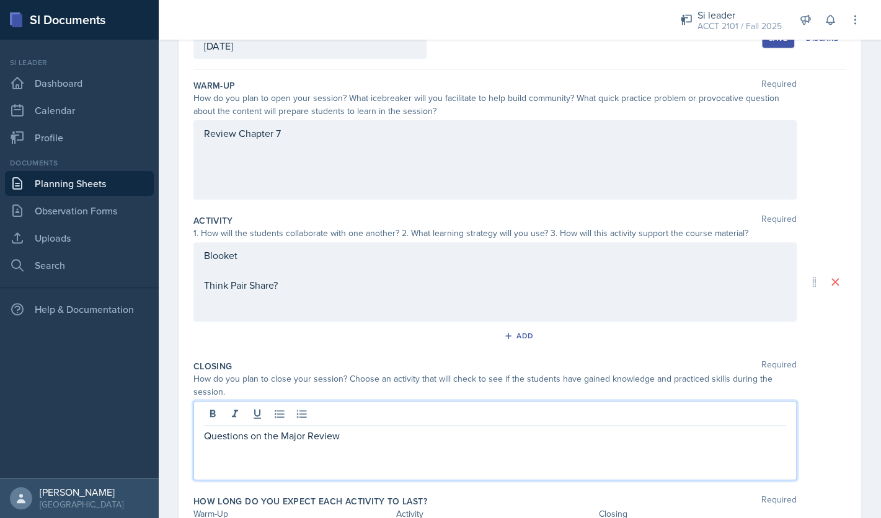
scroll to position [0, 0]
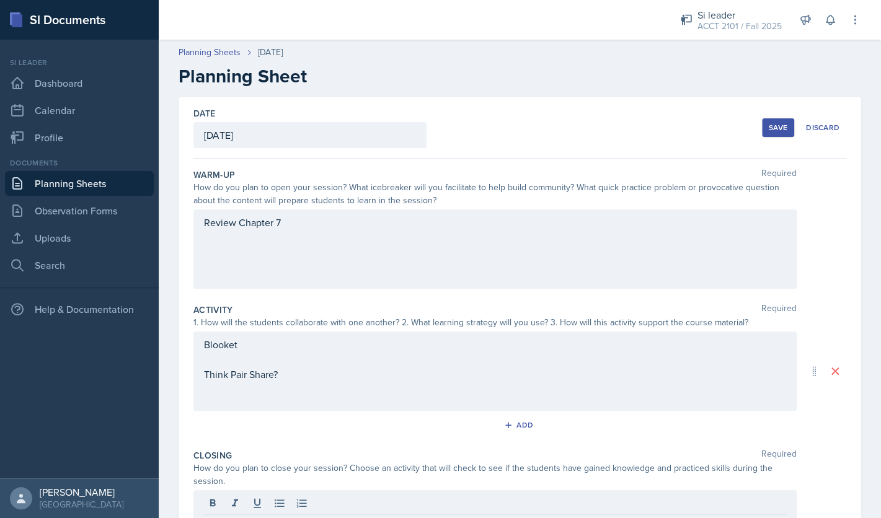
click at [347, 235] on div "Review Chapter 7" at bounding box center [494, 248] width 603 height 79
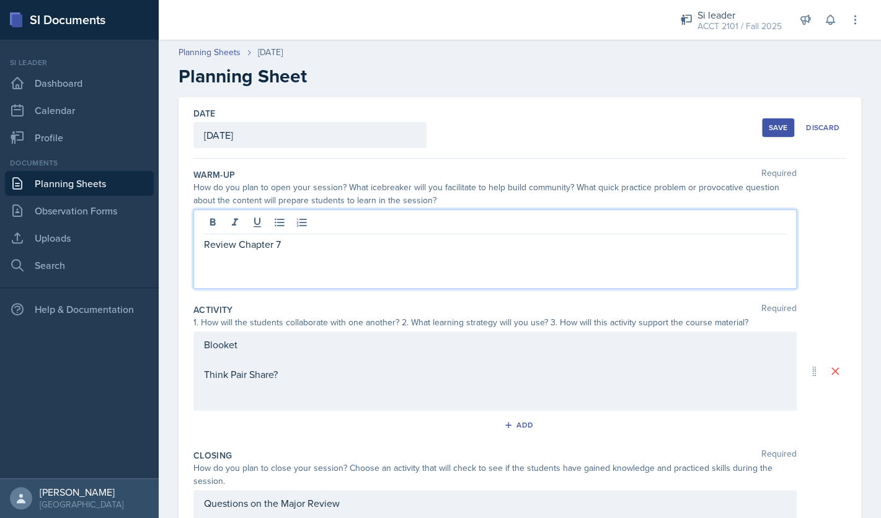
click at [322, 248] on p "Review Chapter 7" at bounding box center [495, 244] width 582 height 15
click at [284, 276] on p "How is the Project going?" at bounding box center [495, 274] width 582 height 15
click at [774, 128] on div "Save" at bounding box center [778, 128] width 19 height 10
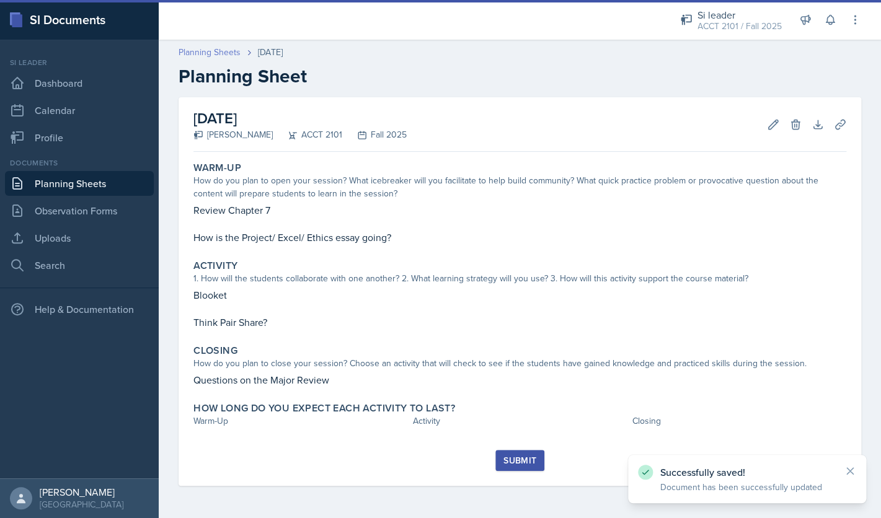
click at [217, 53] on link "Planning Sheets" at bounding box center [210, 52] width 62 height 13
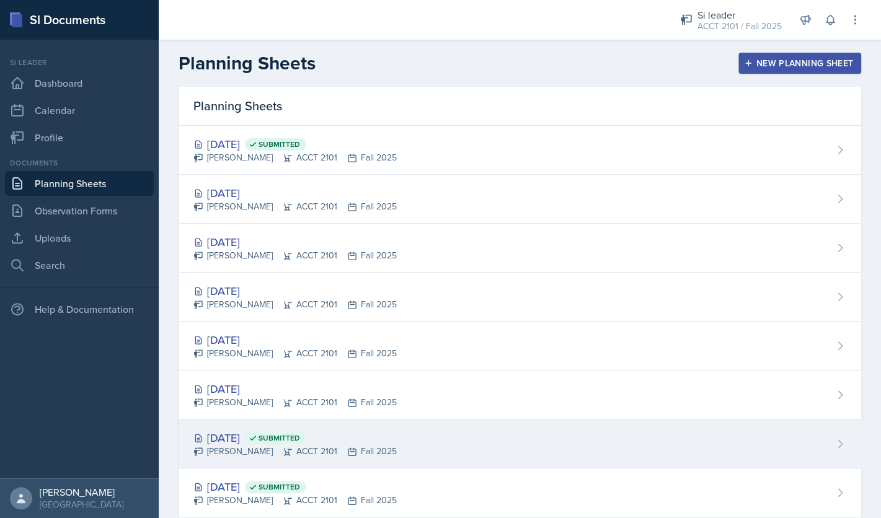
click at [241, 433] on div "Oct 13th, 2025 Submitted" at bounding box center [294, 438] width 203 height 17
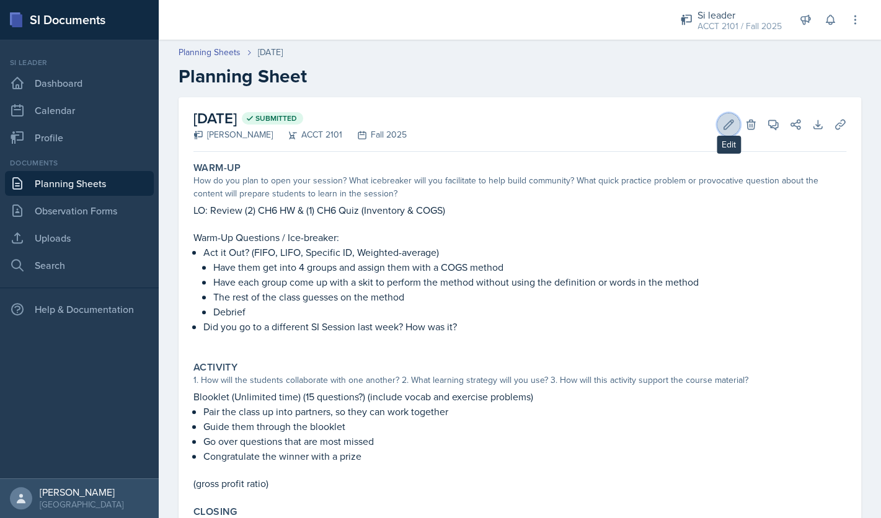
click at [723, 126] on icon at bounding box center [728, 124] width 12 height 12
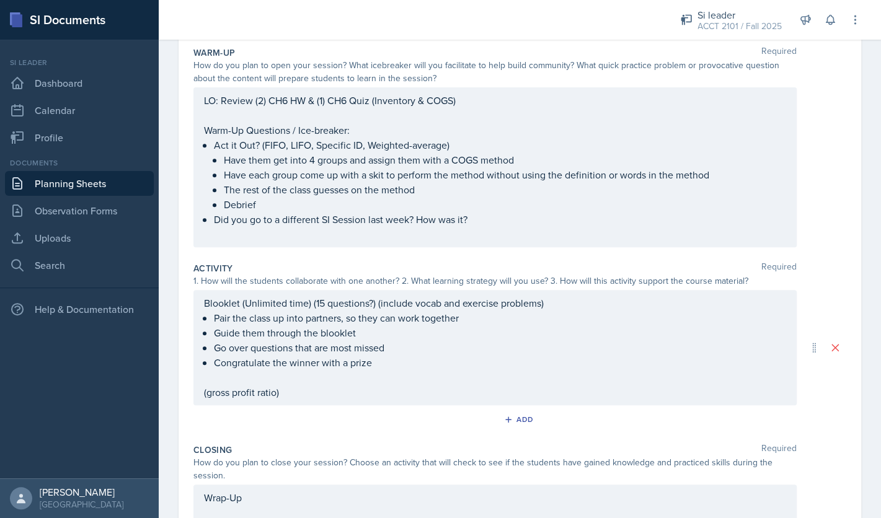
scroll to position [139, 0]
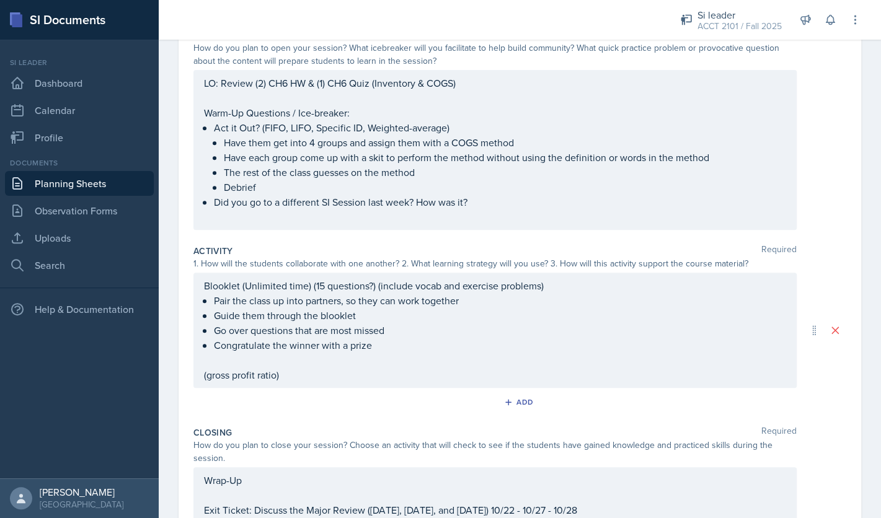
click at [593, 290] on div "Blooklet (Unlimited time) (15 questions?) (include vocab and exercise problems)…" at bounding box center [494, 330] width 603 height 115
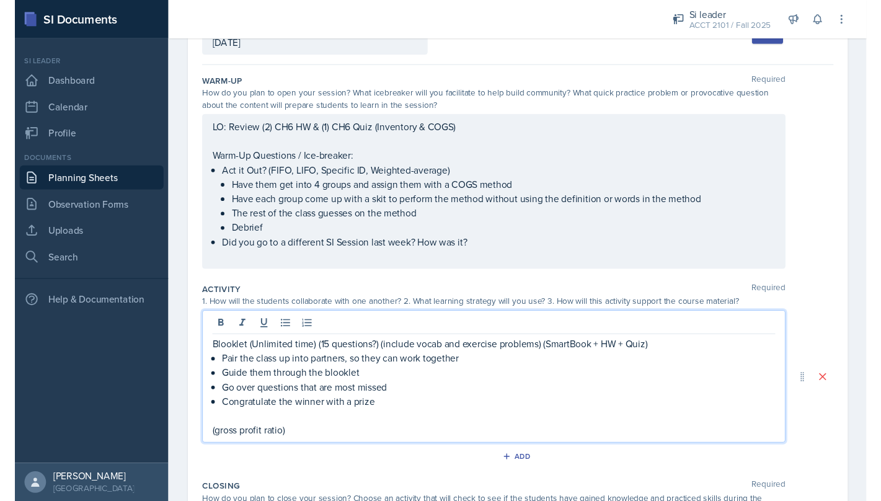
scroll to position [0, 0]
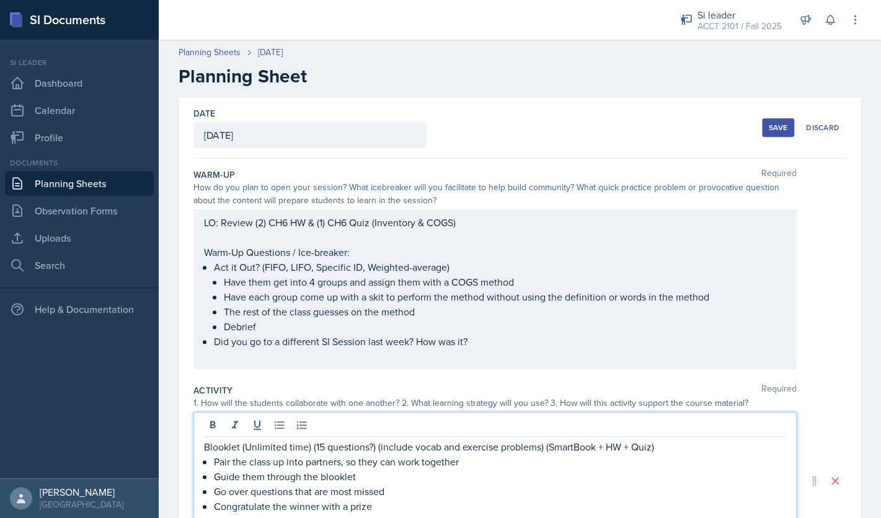
click at [772, 133] on div "Save" at bounding box center [778, 128] width 19 height 10
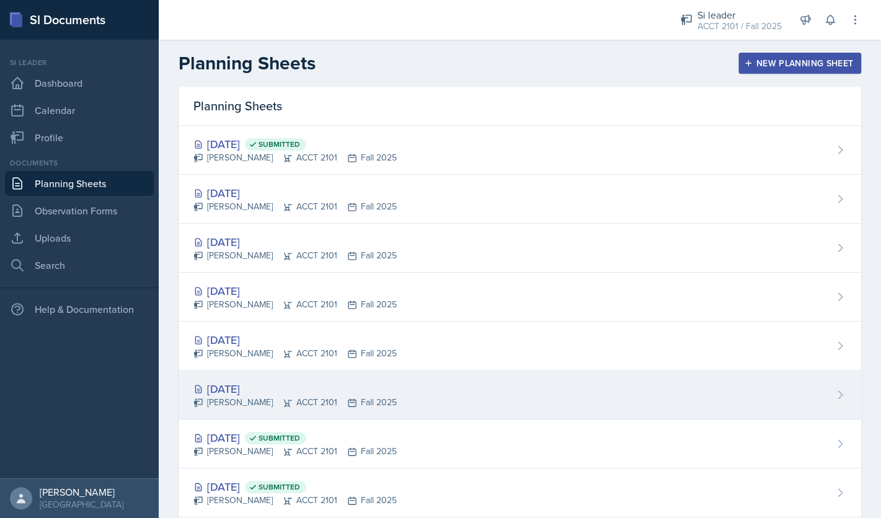
click at [257, 387] on div "Oct 15th, 2025" at bounding box center [294, 389] width 203 height 17
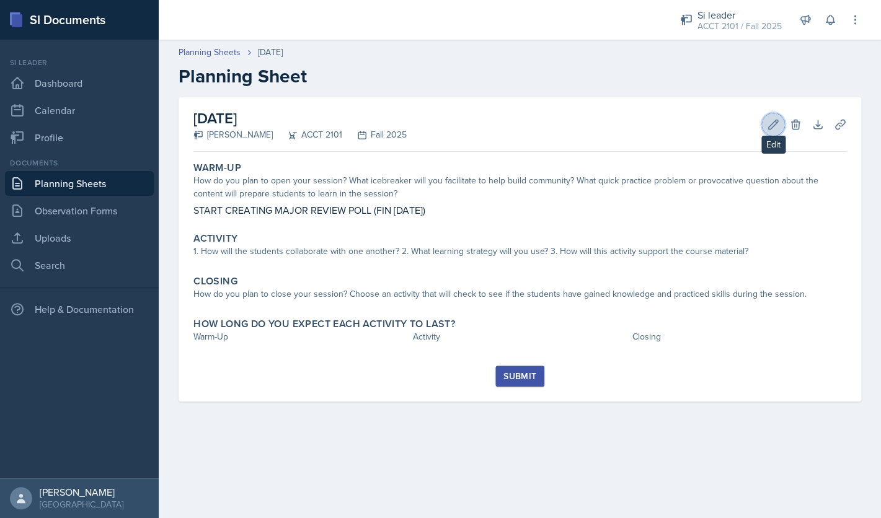
click at [767, 125] on icon at bounding box center [773, 124] width 12 height 12
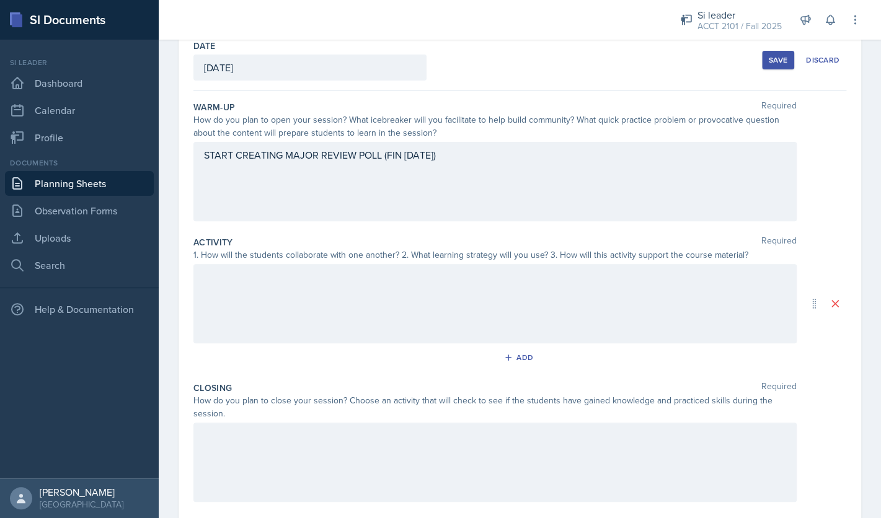
scroll to position [170, 0]
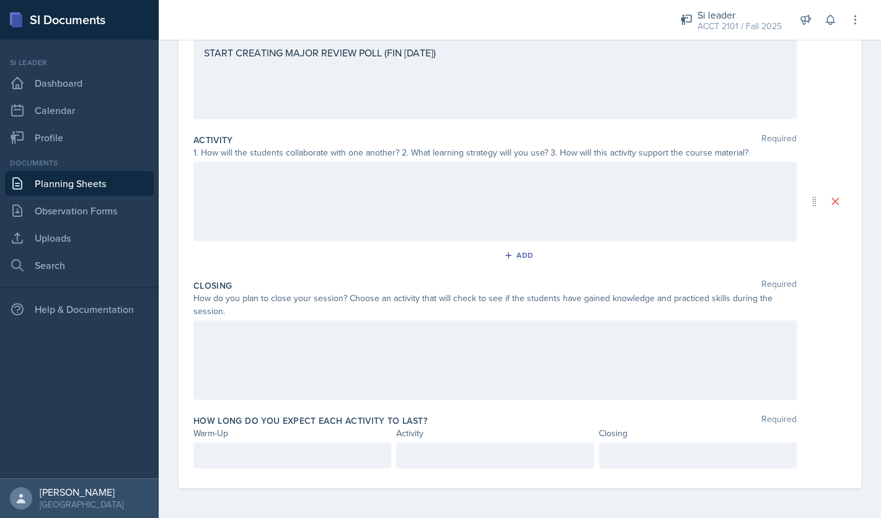
click at [416, 384] on div at bounding box center [494, 359] width 603 height 79
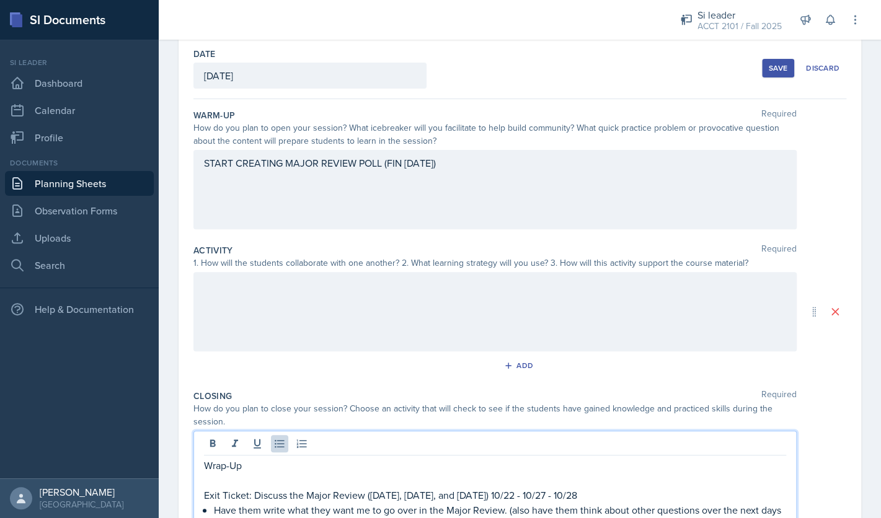
scroll to position [0, 0]
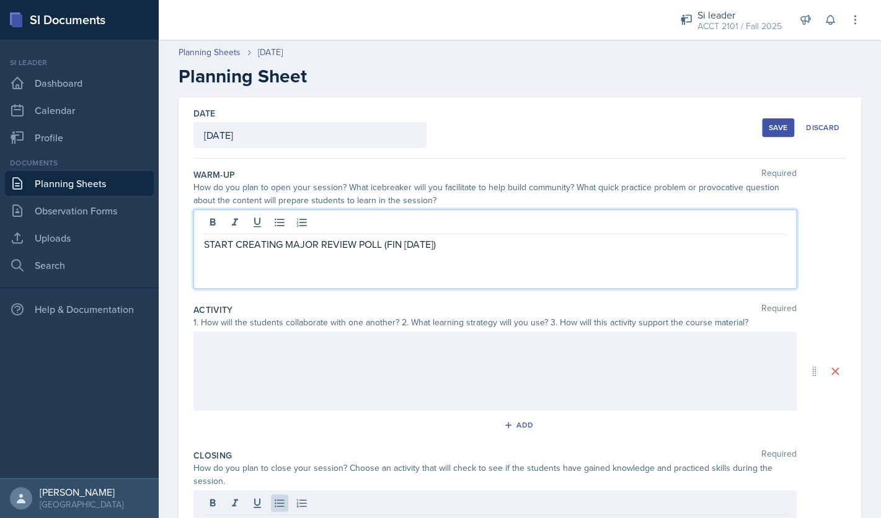
click at [487, 226] on div "START CREATING MAJOR REVIEW POLL (FIN [DATE])" at bounding box center [494, 248] width 603 height 79
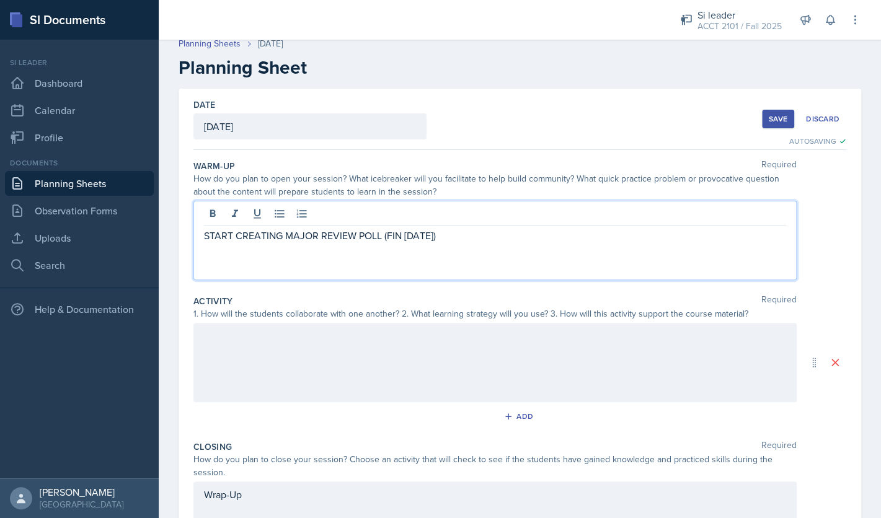
scroll to position [2, 0]
